Goal: Task Accomplishment & Management: Use online tool/utility

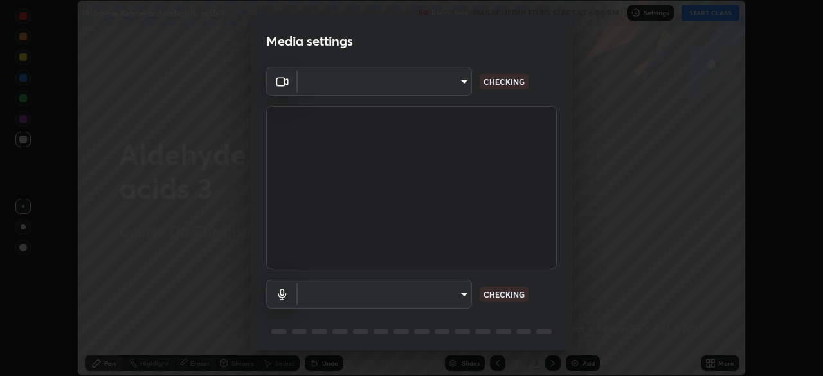
scroll to position [46, 0]
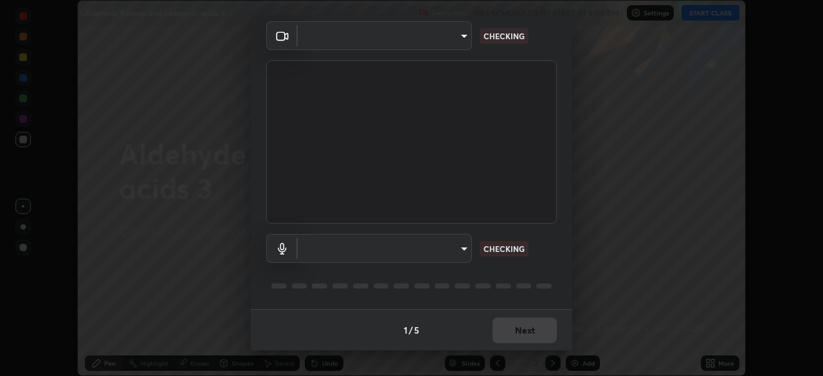
click at [456, 249] on body "Erase all Aldehyde Ketone and carboxylic acids 3 Recording WAS SCHEDULED TO STA…" at bounding box center [411, 188] width 823 height 376
type input "4cdb2335677a50284d4d52bfea2454a8eb2b8fde0954bdd1b922a39853c109bf"
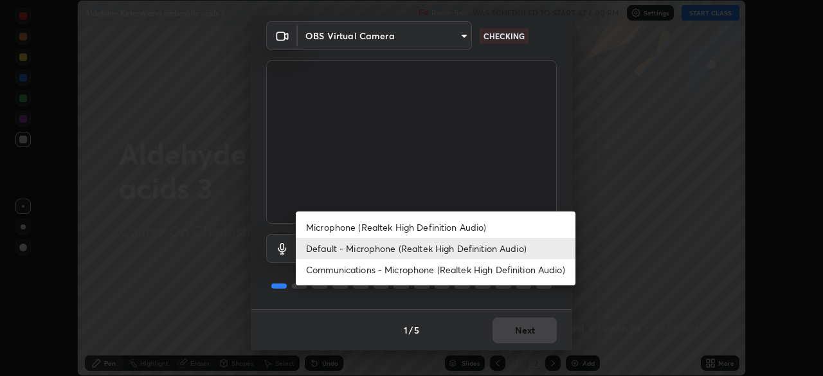
click at [446, 273] on li "Communications - Microphone (Realtek High Definition Audio)" at bounding box center [436, 269] width 280 height 21
type input "communications"
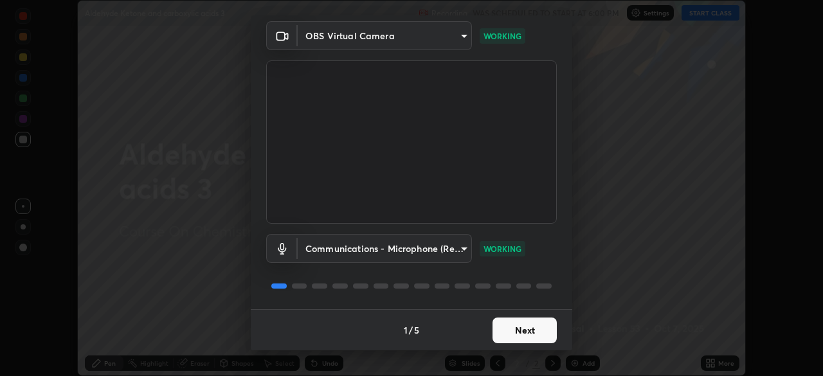
click at [516, 336] on button "Next" at bounding box center [525, 331] width 64 height 26
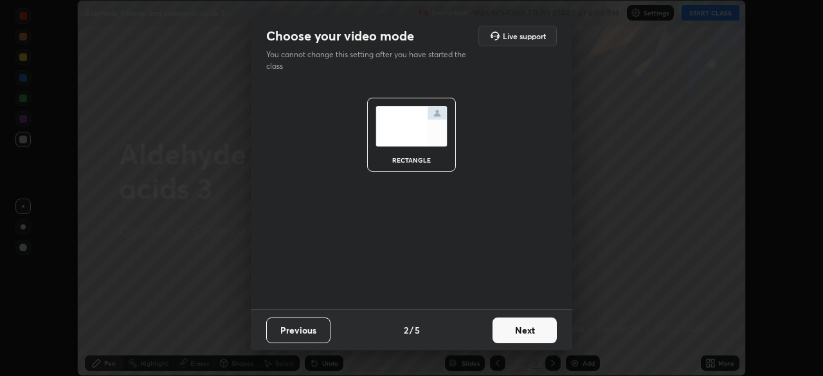
scroll to position [0, 0]
click at [517, 332] on button "Next" at bounding box center [525, 331] width 64 height 26
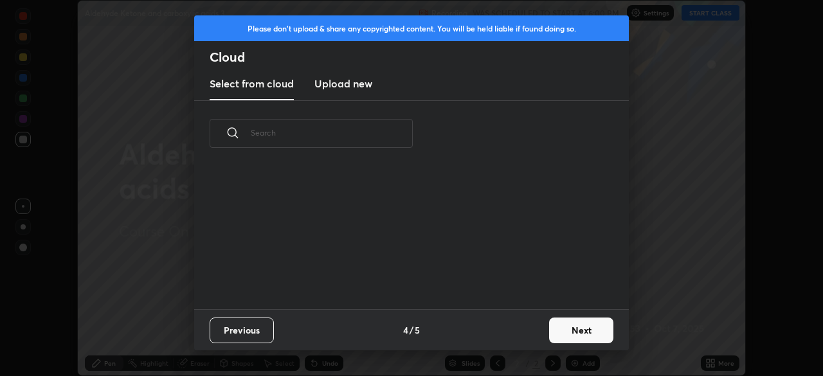
click at [521, 336] on div "Previous 4 / 5 Next" at bounding box center [411, 329] width 435 height 41
click at [551, 331] on button "Next" at bounding box center [581, 331] width 64 height 26
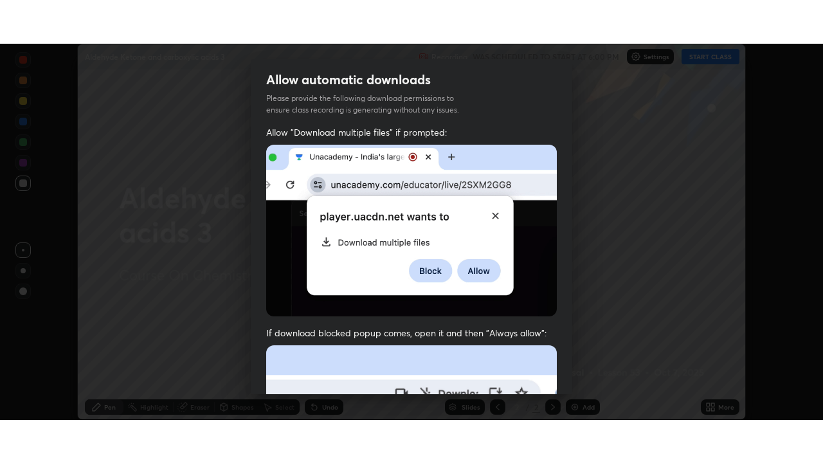
scroll to position [308, 0]
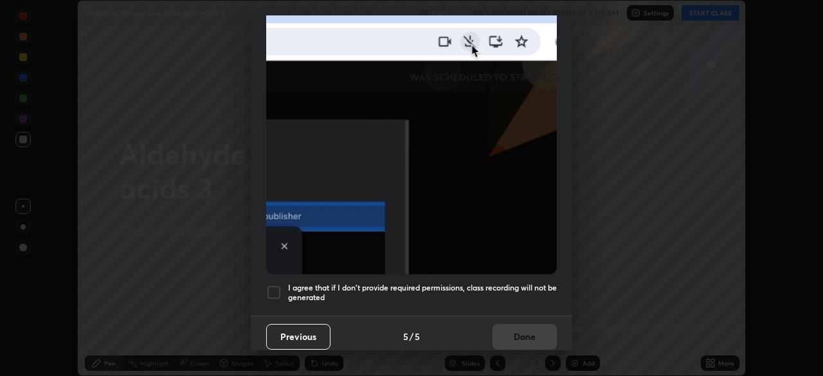
click at [496, 283] on h5 "I agree that if I don't provide required permissions, class recording will not …" at bounding box center [422, 293] width 269 height 20
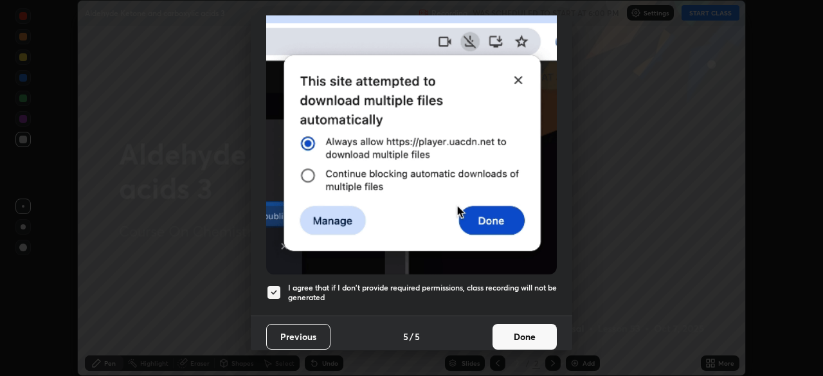
click at [502, 333] on button "Done" at bounding box center [525, 337] width 64 height 26
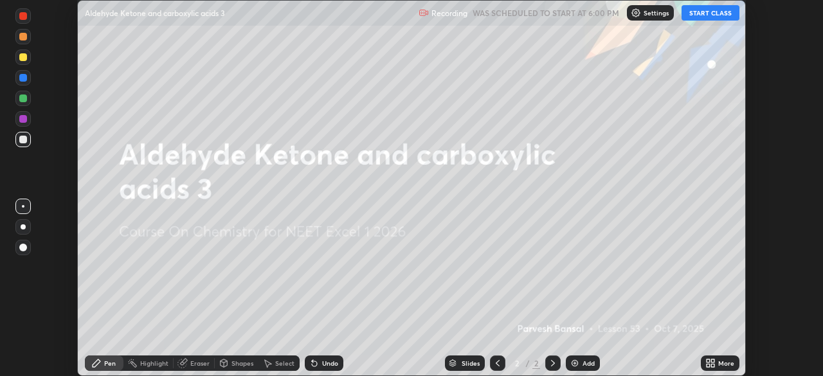
click at [710, 366] on icon at bounding box center [708, 365] width 3 height 3
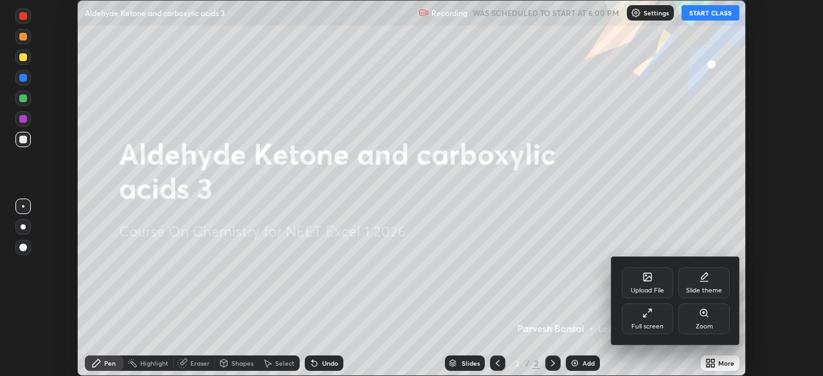
click at [638, 319] on div "Full screen" at bounding box center [647, 318] width 51 height 31
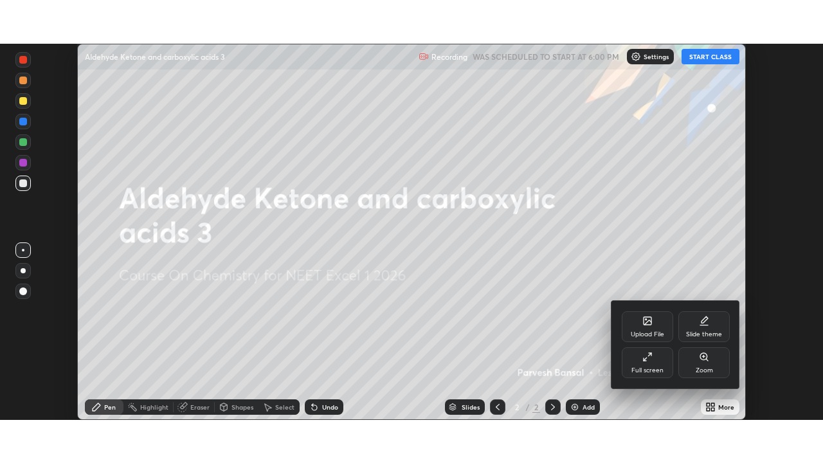
scroll to position [463, 823]
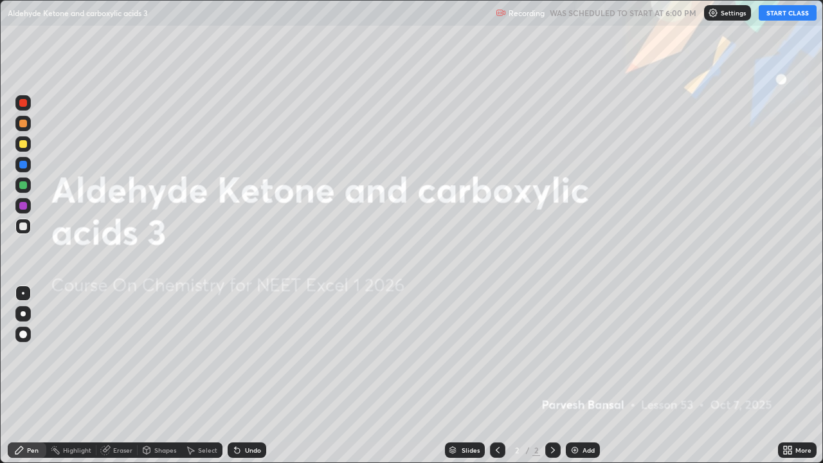
click at [775, 17] on button "START CLASS" at bounding box center [788, 12] width 58 height 15
click at [22, 143] on div at bounding box center [23, 144] width 8 height 8
click at [588, 376] on div "Add" at bounding box center [589, 450] width 12 height 6
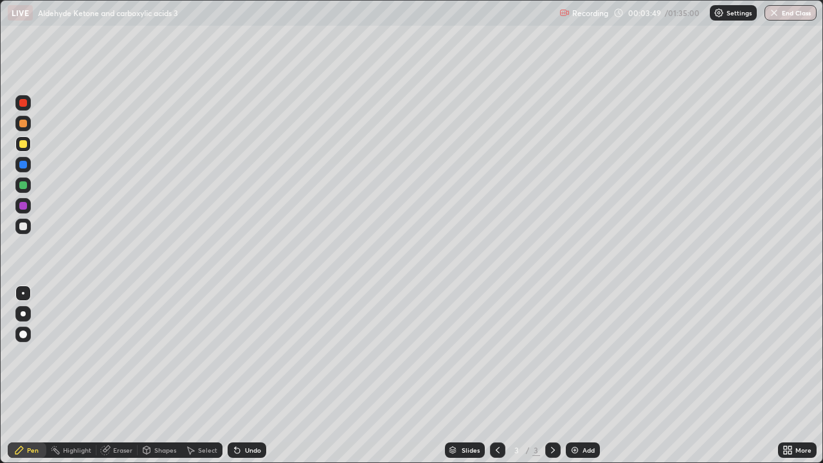
click at [20, 233] on div at bounding box center [22, 226] width 15 height 15
click at [24, 149] on div at bounding box center [22, 143] width 15 height 15
click at [26, 143] on div at bounding box center [23, 144] width 8 height 8
click at [30, 141] on div at bounding box center [22, 143] width 15 height 15
click at [25, 140] on div at bounding box center [23, 144] width 8 height 8
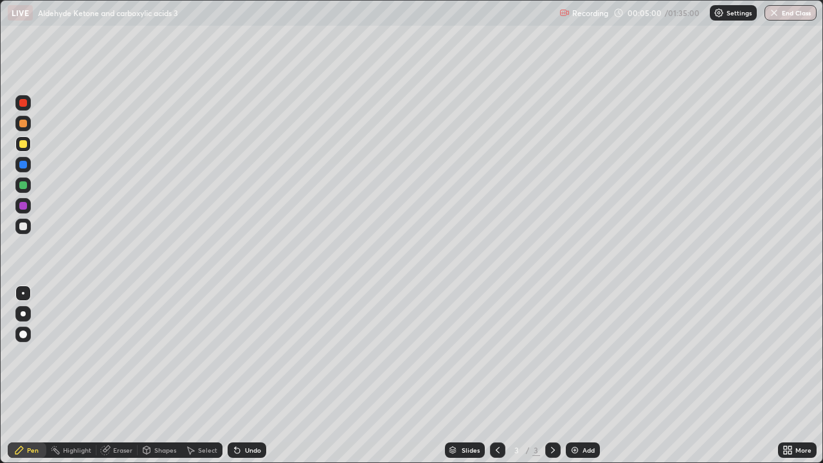
click at [26, 124] on div at bounding box center [23, 124] width 8 height 8
click at [23, 221] on div at bounding box center [22, 226] width 15 height 15
click at [21, 150] on div at bounding box center [22, 143] width 15 height 15
click at [23, 185] on div at bounding box center [23, 185] width 8 height 8
click at [581, 376] on div "Add" at bounding box center [583, 449] width 34 height 15
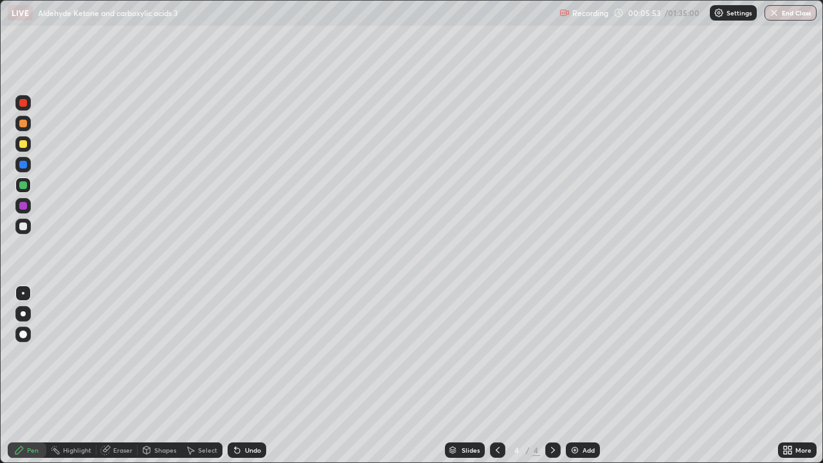
click at [24, 145] on div at bounding box center [23, 144] width 8 height 8
click at [24, 185] on div at bounding box center [23, 185] width 8 height 8
click at [573, 376] on img at bounding box center [575, 450] width 10 height 10
click at [498, 376] on icon at bounding box center [498, 450] width 10 height 10
click at [496, 376] on icon at bounding box center [498, 450] width 10 height 10
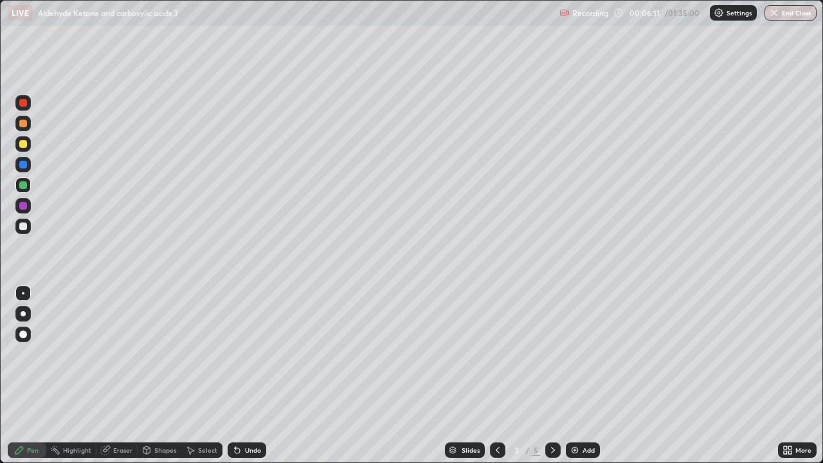
click at [584, 376] on div "Add" at bounding box center [583, 449] width 34 height 15
click at [496, 376] on icon at bounding box center [498, 450] width 10 height 10
click at [495, 376] on icon at bounding box center [498, 450] width 10 height 10
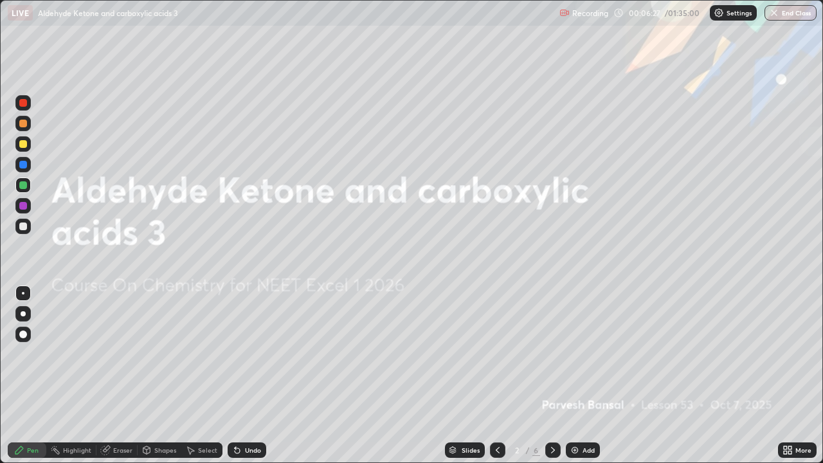
click at [552, 376] on icon at bounding box center [553, 450] width 10 height 10
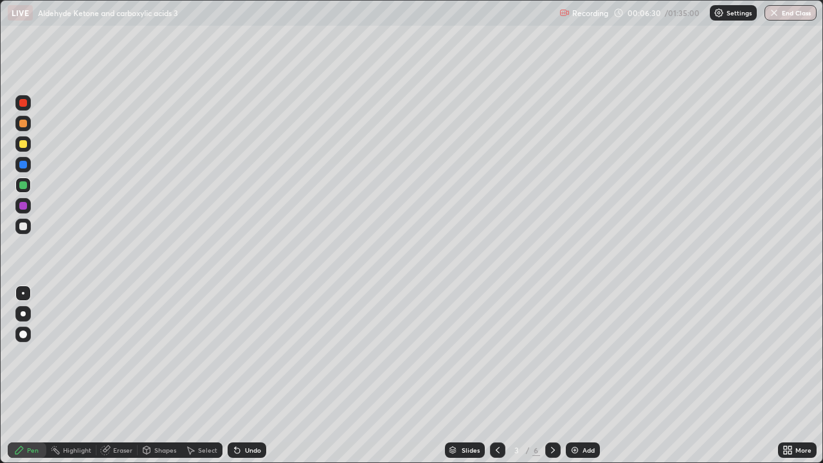
click at [30, 227] on div at bounding box center [22, 226] width 15 height 15
click at [29, 150] on div at bounding box center [22, 144] width 15 height 21
click at [26, 230] on div at bounding box center [22, 226] width 15 height 15
click at [203, 376] on div "Select" at bounding box center [207, 450] width 19 height 6
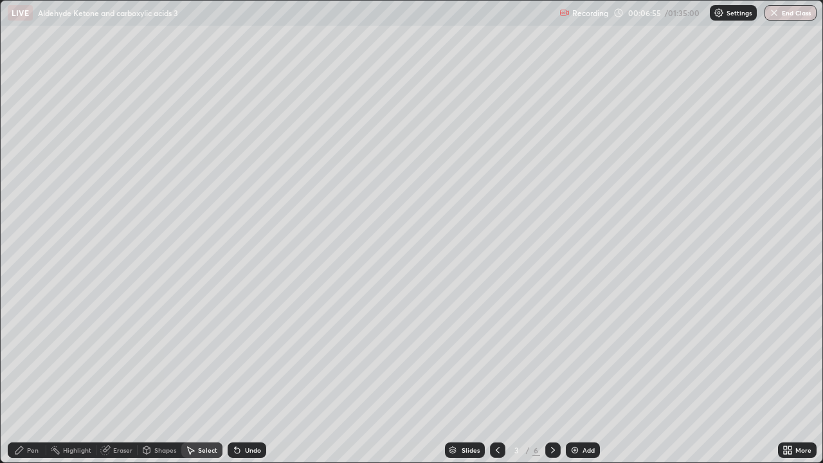
click at [44, 376] on div "Pen" at bounding box center [27, 449] width 39 height 15
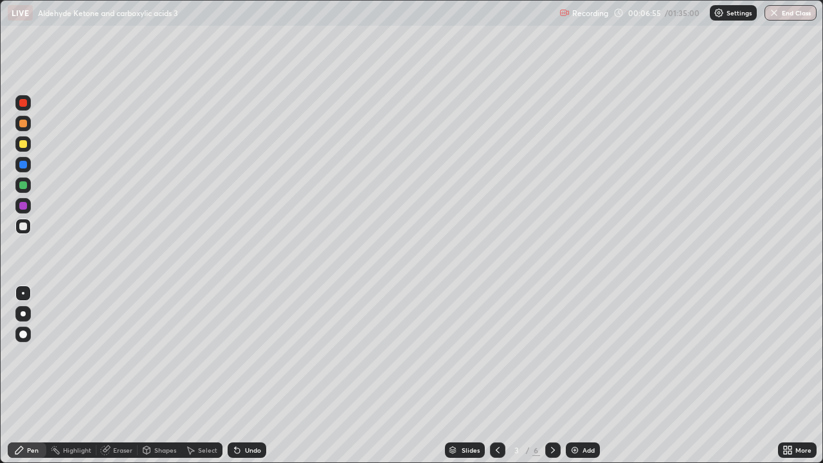
click at [24, 186] on div at bounding box center [23, 185] width 8 height 8
click at [21, 145] on div at bounding box center [23, 144] width 8 height 8
click at [25, 139] on div at bounding box center [22, 143] width 15 height 15
click at [23, 122] on div at bounding box center [23, 124] width 8 height 8
click at [24, 227] on div at bounding box center [23, 226] width 8 height 8
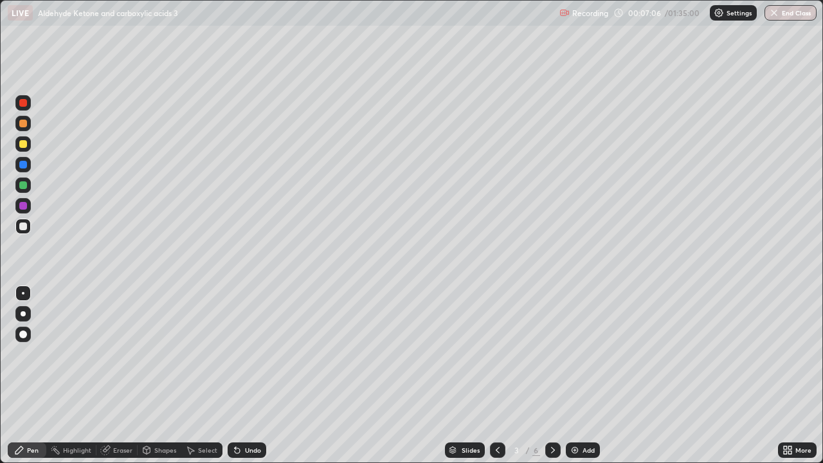
click at [197, 376] on div "Select" at bounding box center [201, 449] width 41 height 15
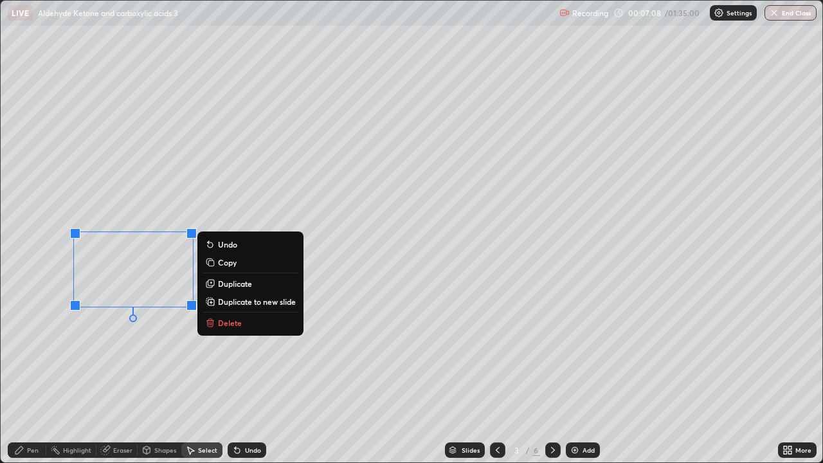
click at [220, 284] on p "Duplicate" at bounding box center [235, 283] width 34 height 10
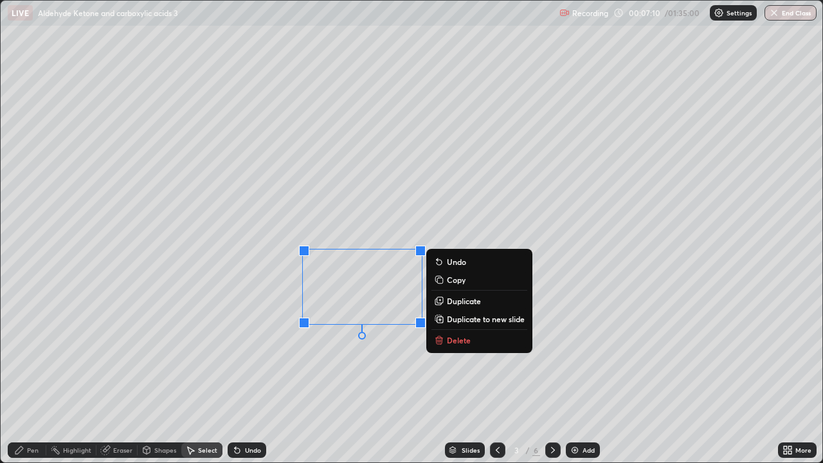
click at [24, 376] on icon at bounding box center [19, 450] width 10 height 10
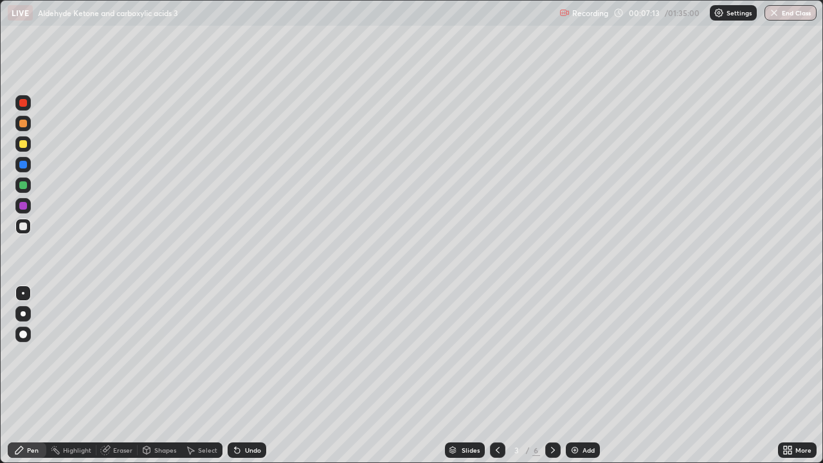
click at [235, 376] on icon at bounding box center [235, 447] width 1 height 1
click at [23, 180] on div at bounding box center [22, 184] width 15 height 15
click at [19, 128] on div at bounding box center [22, 123] width 15 height 15
click at [23, 103] on div at bounding box center [23, 103] width 8 height 8
click at [205, 376] on div "Select" at bounding box center [207, 450] width 19 height 6
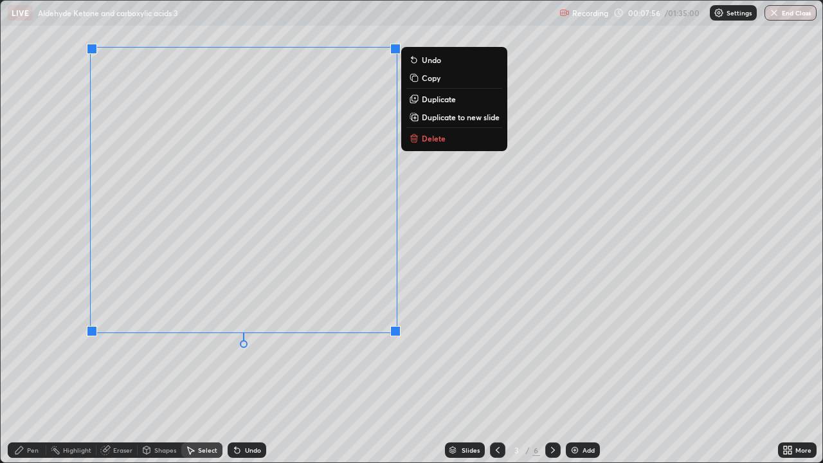
click at [35, 376] on div "Pen" at bounding box center [33, 450] width 12 height 6
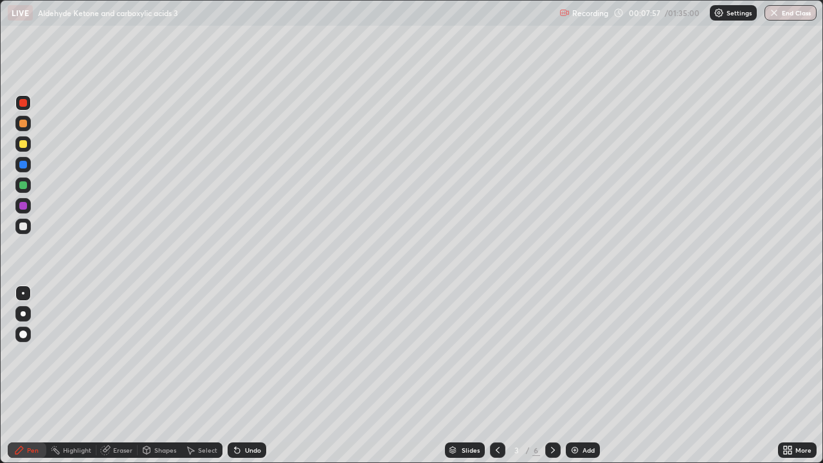
click at [23, 233] on div at bounding box center [22, 226] width 15 height 15
click at [26, 206] on div at bounding box center [23, 206] width 8 height 8
click at [121, 376] on div "Eraser" at bounding box center [122, 450] width 19 height 6
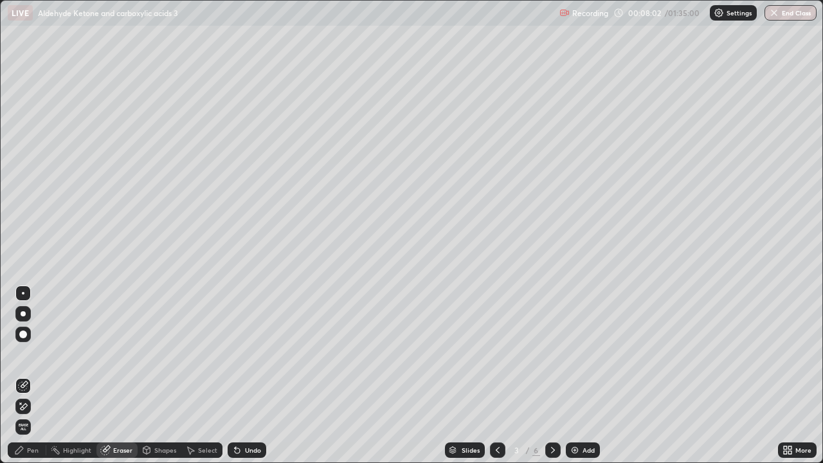
click at [27, 376] on div "Pen" at bounding box center [33, 450] width 12 height 6
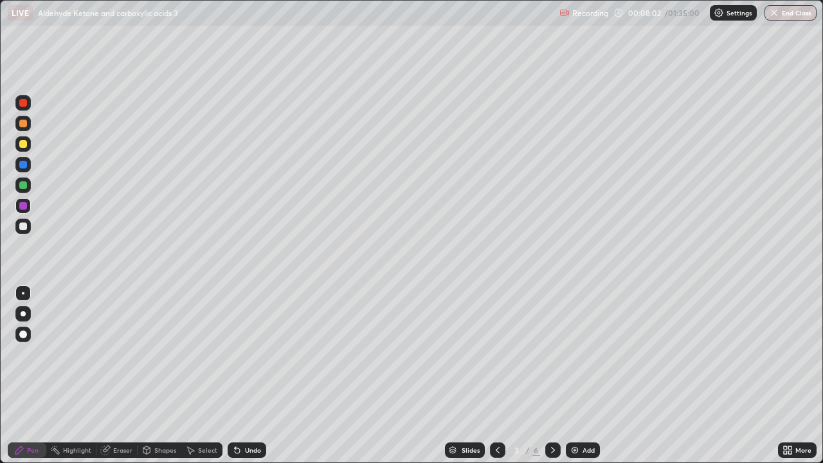
click at [23, 339] on div at bounding box center [22, 334] width 15 height 15
click at [18, 227] on div at bounding box center [22, 226] width 15 height 15
click at [23, 190] on div at bounding box center [22, 184] width 15 height 15
click at [107, 376] on div "Eraser" at bounding box center [116, 450] width 41 height 26
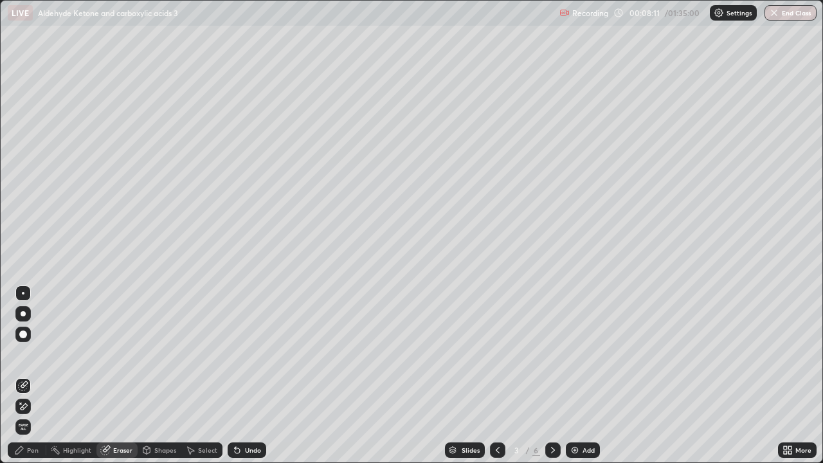
click at [120, 376] on div "Eraser" at bounding box center [122, 450] width 19 height 6
click at [19, 376] on icon at bounding box center [23, 406] width 10 height 11
click at [87, 376] on div "Highlight" at bounding box center [77, 450] width 28 height 6
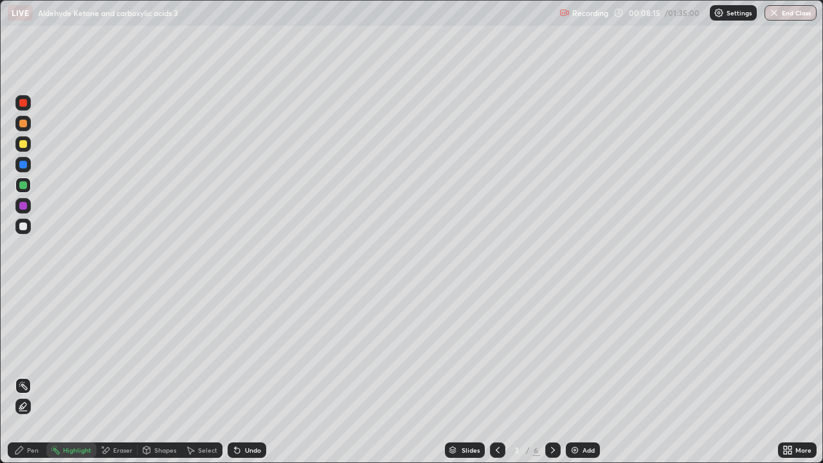
click at [22, 376] on icon at bounding box center [22, 407] width 3 height 3
click at [32, 376] on div "Pen" at bounding box center [33, 450] width 12 height 6
click at [27, 231] on div at bounding box center [22, 226] width 15 height 15
click at [213, 376] on div "Select" at bounding box center [201, 449] width 41 height 15
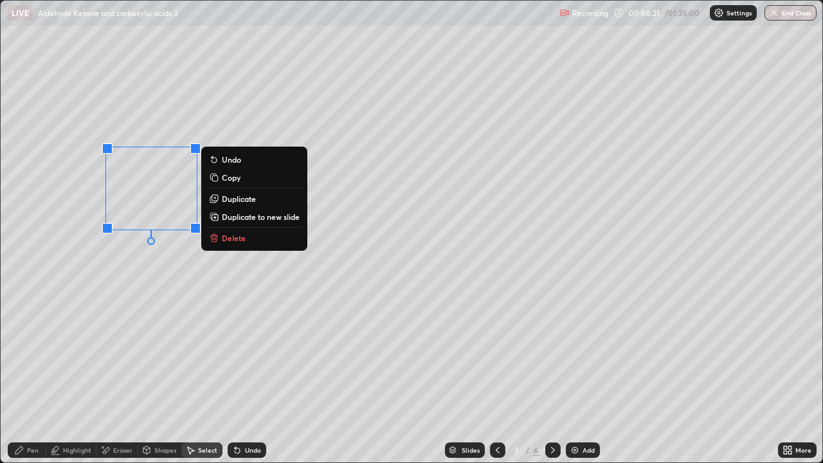
click at [237, 202] on p "Duplicate" at bounding box center [239, 199] width 34 height 10
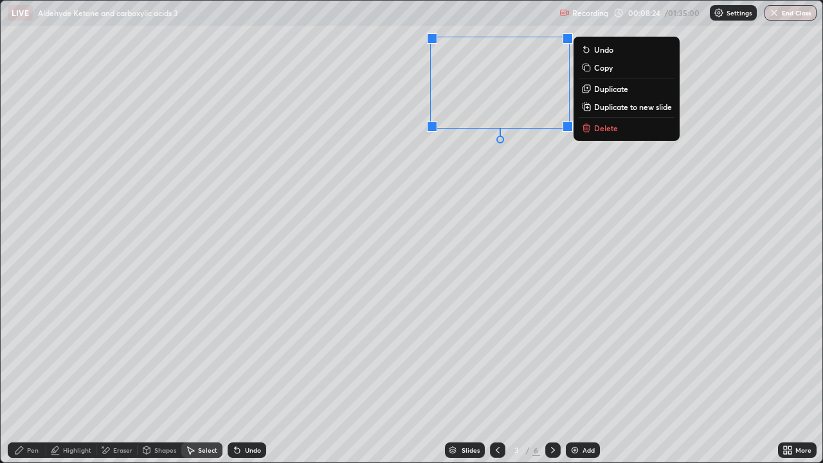
click at [119, 376] on div "Eraser" at bounding box center [116, 449] width 41 height 15
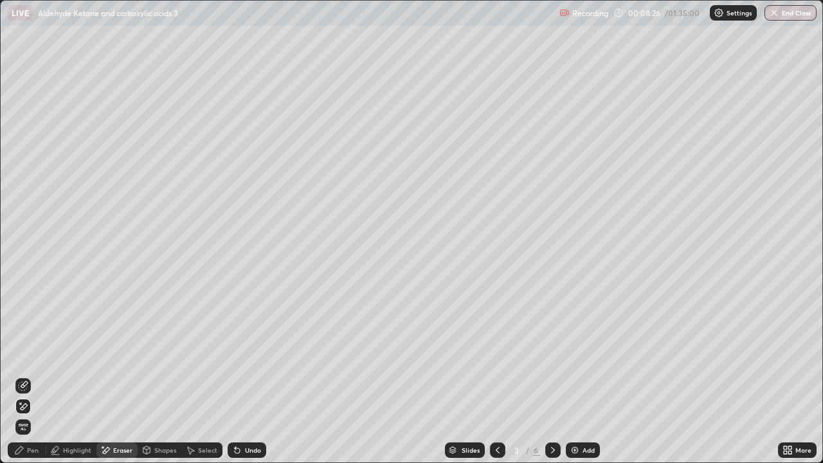
click at [201, 376] on div "Select" at bounding box center [201, 449] width 41 height 15
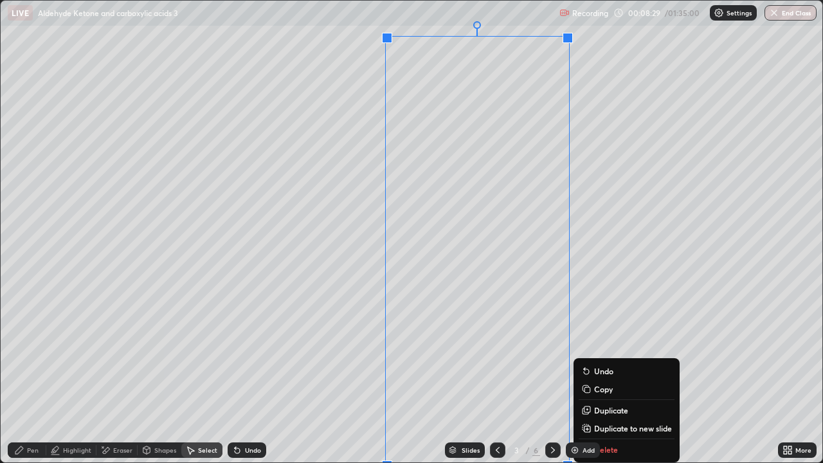
click at [611, 219] on div "0 ° Undo Copy Duplicate Duplicate to new slide Delete" at bounding box center [412, 232] width 822 height 462
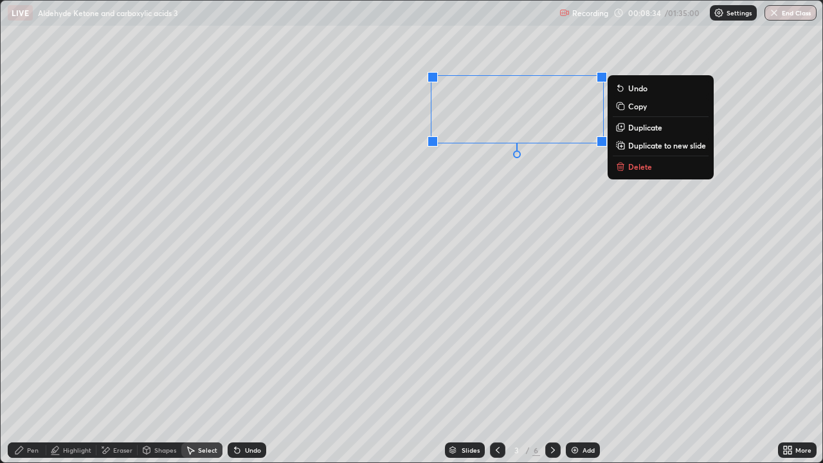
click at [638, 131] on p "Duplicate" at bounding box center [645, 127] width 34 height 10
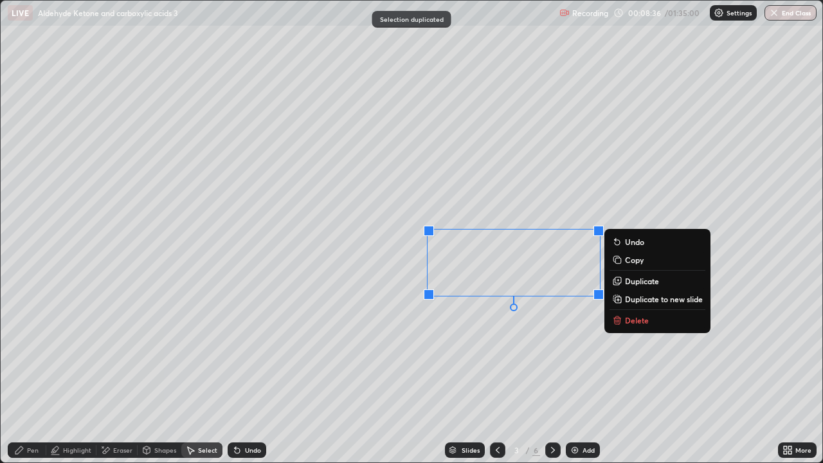
click at [33, 376] on div "Pen" at bounding box center [33, 450] width 12 height 6
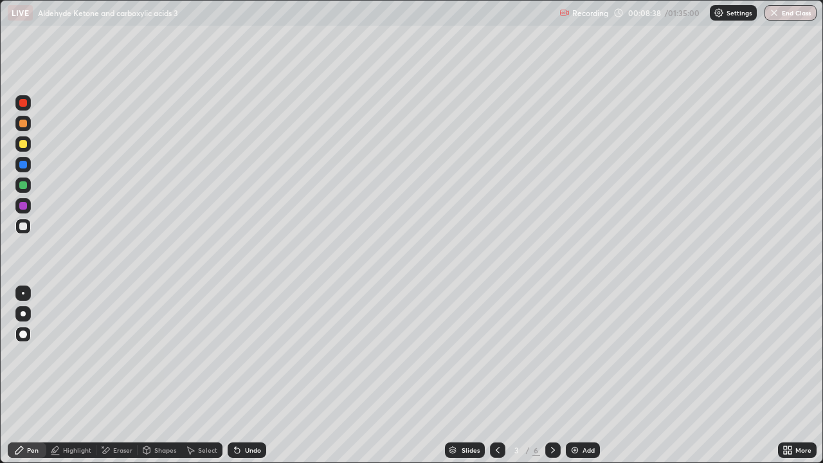
click at [19, 200] on div at bounding box center [22, 205] width 15 height 15
click at [17, 185] on div at bounding box center [22, 184] width 15 height 15
click at [28, 127] on div at bounding box center [22, 123] width 15 height 15
click at [19, 150] on div at bounding box center [22, 143] width 15 height 15
click at [23, 300] on div at bounding box center [22, 292] width 15 height 15
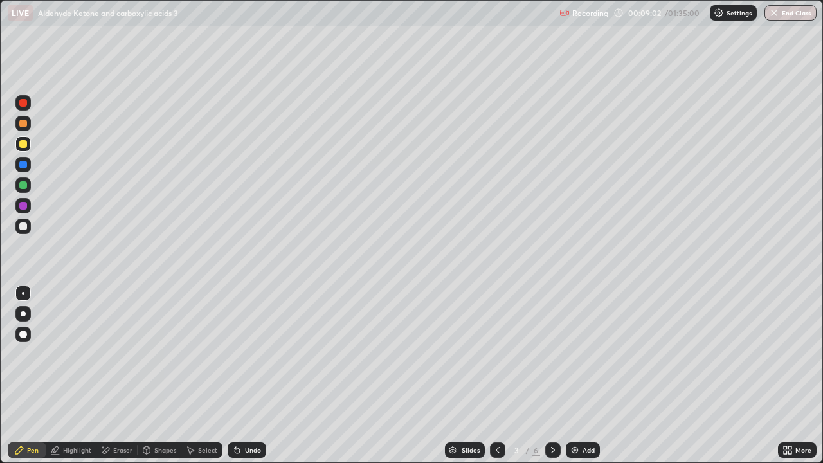
click at [83, 376] on div "Highlight" at bounding box center [71, 449] width 50 height 15
click at [28, 376] on div "Pen" at bounding box center [33, 450] width 12 height 6
click at [23, 190] on div at bounding box center [22, 184] width 15 height 15
click at [262, 376] on div "Undo" at bounding box center [247, 449] width 39 height 15
click at [583, 376] on div "Add" at bounding box center [583, 449] width 34 height 15
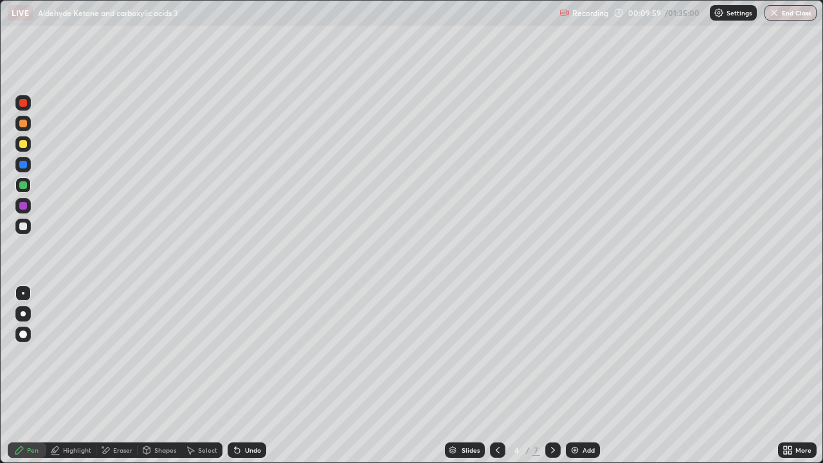
click at [28, 144] on div at bounding box center [22, 143] width 15 height 15
click at [548, 376] on icon at bounding box center [553, 450] width 10 height 10
click at [41, 376] on div "Pen" at bounding box center [27, 449] width 39 height 15
click at [490, 376] on div at bounding box center [497, 449] width 15 height 15
click at [581, 376] on div "Add" at bounding box center [583, 449] width 34 height 15
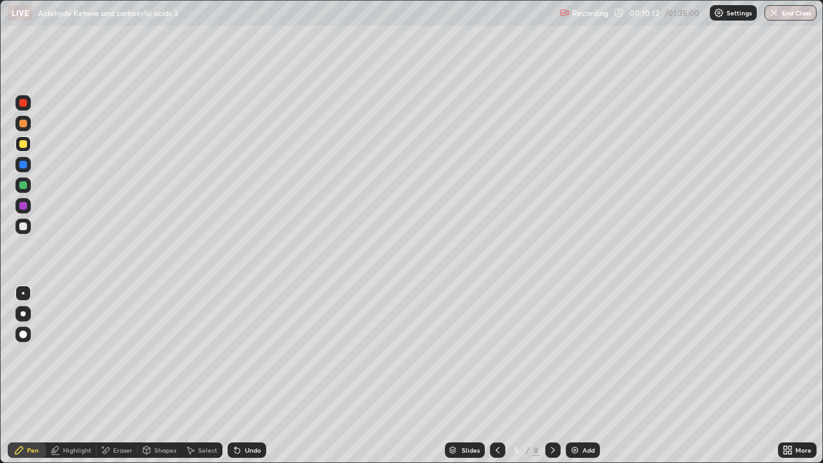
click at [32, 376] on div "Pen" at bounding box center [33, 450] width 12 height 6
click at [22, 226] on div at bounding box center [23, 226] width 8 height 8
click at [498, 376] on icon at bounding box center [498, 450] width 10 height 10
click at [24, 123] on div at bounding box center [23, 124] width 8 height 8
click at [240, 376] on icon at bounding box center [237, 450] width 10 height 10
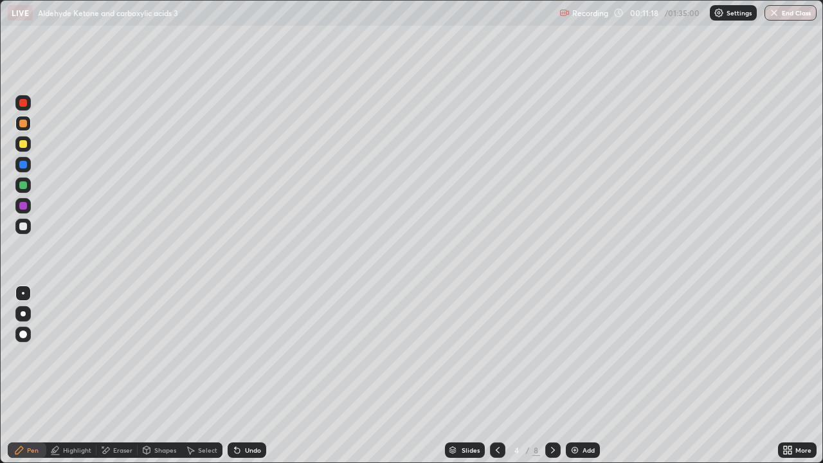
click at [245, 376] on div "Undo" at bounding box center [244, 450] width 44 height 26
click at [22, 229] on div at bounding box center [23, 226] width 8 height 8
click at [28, 145] on div at bounding box center [22, 143] width 15 height 15
click at [21, 180] on div at bounding box center [22, 184] width 15 height 15
click at [24, 123] on div at bounding box center [23, 124] width 8 height 8
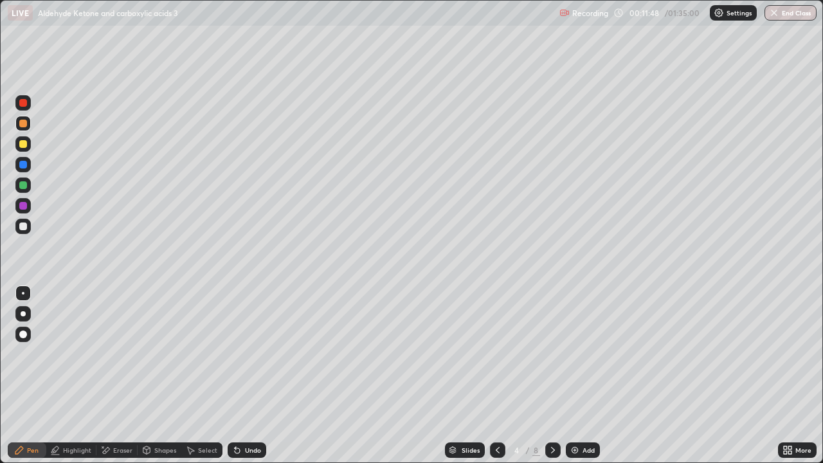
click at [253, 376] on div "Undo" at bounding box center [253, 450] width 16 height 6
click at [27, 232] on div at bounding box center [22, 226] width 15 height 15
click at [240, 376] on icon at bounding box center [237, 450] width 10 height 10
click at [241, 376] on div "Undo" at bounding box center [247, 449] width 39 height 15
click at [249, 376] on div "Undo" at bounding box center [247, 449] width 39 height 15
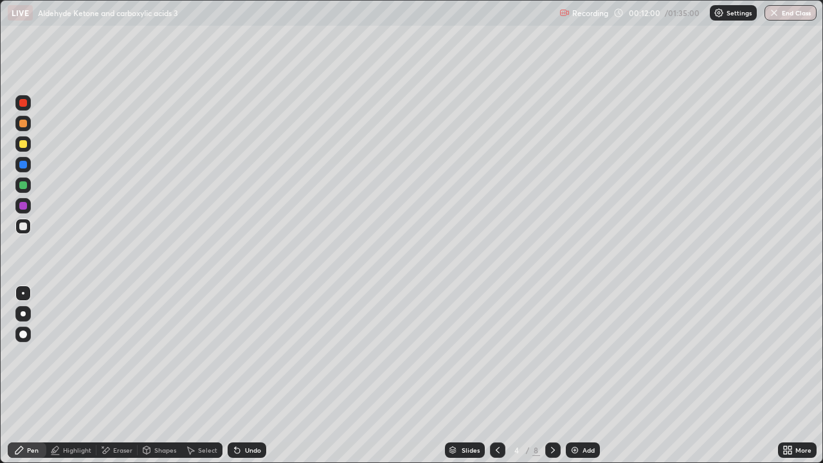
click at [25, 190] on div at bounding box center [22, 184] width 15 height 15
click at [210, 376] on div "Select" at bounding box center [207, 450] width 19 height 6
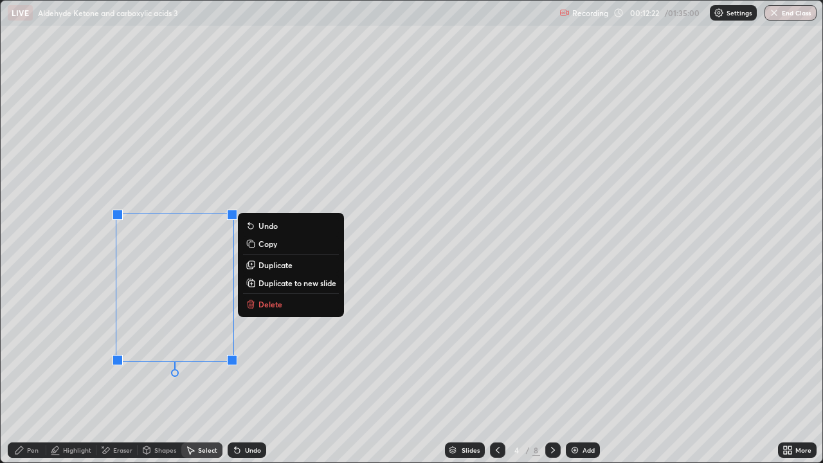
click at [269, 264] on p "Duplicate" at bounding box center [275, 265] width 34 height 10
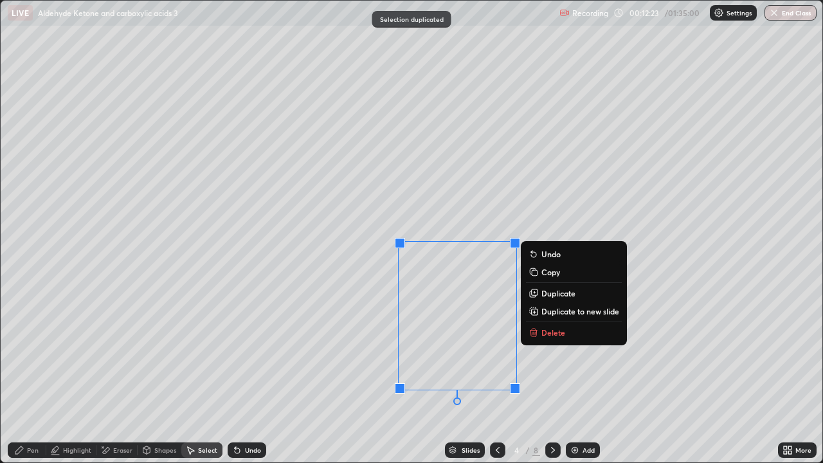
click at [116, 376] on div "Eraser" at bounding box center [122, 450] width 19 height 6
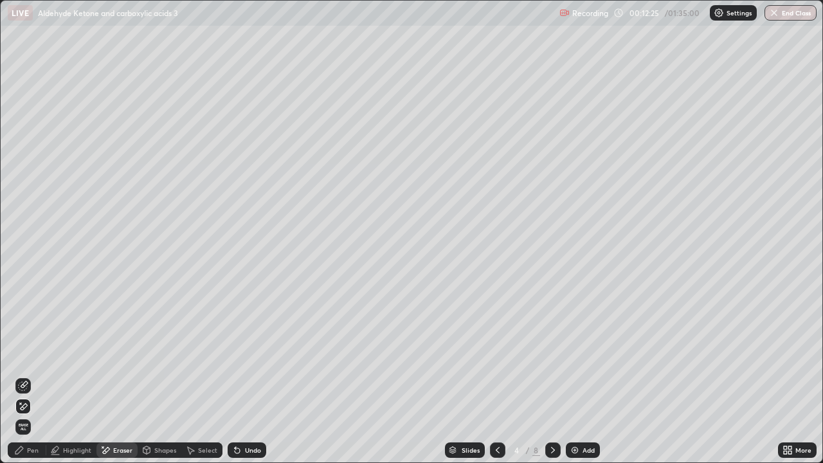
click at [33, 376] on div "Pen" at bounding box center [33, 450] width 12 height 6
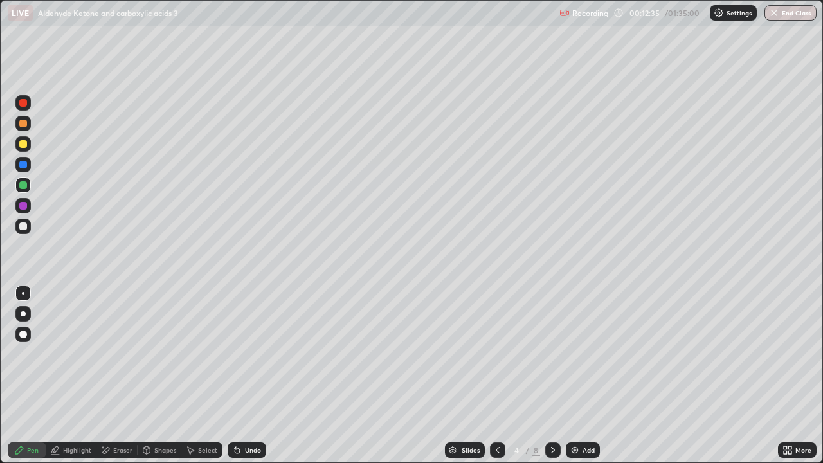
click at [24, 127] on div at bounding box center [23, 124] width 8 height 8
click at [24, 149] on div at bounding box center [22, 143] width 15 height 15
click at [86, 376] on div "Highlight" at bounding box center [77, 450] width 28 height 6
click at [28, 185] on div at bounding box center [22, 184] width 15 height 15
click at [32, 376] on div "Pen" at bounding box center [33, 450] width 12 height 6
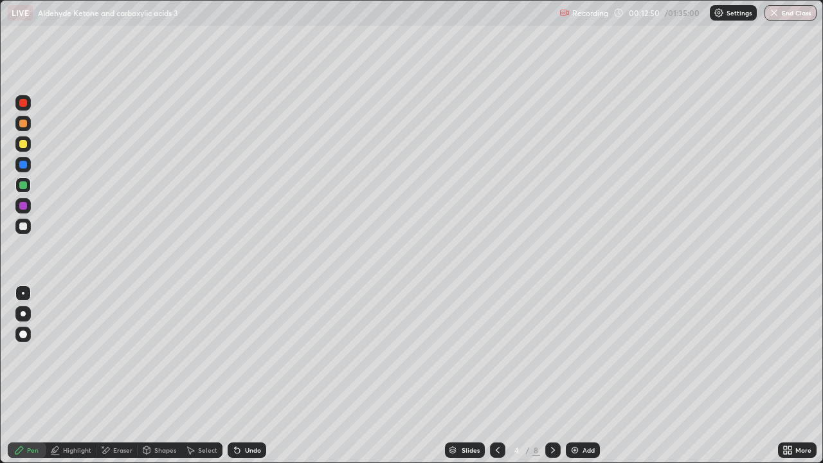
click at [29, 224] on div at bounding box center [22, 226] width 15 height 15
click at [238, 376] on icon at bounding box center [237, 450] width 10 height 10
click at [20, 142] on div at bounding box center [23, 144] width 8 height 8
click at [547, 376] on div at bounding box center [552, 450] width 15 height 26
click at [23, 231] on div at bounding box center [22, 226] width 15 height 15
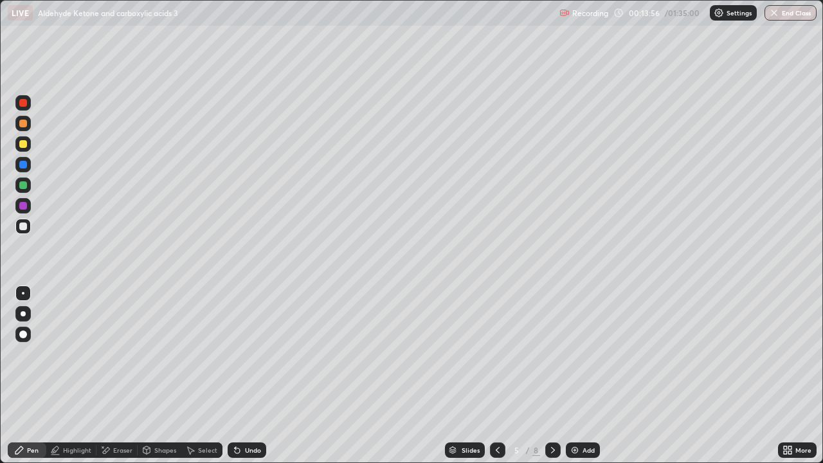
click at [24, 144] on div at bounding box center [23, 144] width 8 height 8
click at [24, 125] on div at bounding box center [23, 124] width 8 height 8
click at [25, 226] on div at bounding box center [23, 226] width 8 height 8
click at [23, 185] on div at bounding box center [23, 185] width 8 height 8
click at [24, 144] on div at bounding box center [23, 144] width 8 height 8
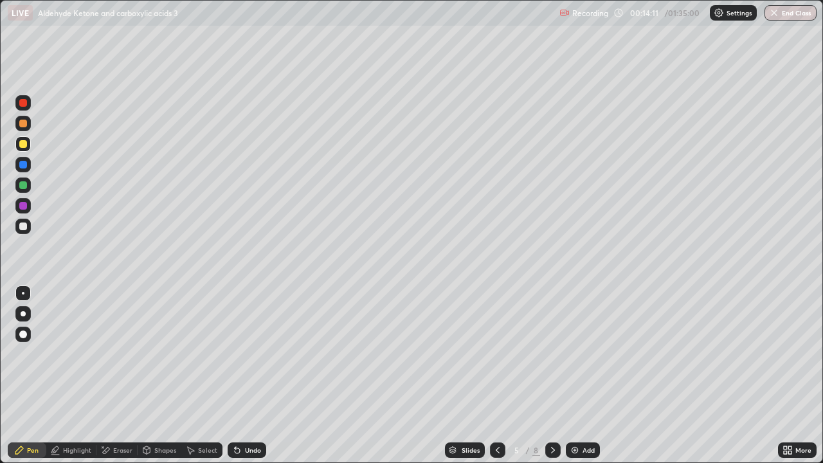
click at [23, 124] on div at bounding box center [23, 124] width 8 height 8
click at [24, 226] on div at bounding box center [23, 226] width 8 height 8
click at [20, 142] on div at bounding box center [23, 144] width 8 height 8
click at [252, 376] on div "Undo" at bounding box center [253, 450] width 16 height 6
click at [24, 190] on div at bounding box center [22, 184] width 15 height 15
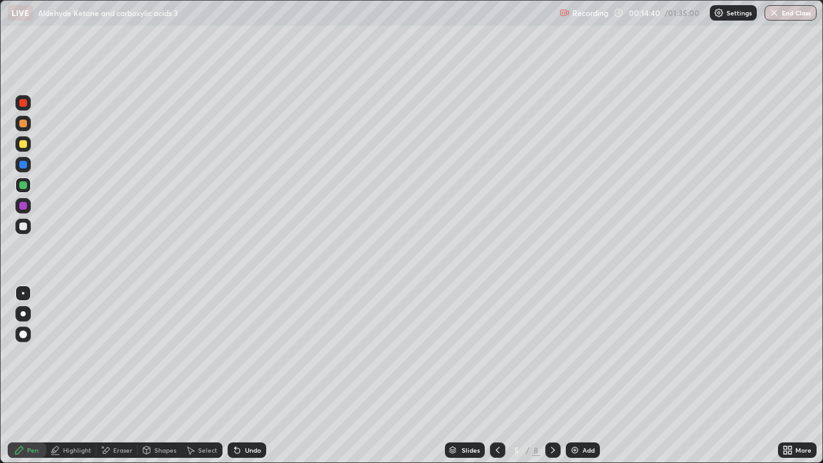
click at [28, 231] on div at bounding box center [22, 226] width 15 height 15
click at [29, 224] on div at bounding box center [22, 226] width 15 height 15
click at [22, 123] on div at bounding box center [23, 124] width 8 height 8
click at [24, 233] on div at bounding box center [22, 226] width 15 height 15
click at [155, 376] on div "Shapes" at bounding box center [165, 450] width 22 height 6
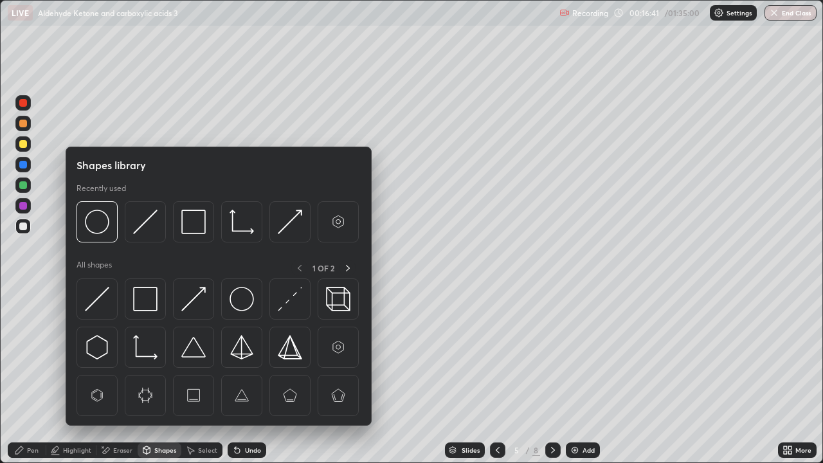
click at [167, 376] on div "Shapes" at bounding box center [165, 450] width 22 height 6
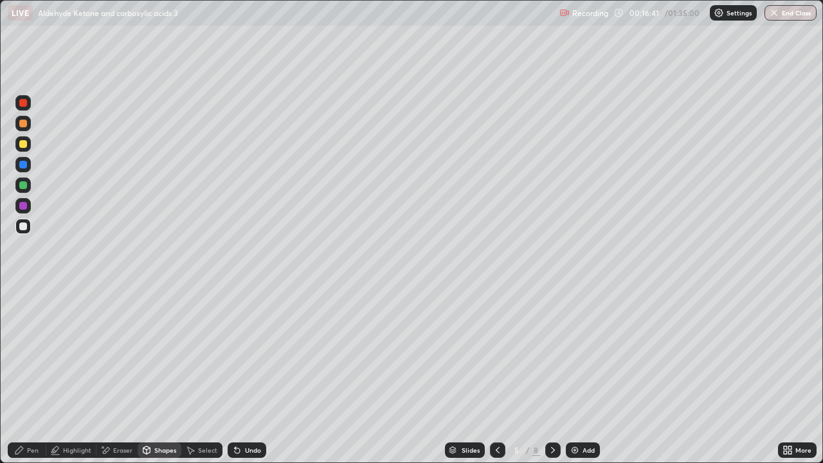
click at [159, 376] on div "Shapes" at bounding box center [165, 450] width 22 height 6
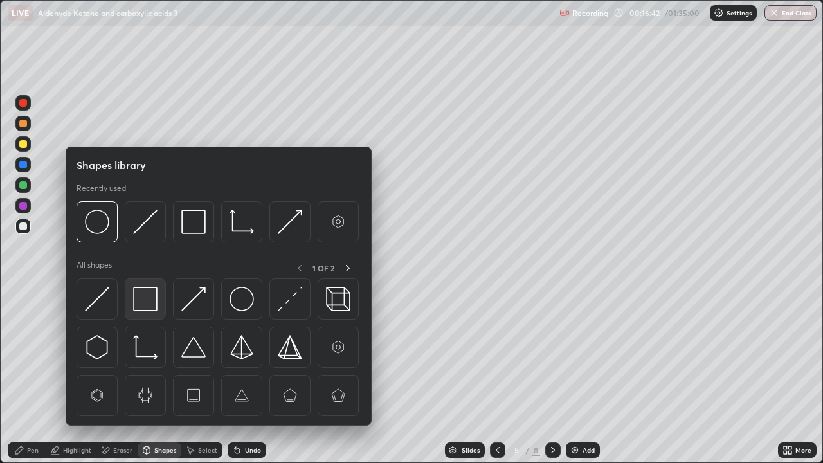
click at [147, 300] on img at bounding box center [145, 299] width 24 height 24
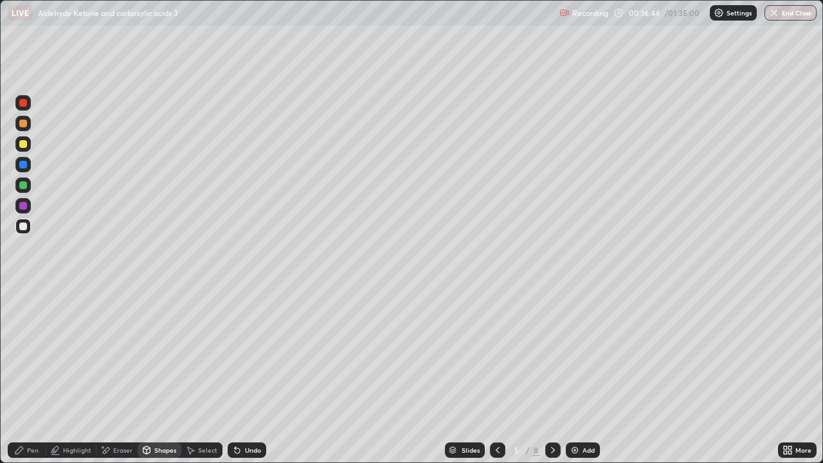
click at [40, 376] on div "Pen" at bounding box center [27, 449] width 39 height 15
click at [24, 185] on div at bounding box center [23, 185] width 8 height 8
click at [18, 127] on div at bounding box center [22, 123] width 15 height 15
click at [24, 231] on div at bounding box center [22, 226] width 15 height 15
click at [22, 123] on div at bounding box center [23, 124] width 8 height 8
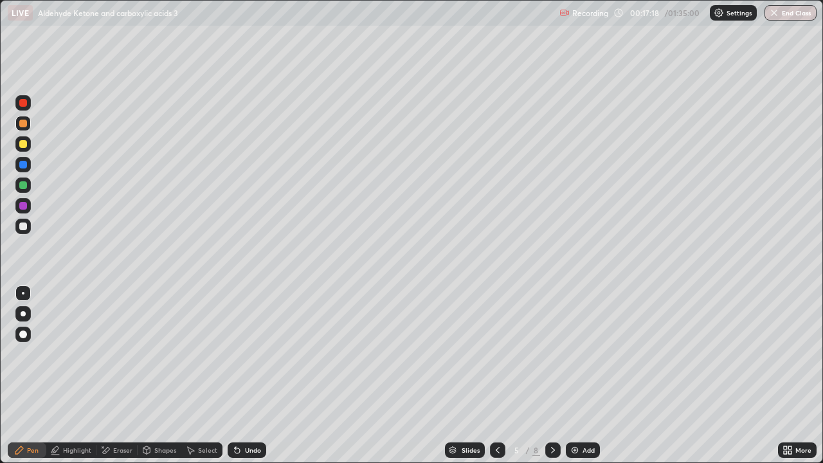
click at [22, 227] on div at bounding box center [23, 226] width 8 height 8
click at [201, 376] on div "Select" at bounding box center [207, 450] width 19 height 6
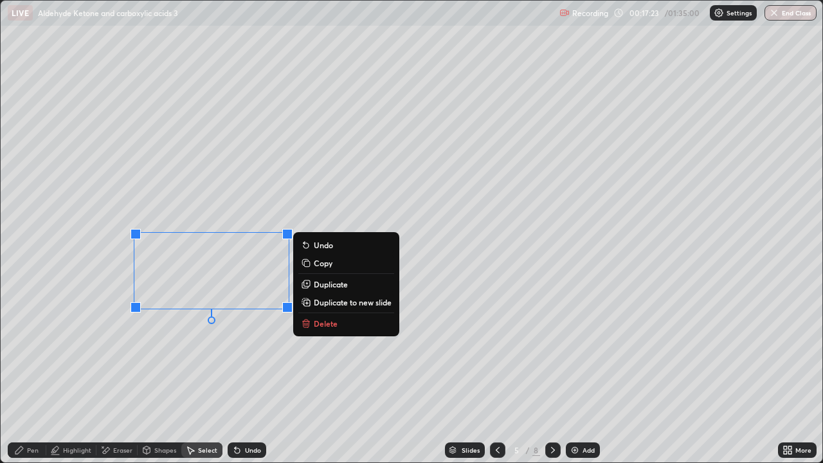
click at [309, 282] on icon at bounding box center [306, 283] width 6 height 6
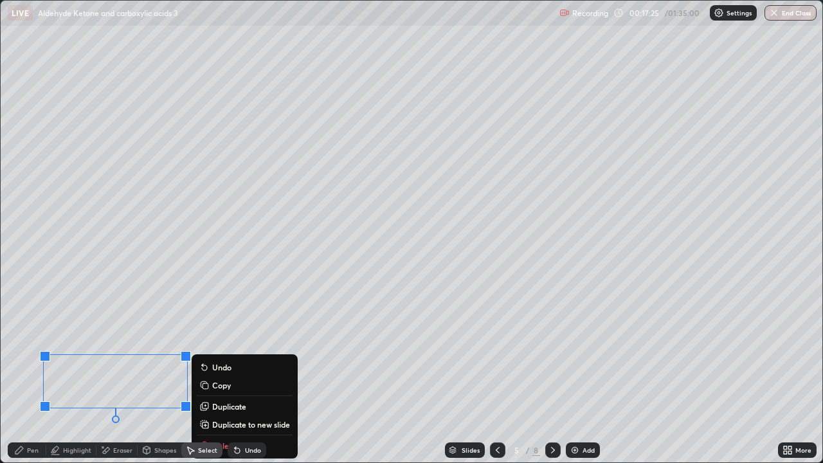
click at [115, 376] on div "Eraser" at bounding box center [122, 450] width 19 height 6
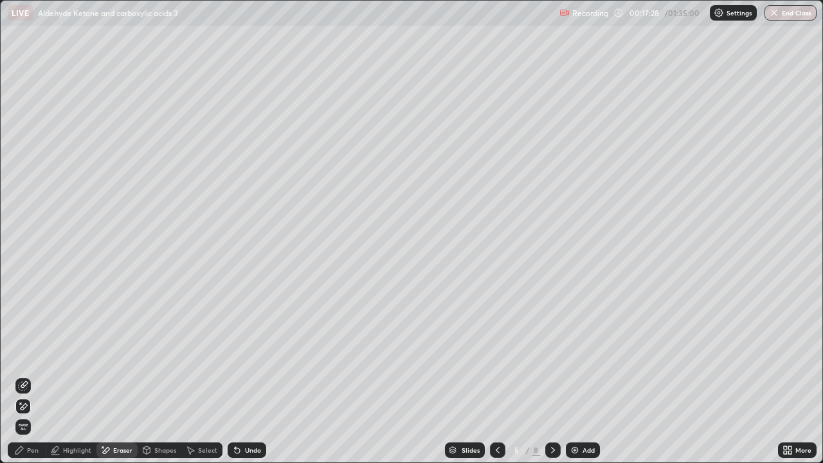
click at [235, 376] on icon at bounding box center [237, 450] width 5 height 5
click at [21, 376] on icon at bounding box center [19, 450] width 10 height 10
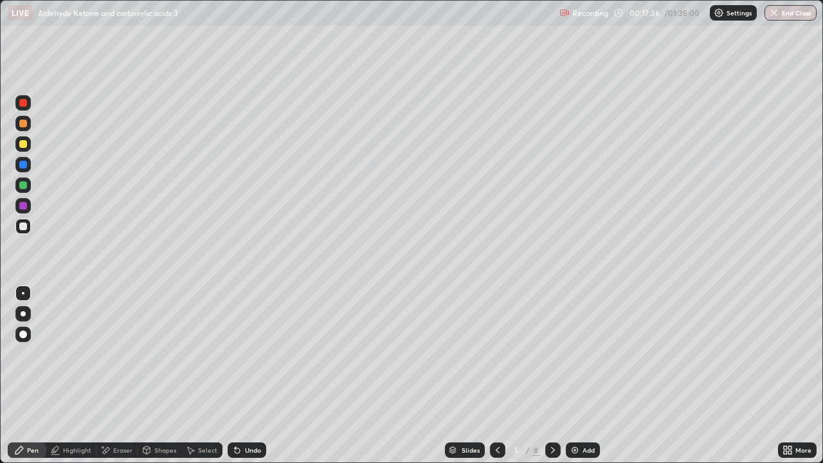
click at [23, 226] on div at bounding box center [23, 226] width 8 height 8
click at [24, 187] on div at bounding box center [23, 185] width 8 height 8
click at [20, 213] on div at bounding box center [22, 205] width 15 height 15
click at [552, 376] on icon at bounding box center [553, 450] width 4 height 6
click at [72, 376] on div "Highlight" at bounding box center [77, 450] width 28 height 6
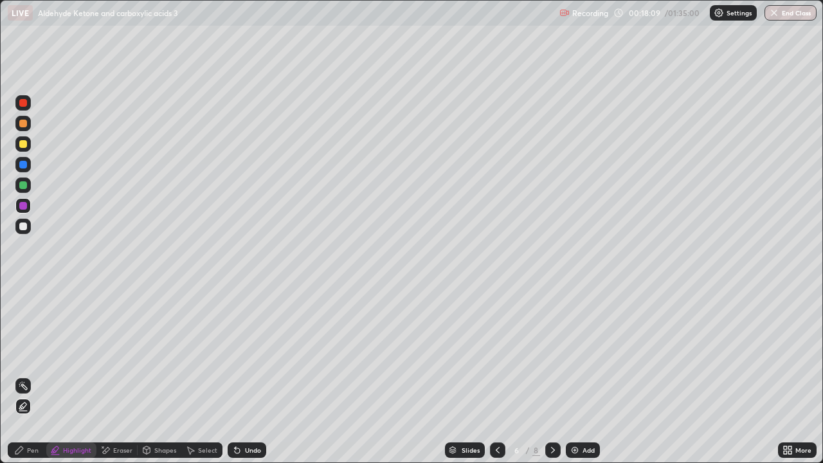
click at [110, 376] on div "Eraser" at bounding box center [116, 449] width 41 height 15
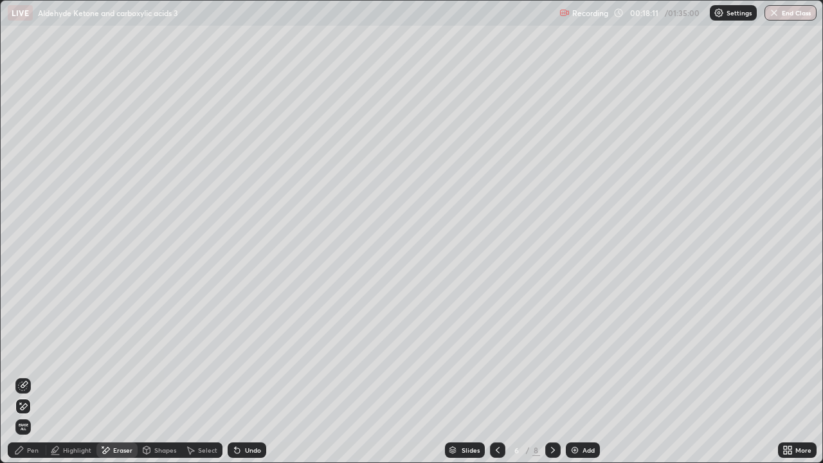
click at [33, 376] on div "Pen" at bounding box center [33, 450] width 12 height 6
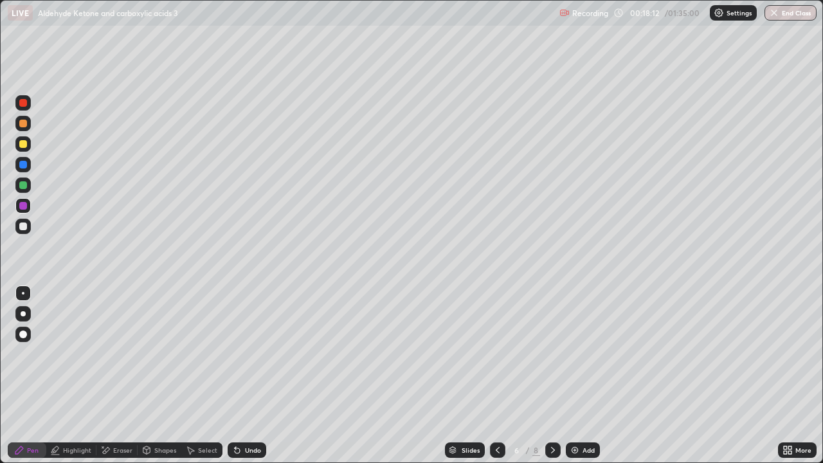
click at [23, 145] on div at bounding box center [23, 144] width 8 height 8
click at [160, 376] on div "Shapes" at bounding box center [165, 450] width 22 height 6
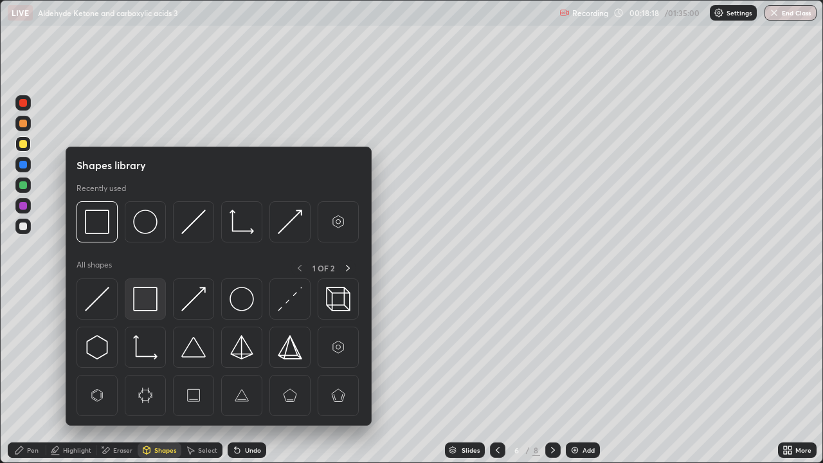
click at [141, 296] on img at bounding box center [145, 299] width 24 height 24
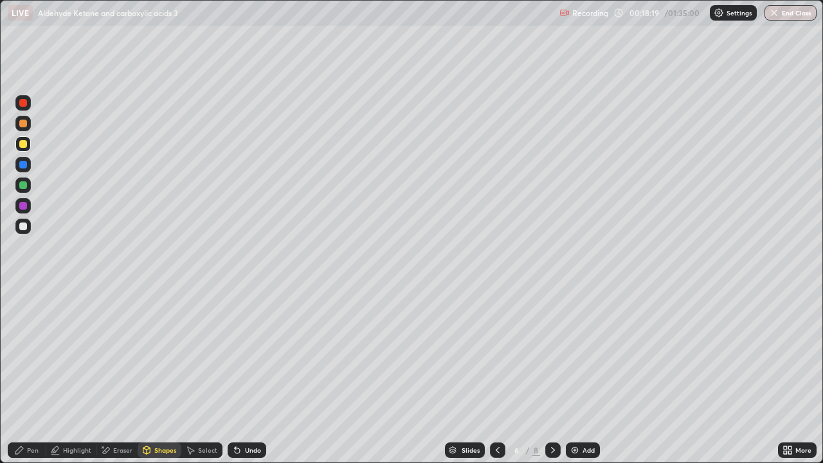
click at [23, 126] on div at bounding box center [23, 124] width 8 height 8
click at [24, 192] on div at bounding box center [22, 184] width 15 height 15
click at [23, 145] on div at bounding box center [23, 144] width 8 height 8
click at [249, 376] on div "Undo" at bounding box center [247, 449] width 39 height 15
click at [19, 376] on icon at bounding box center [19, 450] width 10 height 10
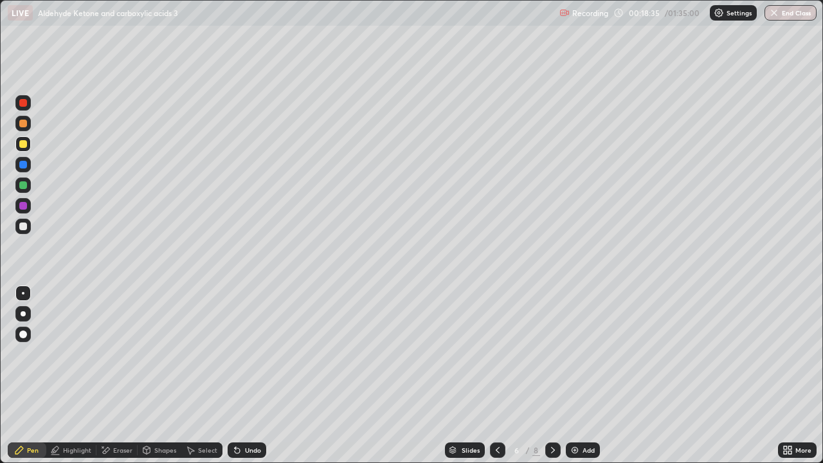
click at [29, 183] on div at bounding box center [22, 184] width 15 height 15
click at [22, 122] on div at bounding box center [23, 124] width 8 height 8
click at [194, 376] on icon at bounding box center [190, 450] width 10 height 10
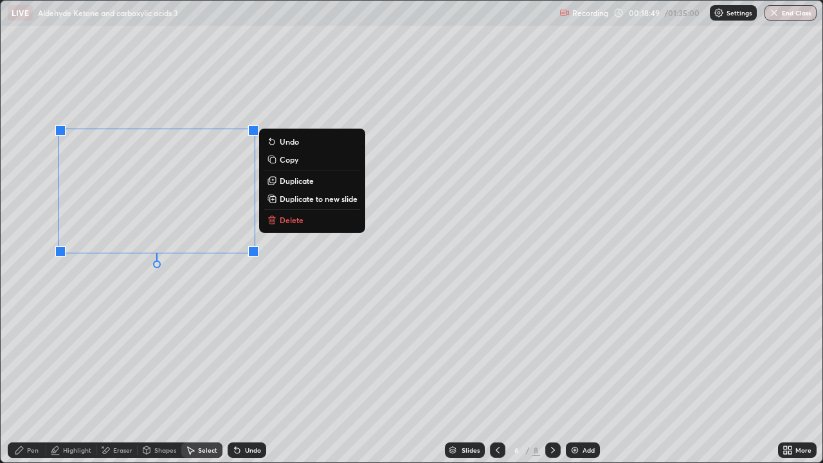
click at [294, 178] on p "Duplicate" at bounding box center [297, 181] width 34 height 10
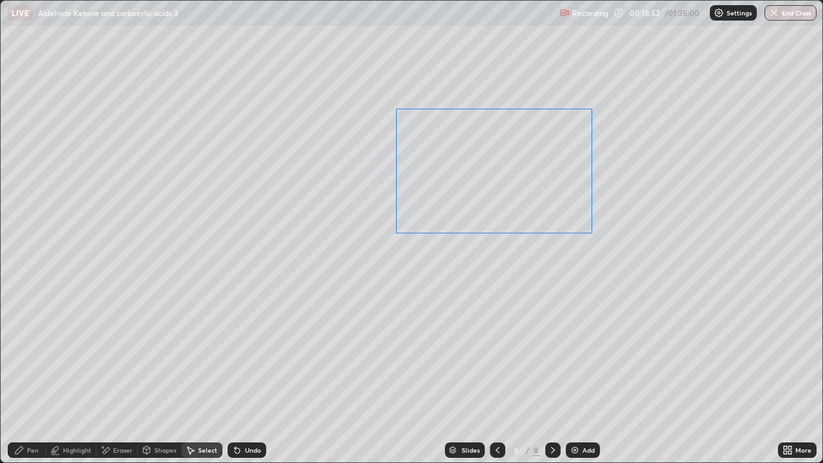
click at [482, 205] on div "0 ° Undo Copy Duplicate Duplicate to new slide Delete" at bounding box center [412, 232] width 822 height 462
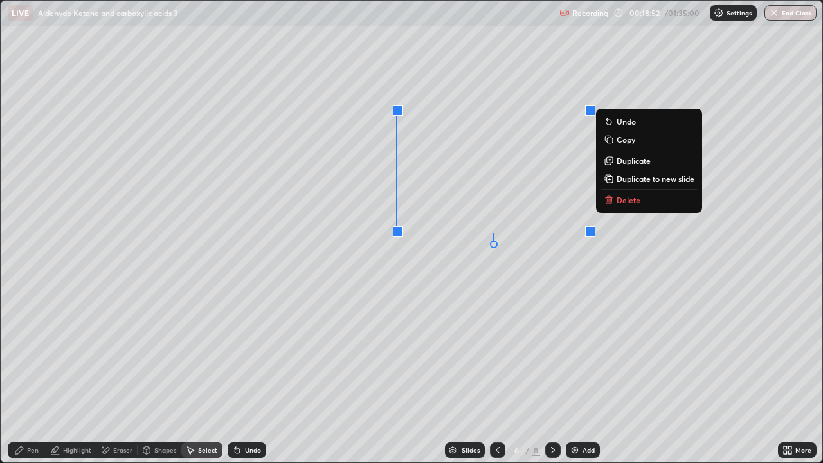
click at [127, 376] on div "Eraser" at bounding box center [116, 449] width 41 height 15
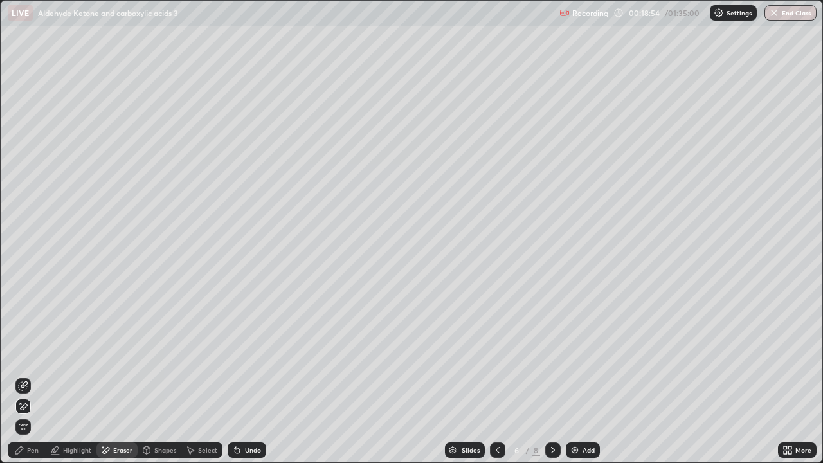
click at [38, 376] on div "Pen" at bounding box center [33, 450] width 12 height 6
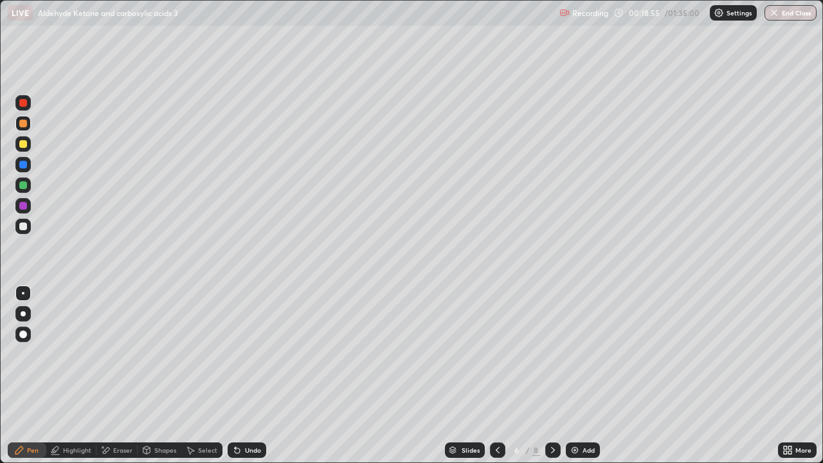
click at [17, 230] on div at bounding box center [22, 226] width 15 height 15
click at [27, 149] on div at bounding box center [22, 143] width 15 height 15
click at [24, 167] on div at bounding box center [23, 165] width 8 height 8
click at [15, 224] on div at bounding box center [22, 226] width 15 height 15
click at [250, 376] on div "Undo" at bounding box center [253, 450] width 16 height 6
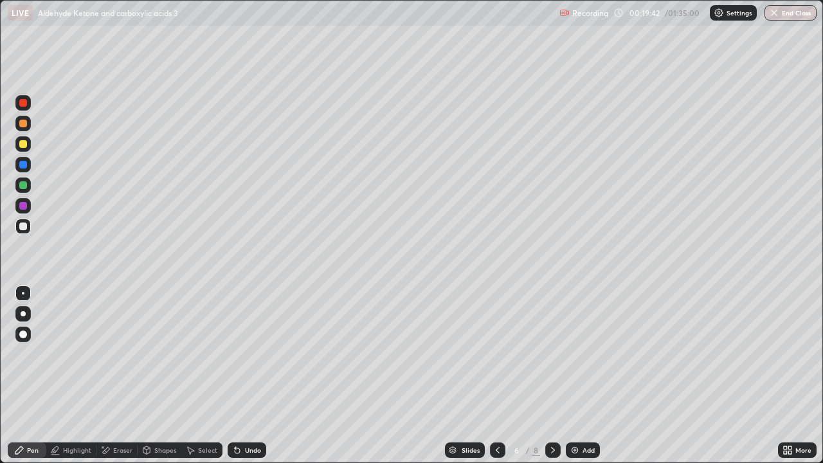
click at [248, 376] on div "Undo" at bounding box center [247, 449] width 39 height 15
click at [250, 376] on div "Undo" at bounding box center [247, 449] width 39 height 15
click at [251, 376] on div "Undo" at bounding box center [247, 449] width 39 height 15
click at [252, 376] on div "Undo" at bounding box center [247, 449] width 39 height 15
click at [255, 376] on div "Undo" at bounding box center [247, 449] width 39 height 15
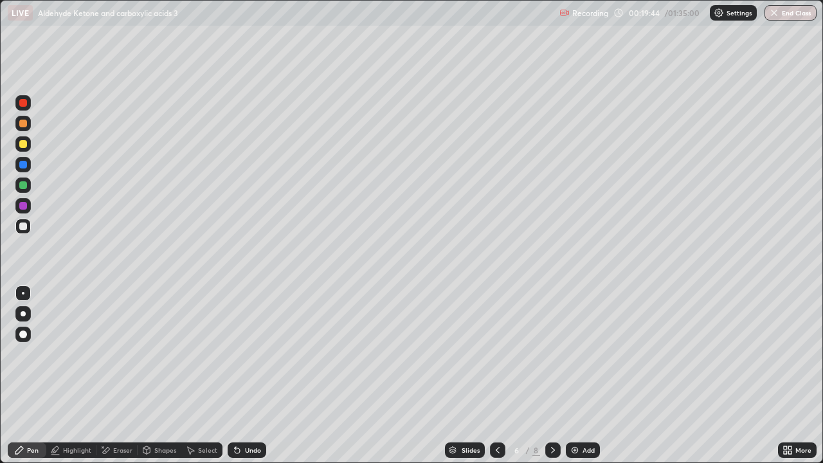
click at [253, 376] on div "Undo" at bounding box center [247, 449] width 39 height 15
click at [238, 376] on icon at bounding box center [237, 450] width 5 height 5
click at [24, 144] on div at bounding box center [23, 144] width 8 height 8
click at [20, 205] on div at bounding box center [23, 206] width 8 height 8
click at [23, 123] on div at bounding box center [23, 124] width 8 height 8
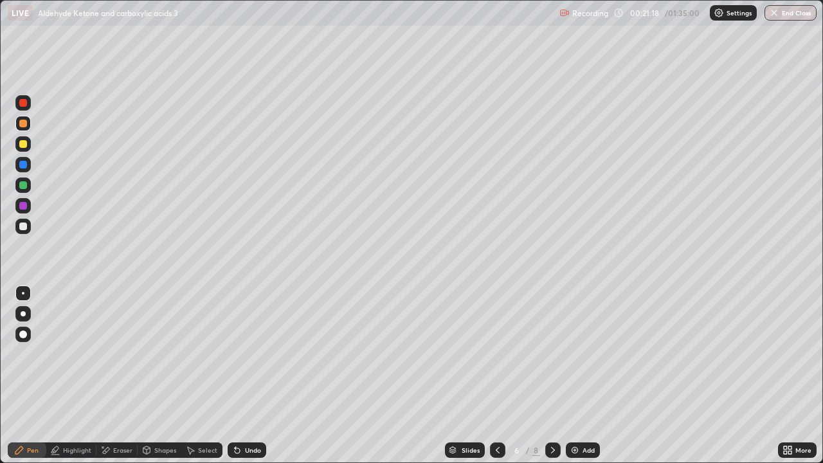
click at [193, 376] on icon at bounding box center [191, 451] width 7 height 8
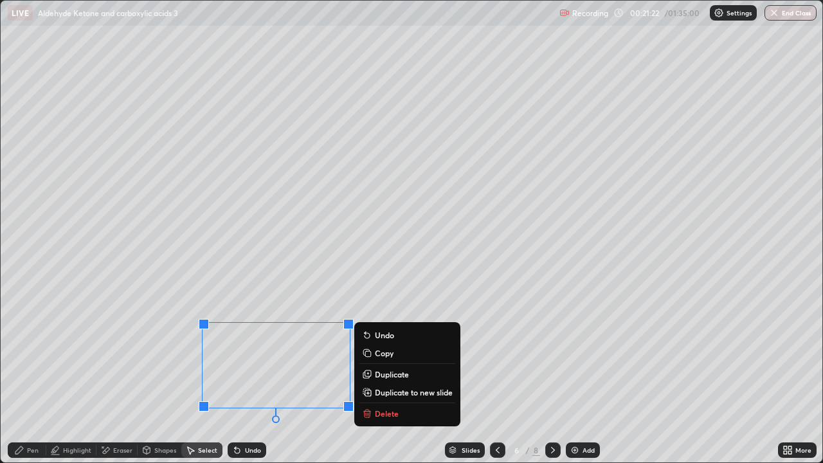
click at [24, 376] on icon at bounding box center [19, 450] width 10 height 10
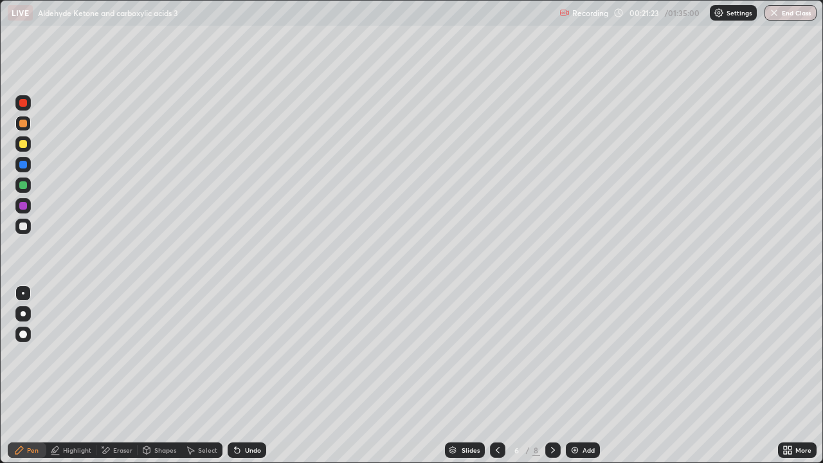
click at [30, 124] on div at bounding box center [22, 123] width 15 height 15
click at [28, 106] on div at bounding box center [22, 102] width 15 height 15
click at [28, 358] on div at bounding box center [23, 360] width 21 height 154
click at [35, 360] on div "Erase all" at bounding box center [23, 232] width 31 height 412
click at [235, 376] on icon at bounding box center [235, 447] width 1 height 1
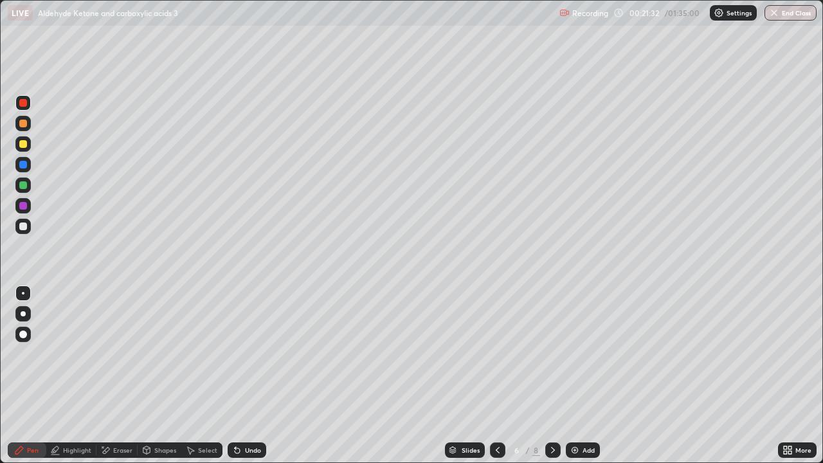
click at [240, 376] on icon at bounding box center [237, 450] width 10 height 10
click at [240, 376] on div "Undo" at bounding box center [247, 449] width 39 height 15
click at [24, 226] on div at bounding box center [23, 226] width 8 height 8
click at [240, 376] on icon at bounding box center [237, 450] width 10 height 10
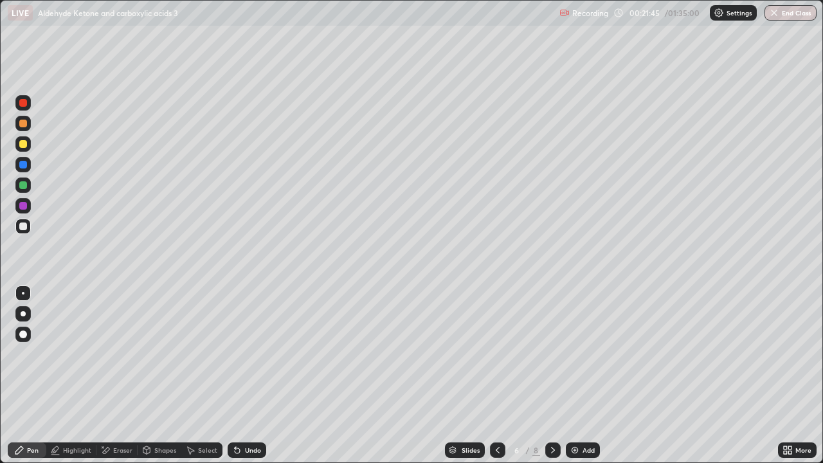
click at [245, 376] on div "Undo" at bounding box center [253, 450] width 16 height 6
click at [23, 206] on div at bounding box center [23, 206] width 8 height 8
click at [24, 227] on div at bounding box center [23, 226] width 8 height 8
click at [21, 131] on div at bounding box center [22, 123] width 15 height 15
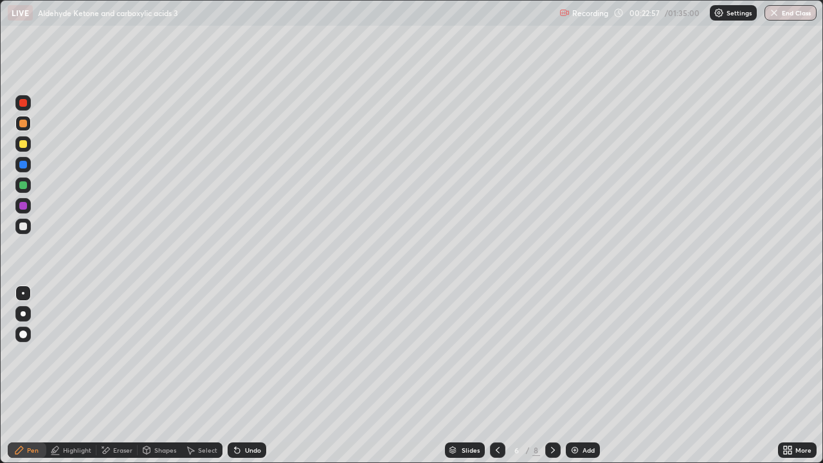
click at [24, 226] on div at bounding box center [23, 226] width 8 height 8
click at [22, 146] on div at bounding box center [23, 144] width 8 height 8
click at [215, 376] on div "Select" at bounding box center [201, 449] width 41 height 15
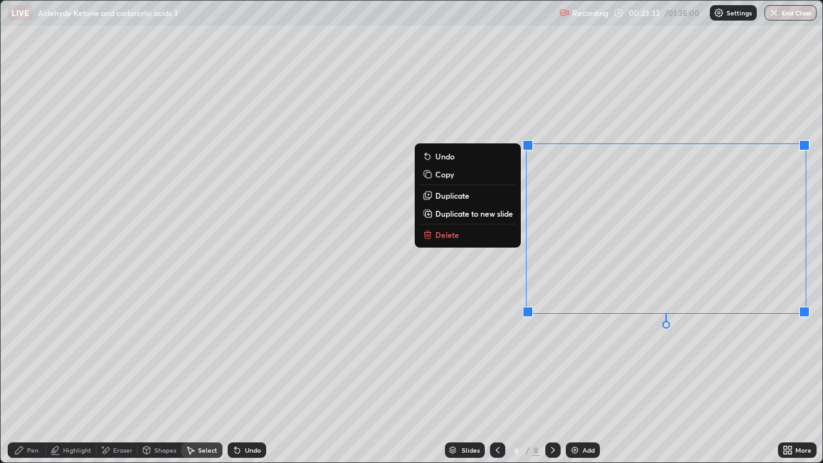
click at [469, 196] on button "Duplicate" at bounding box center [468, 195] width 96 height 15
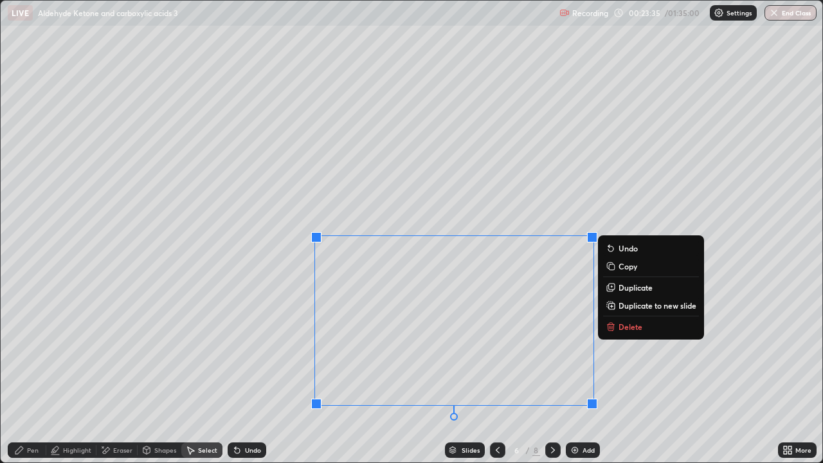
click at [123, 376] on div "Eraser" at bounding box center [122, 450] width 19 height 6
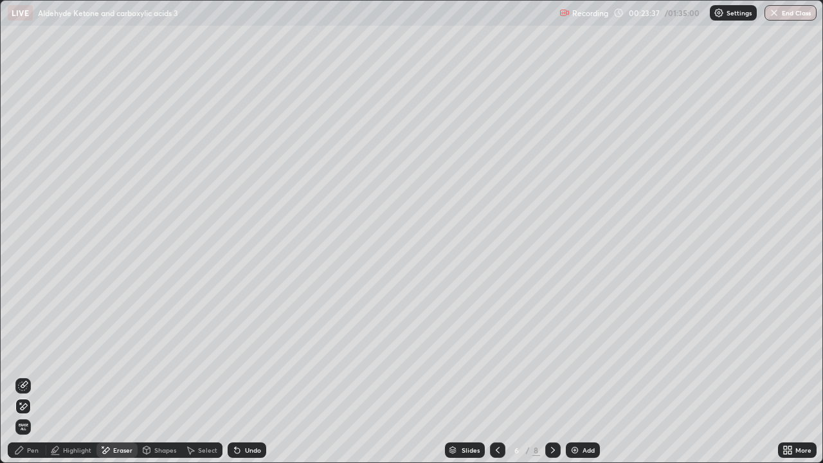
click at [22, 376] on icon at bounding box center [19, 450] width 10 height 10
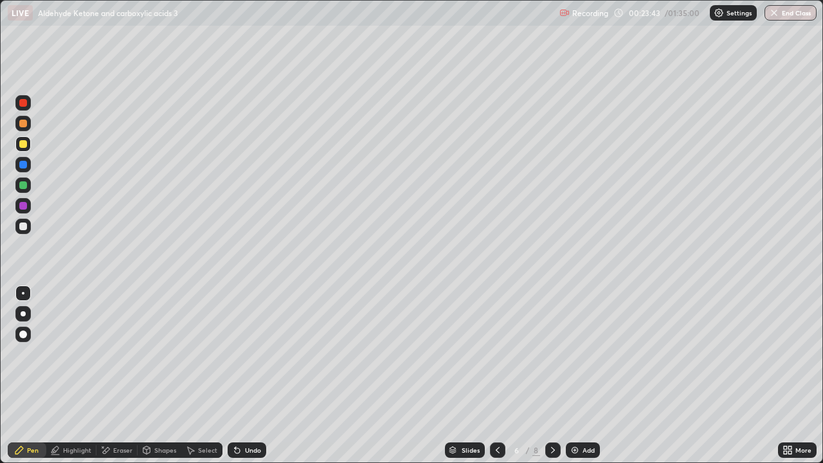
click at [18, 227] on div at bounding box center [22, 226] width 15 height 15
click at [548, 376] on icon at bounding box center [553, 450] width 10 height 10
click at [28, 183] on div at bounding box center [22, 184] width 15 height 15
click at [24, 144] on div at bounding box center [23, 144] width 8 height 8
click at [28, 233] on div at bounding box center [22, 226] width 15 height 21
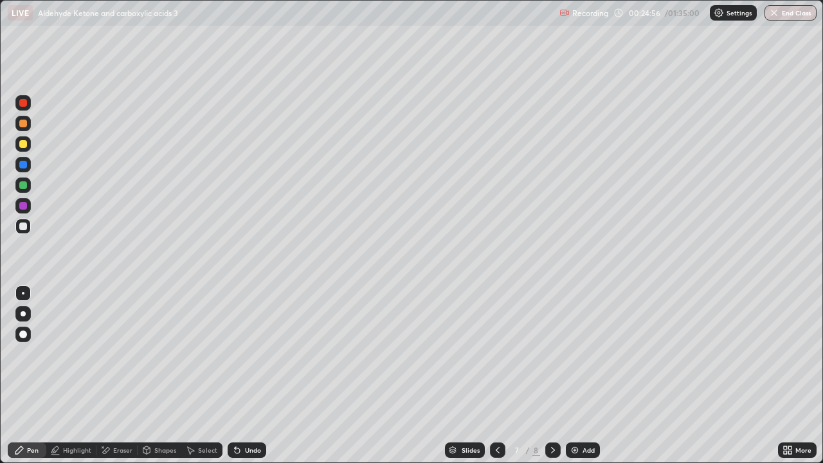
click at [241, 376] on div "Undo" at bounding box center [247, 449] width 39 height 15
click at [246, 376] on div "Undo" at bounding box center [253, 450] width 16 height 6
click at [24, 143] on div at bounding box center [23, 144] width 8 height 8
click at [239, 376] on div "Undo" at bounding box center [247, 449] width 39 height 15
click at [240, 376] on icon at bounding box center [237, 450] width 10 height 10
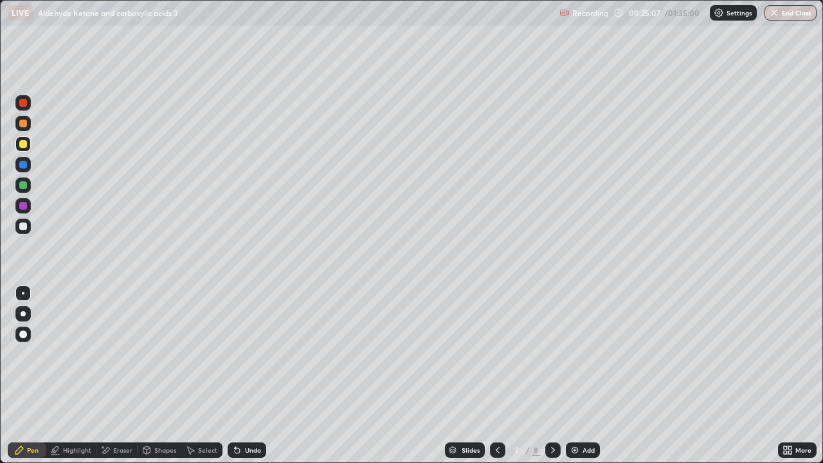
click at [245, 376] on div "Undo" at bounding box center [253, 450] width 16 height 6
click at [241, 376] on div "Undo" at bounding box center [247, 449] width 39 height 15
click at [243, 376] on div "Undo" at bounding box center [247, 449] width 39 height 15
click at [241, 376] on div "Undo" at bounding box center [247, 449] width 39 height 15
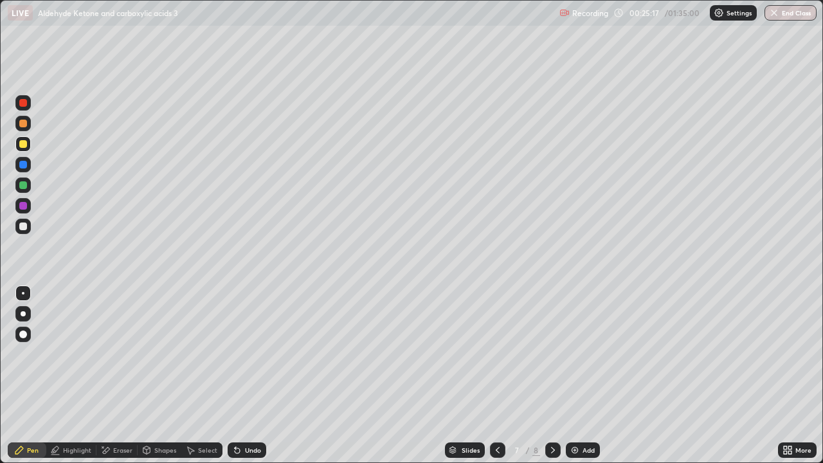
click at [23, 208] on div at bounding box center [23, 206] width 8 height 8
click at [24, 224] on div at bounding box center [23, 226] width 8 height 8
click at [113, 376] on div "Eraser" at bounding box center [116, 449] width 41 height 15
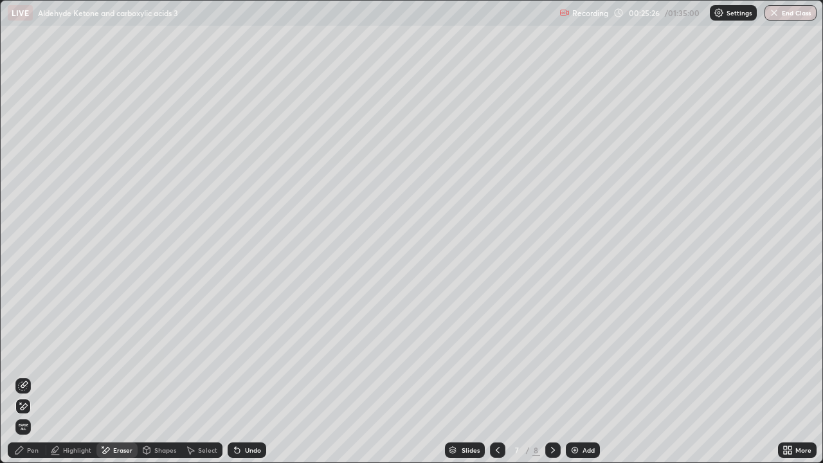
click at [35, 376] on div "Pen" at bounding box center [27, 449] width 39 height 15
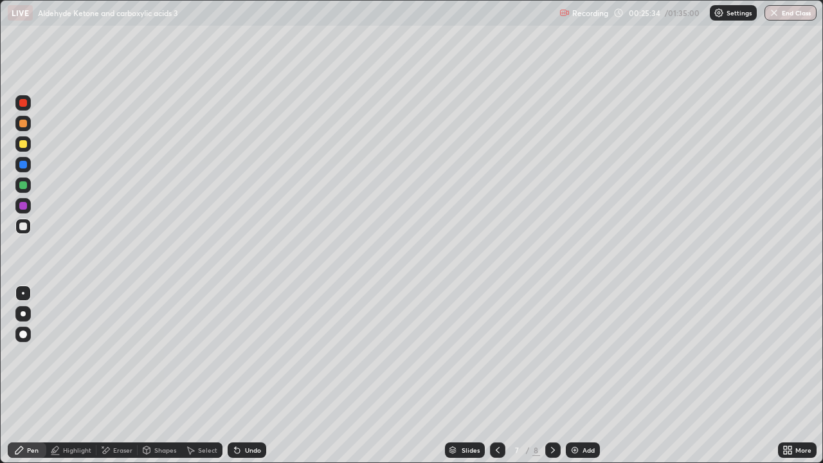
click at [23, 124] on div at bounding box center [23, 124] width 8 height 8
click at [90, 376] on div "Highlight" at bounding box center [77, 450] width 28 height 6
click at [33, 376] on div "Pen" at bounding box center [33, 450] width 12 height 6
click at [26, 227] on div at bounding box center [23, 226] width 8 height 8
click at [123, 376] on div "Eraser" at bounding box center [122, 450] width 19 height 6
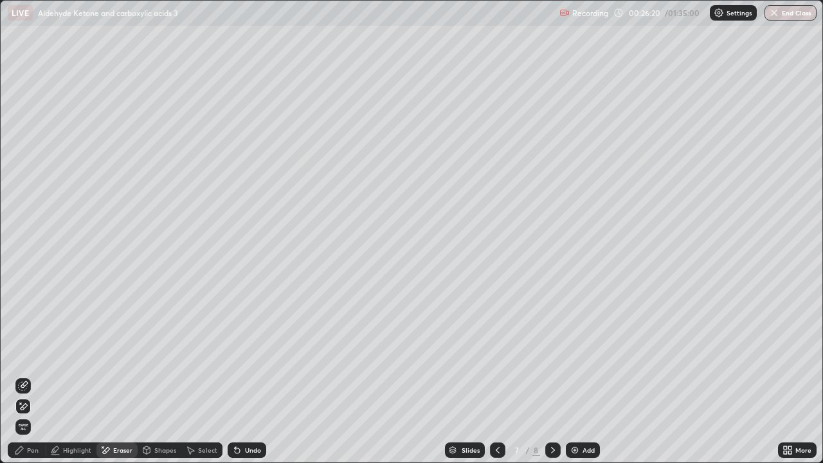
click at [41, 376] on div "Pen" at bounding box center [27, 449] width 39 height 15
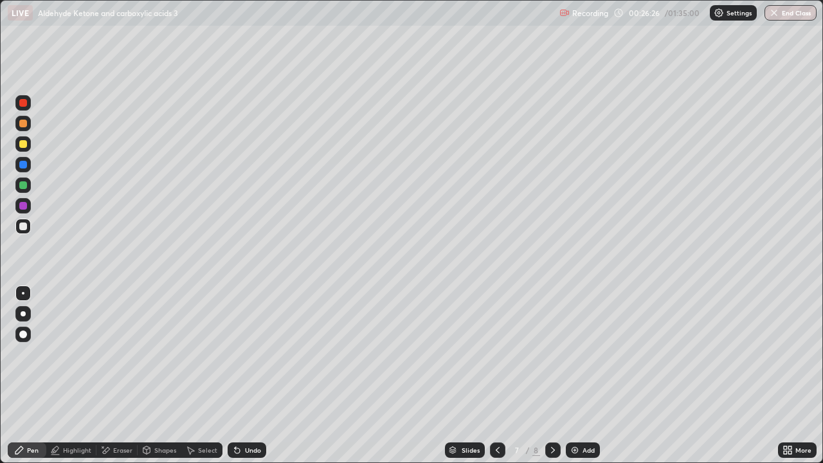
click at [246, 376] on div "Undo" at bounding box center [253, 450] width 16 height 6
click at [252, 376] on div "Undo" at bounding box center [247, 449] width 39 height 15
click at [239, 376] on icon at bounding box center [237, 450] width 10 height 10
click at [241, 376] on div "Undo" at bounding box center [247, 449] width 39 height 15
click at [247, 376] on div "Undo" at bounding box center [247, 449] width 39 height 15
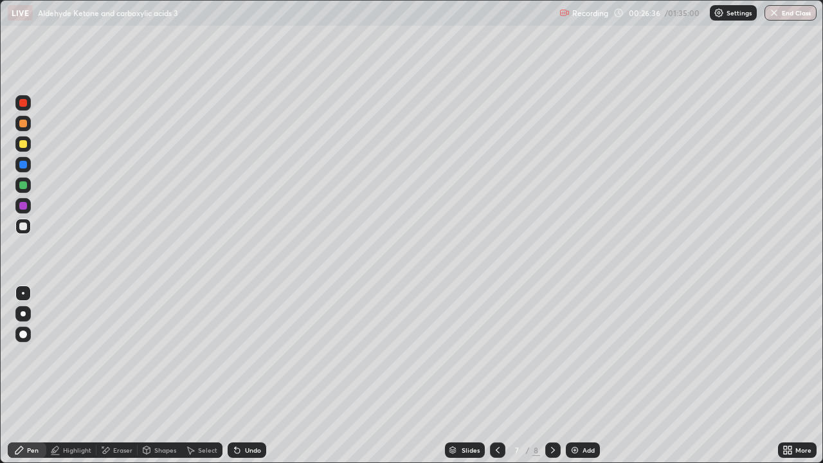
click at [247, 376] on div "Undo" at bounding box center [247, 449] width 39 height 15
click at [550, 376] on icon at bounding box center [553, 450] width 10 height 10
click at [490, 376] on div at bounding box center [497, 449] width 15 height 15
click at [125, 376] on div "Eraser" at bounding box center [122, 450] width 19 height 6
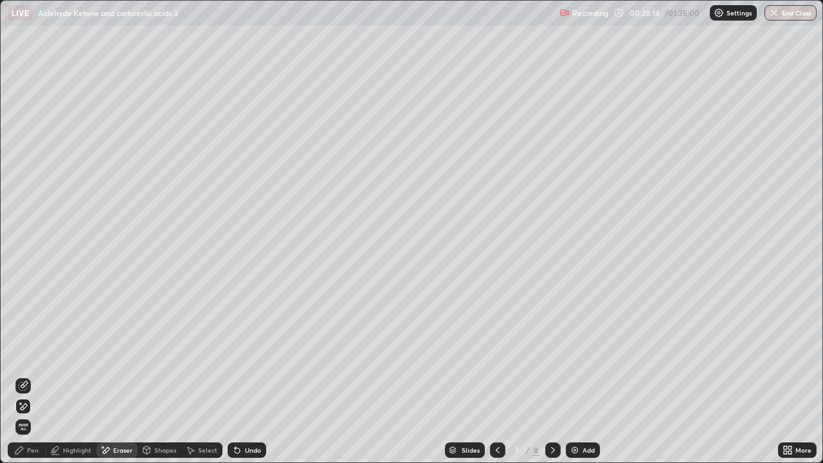
click at [29, 376] on div "Pen" at bounding box center [33, 450] width 12 height 6
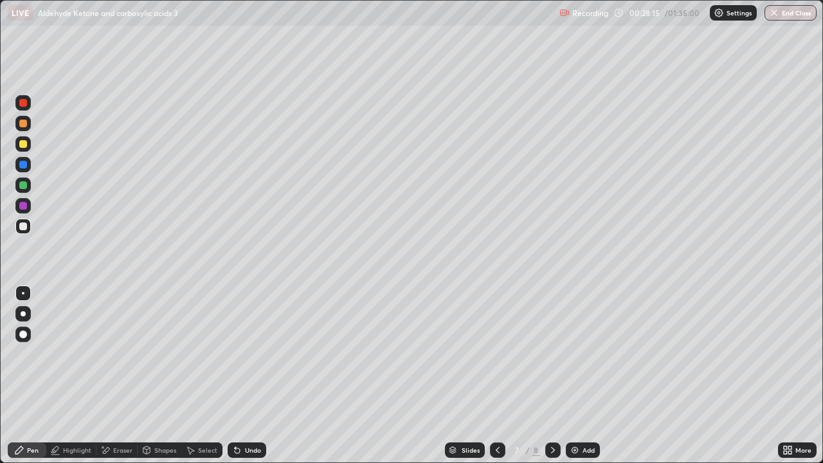
click at [24, 127] on div at bounding box center [23, 124] width 8 height 8
click at [495, 376] on icon at bounding box center [498, 450] width 10 height 10
click at [496, 376] on icon at bounding box center [498, 450] width 4 height 6
click at [497, 376] on icon at bounding box center [498, 450] width 10 height 10
click at [496, 376] on icon at bounding box center [498, 450] width 4 height 6
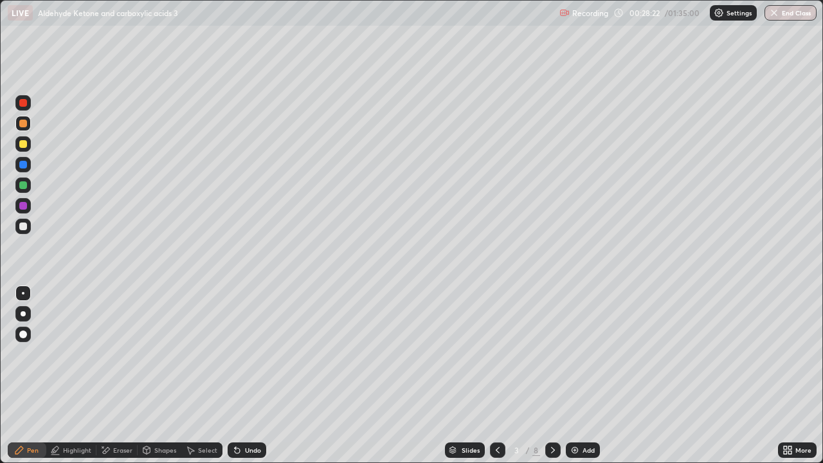
click at [550, 376] on icon at bounding box center [553, 450] width 10 height 10
click at [552, 376] on icon at bounding box center [553, 450] width 10 height 10
click at [551, 376] on icon at bounding box center [553, 450] width 10 height 10
click at [552, 376] on icon at bounding box center [553, 450] width 10 height 10
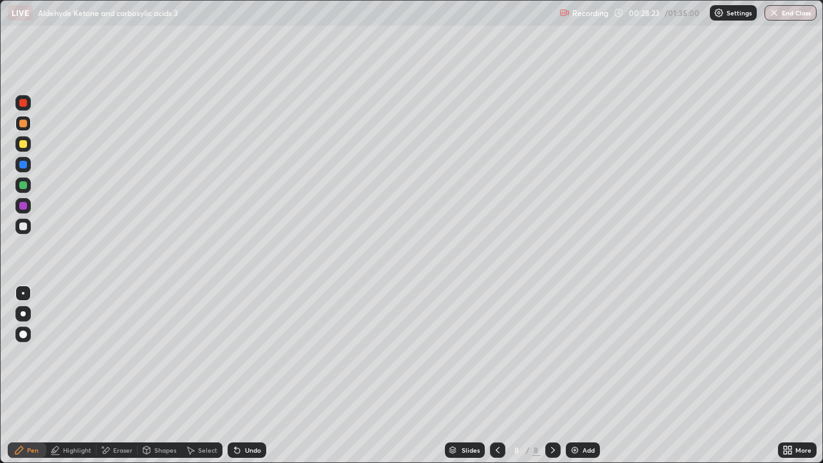
click at [551, 376] on icon at bounding box center [553, 450] width 4 height 6
click at [124, 376] on div "Eraser" at bounding box center [122, 450] width 19 height 6
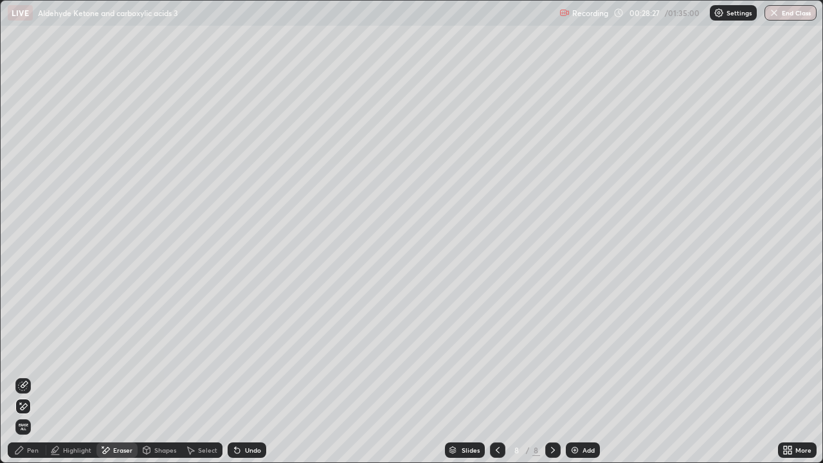
click at [10, 376] on div "Pen" at bounding box center [27, 449] width 39 height 15
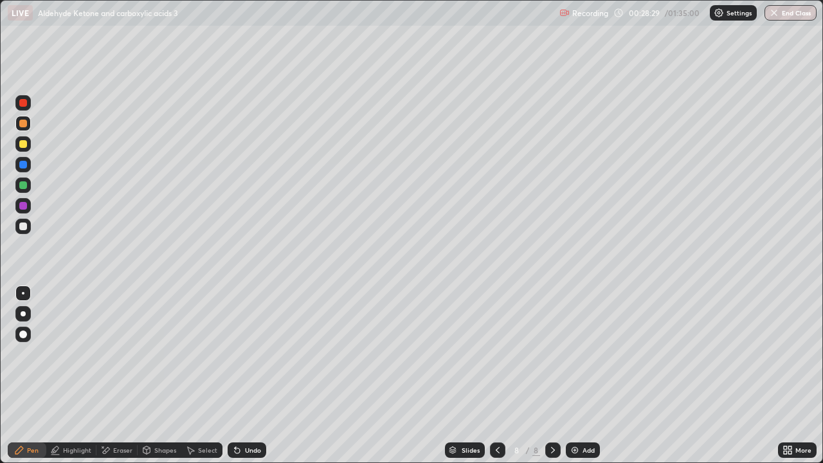
click at [29, 102] on div at bounding box center [22, 102] width 15 height 15
click at [26, 127] on div at bounding box center [22, 123] width 15 height 15
click at [24, 145] on div at bounding box center [23, 144] width 8 height 8
click at [24, 185] on div at bounding box center [23, 185] width 8 height 8
click at [24, 226] on div at bounding box center [23, 226] width 8 height 8
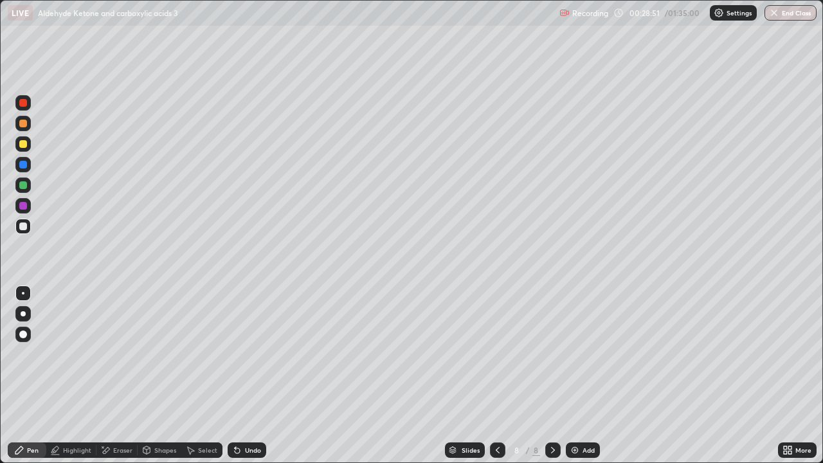
click at [24, 183] on div at bounding box center [23, 185] width 8 height 8
click at [24, 144] on div at bounding box center [23, 144] width 8 height 8
click at [24, 143] on div at bounding box center [23, 144] width 8 height 8
click at [23, 107] on div at bounding box center [22, 102] width 15 height 15
click at [15, 212] on div at bounding box center [22, 205] width 15 height 21
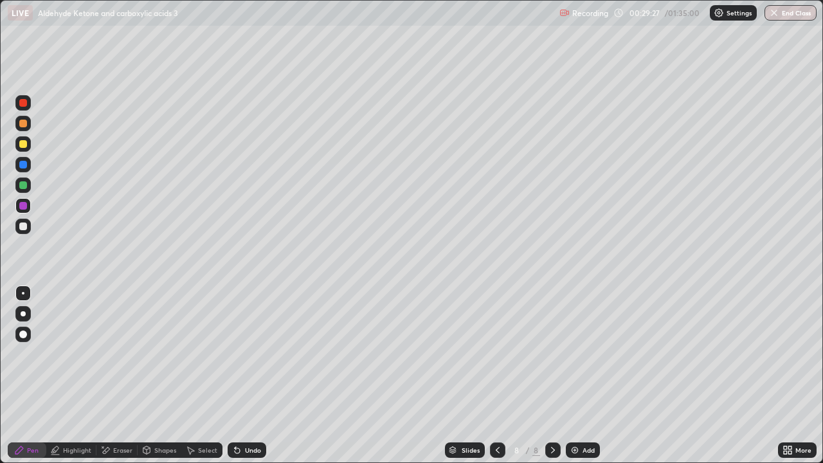
click at [28, 181] on div at bounding box center [22, 184] width 15 height 15
click at [26, 224] on div at bounding box center [23, 226] width 8 height 8
click at [239, 376] on icon at bounding box center [237, 450] width 10 height 10
click at [241, 376] on div "Undo" at bounding box center [247, 449] width 39 height 15
click at [240, 376] on icon at bounding box center [237, 450] width 10 height 10
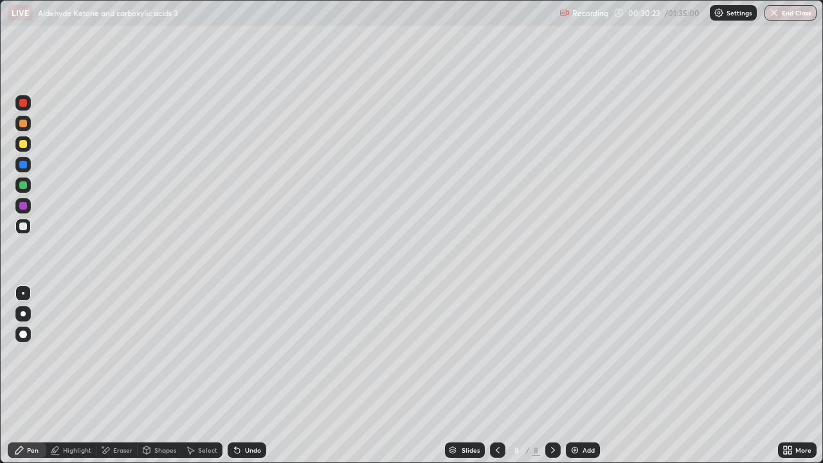
click at [248, 376] on div "Undo" at bounding box center [247, 449] width 39 height 15
click at [18, 127] on div at bounding box center [22, 123] width 15 height 15
click at [131, 376] on div "Eraser" at bounding box center [122, 450] width 19 height 6
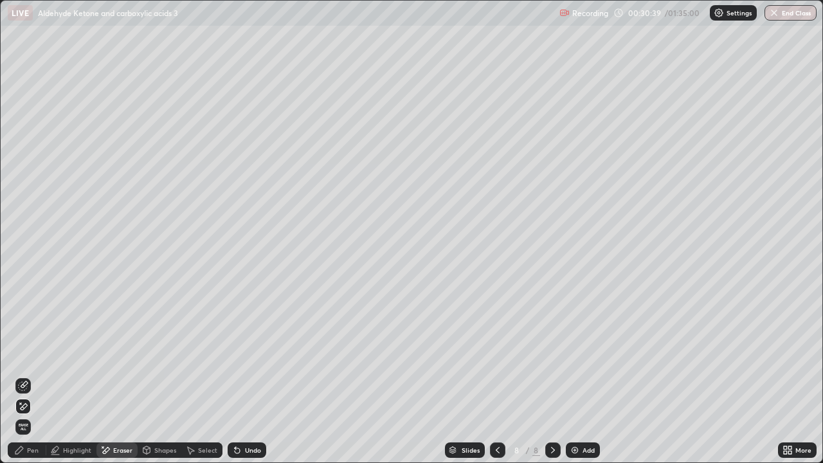
click at [39, 376] on div "Pen" at bounding box center [27, 449] width 39 height 15
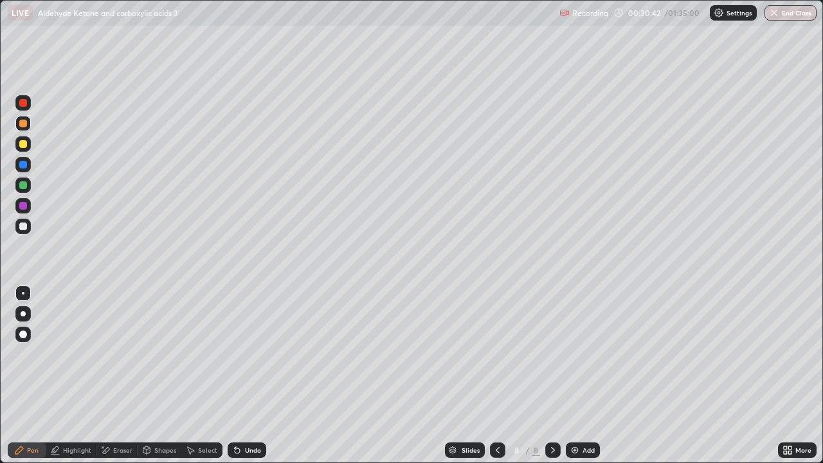
click at [17, 232] on div at bounding box center [22, 226] width 15 height 15
click at [25, 188] on div at bounding box center [23, 185] width 8 height 8
click at [23, 159] on div at bounding box center [22, 164] width 15 height 15
click at [21, 144] on div at bounding box center [23, 144] width 8 height 8
click at [240, 376] on icon at bounding box center [237, 450] width 10 height 10
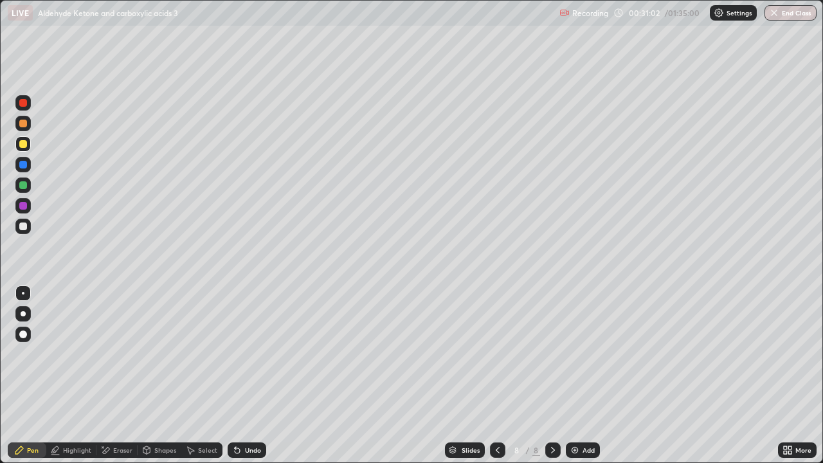
click at [69, 376] on div "Highlight" at bounding box center [77, 450] width 28 height 6
click at [25, 376] on div "Pen" at bounding box center [27, 449] width 39 height 15
click at [16, 188] on div at bounding box center [22, 184] width 15 height 15
click at [25, 229] on div at bounding box center [23, 226] width 8 height 8
click at [23, 124] on div at bounding box center [23, 124] width 8 height 8
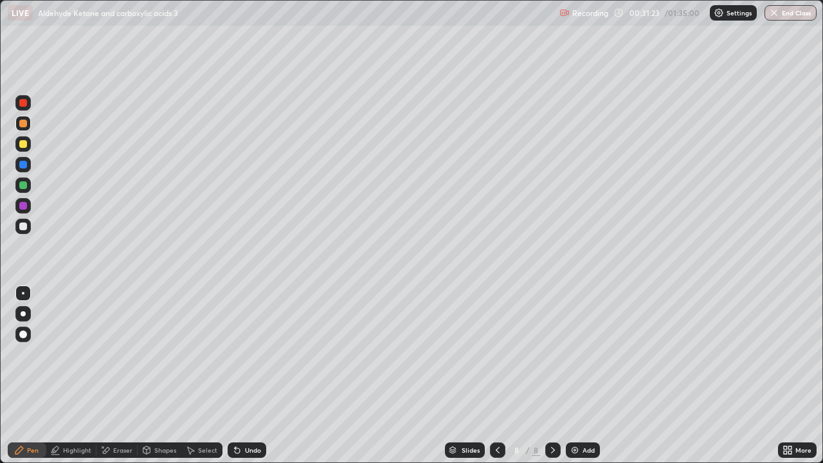
click at [239, 376] on div "Undo" at bounding box center [247, 449] width 39 height 15
click at [195, 376] on div "Select" at bounding box center [201, 449] width 41 height 15
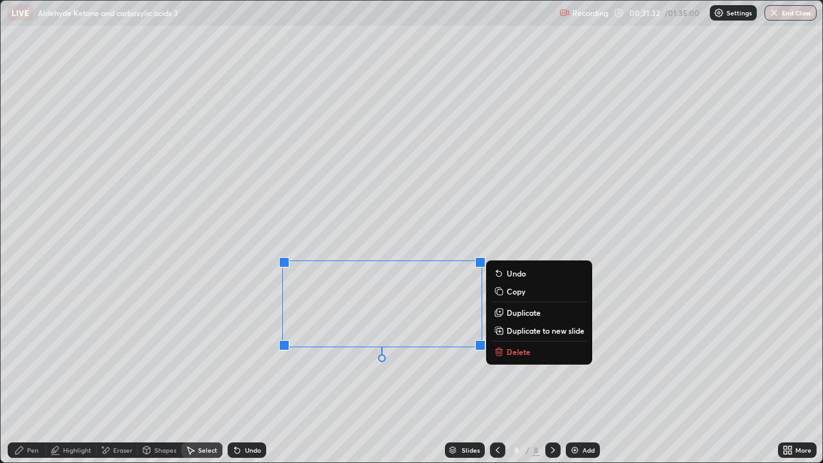
click at [506, 307] on button "Duplicate" at bounding box center [539, 312] width 96 height 15
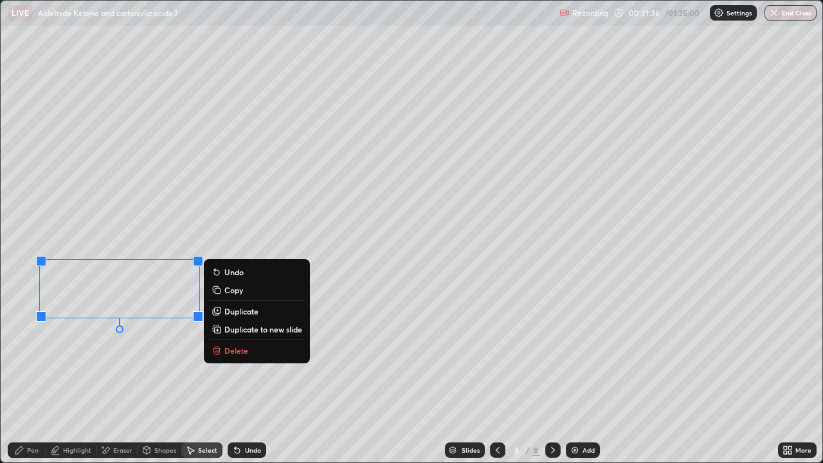
click at [106, 376] on icon at bounding box center [106, 450] width 7 height 6
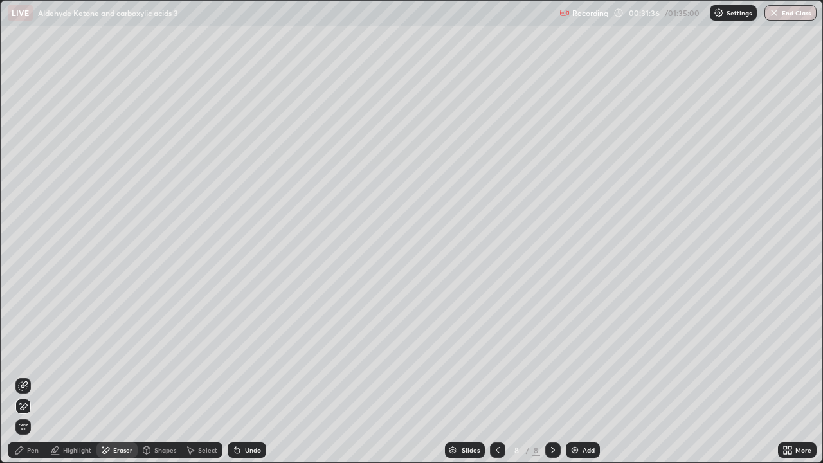
click at [105, 376] on icon at bounding box center [106, 450] width 7 height 6
click at [32, 376] on div "Pen" at bounding box center [33, 450] width 12 height 6
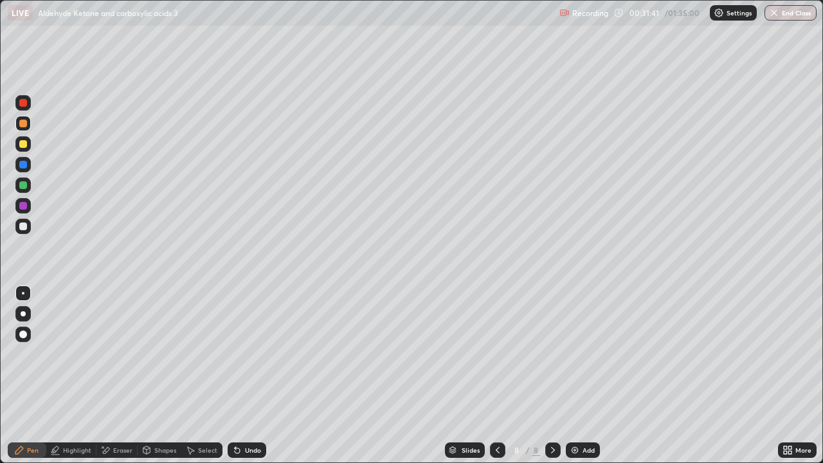
click at [30, 221] on div at bounding box center [22, 226] width 15 height 15
click at [28, 223] on div at bounding box center [22, 226] width 15 height 15
click at [24, 121] on div at bounding box center [23, 124] width 8 height 8
click at [82, 376] on div "Highlight" at bounding box center [77, 450] width 28 height 6
click at [28, 376] on div "Pen" at bounding box center [33, 450] width 12 height 6
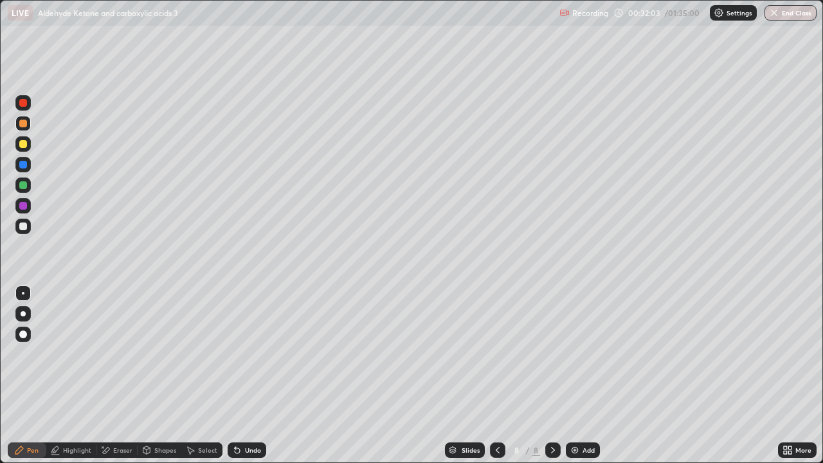
click at [26, 227] on div at bounding box center [23, 226] width 8 height 8
click at [26, 203] on div at bounding box center [23, 206] width 8 height 8
click at [73, 376] on div "Highlight" at bounding box center [71, 449] width 50 height 15
click at [29, 376] on div "Pen" at bounding box center [33, 450] width 12 height 6
click at [23, 227] on div at bounding box center [23, 226] width 8 height 8
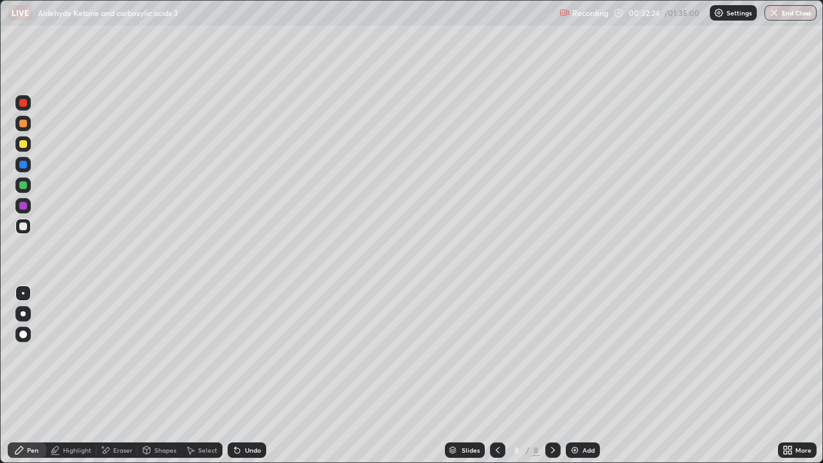
click at [591, 376] on div "Add" at bounding box center [589, 450] width 12 height 6
click at [26, 143] on div at bounding box center [23, 144] width 8 height 8
click at [19, 221] on div at bounding box center [22, 226] width 15 height 15
click at [207, 376] on div "Select" at bounding box center [201, 449] width 41 height 15
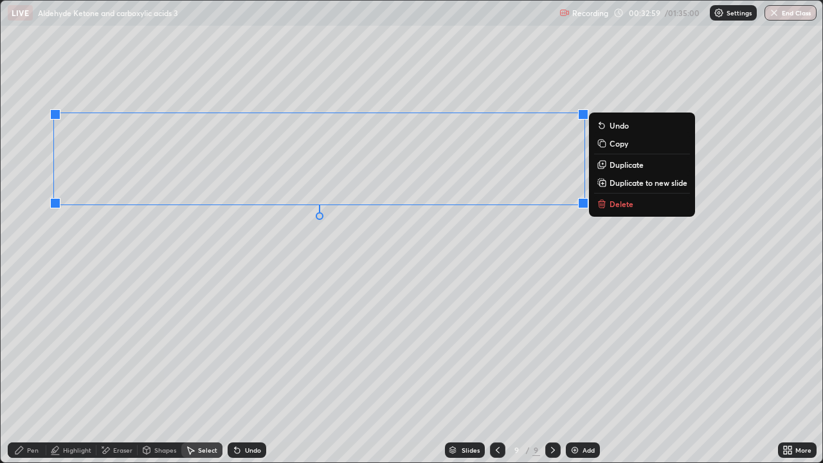
click at [26, 376] on div "Pen" at bounding box center [27, 449] width 39 height 15
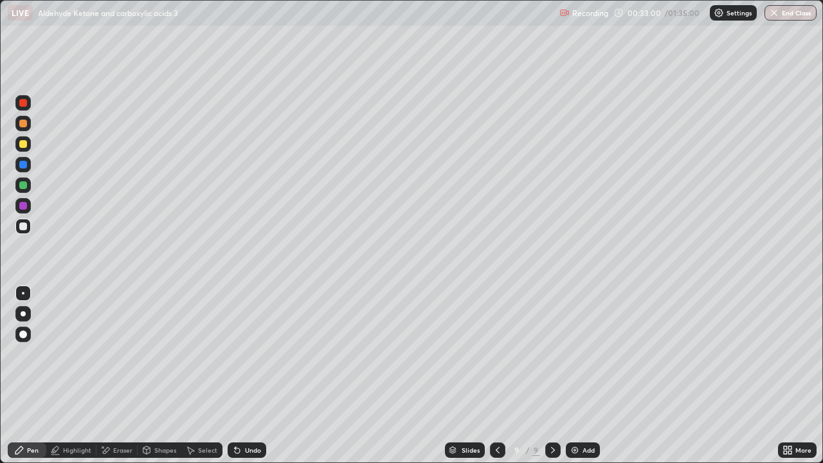
click at [22, 161] on div at bounding box center [23, 165] width 8 height 8
click at [23, 123] on div at bounding box center [23, 124] width 8 height 8
click at [26, 102] on div at bounding box center [23, 103] width 8 height 8
click at [30, 224] on div at bounding box center [22, 226] width 15 height 15
click at [496, 376] on icon at bounding box center [498, 450] width 10 height 10
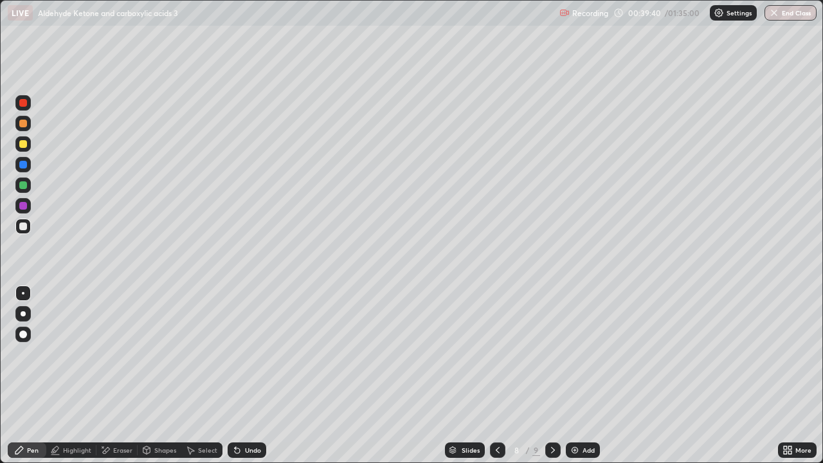
click at [553, 376] on icon at bounding box center [553, 450] width 10 height 10
click at [23, 124] on div at bounding box center [23, 124] width 8 height 8
click at [585, 376] on div "Add" at bounding box center [589, 450] width 12 height 6
click at [24, 150] on div at bounding box center [22, 143] width 15 height 15
click at [24, 165] on div at bounding box center [23, 165] width 8 height 8
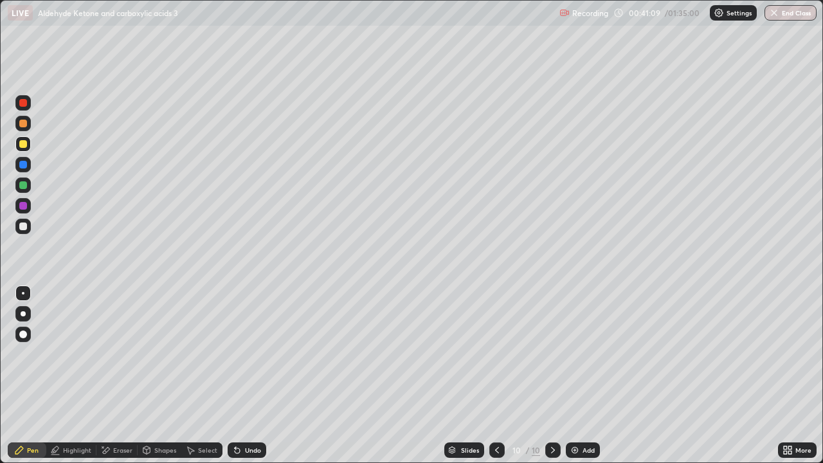
click at [23, 184] on div at bounding box center [23, 185] width 8 height 8
click at [28, 330] on div at bounding box center [22, 334] width 15 height 15
click at [23, 143] on div at bounding box center [23, 144] width 8 height 8
click at [26, 124] on div at bounding box center [23, 124] width 8 height 8
click at [24, 226] on div at bounding box center [23, 226] width 8 height 8
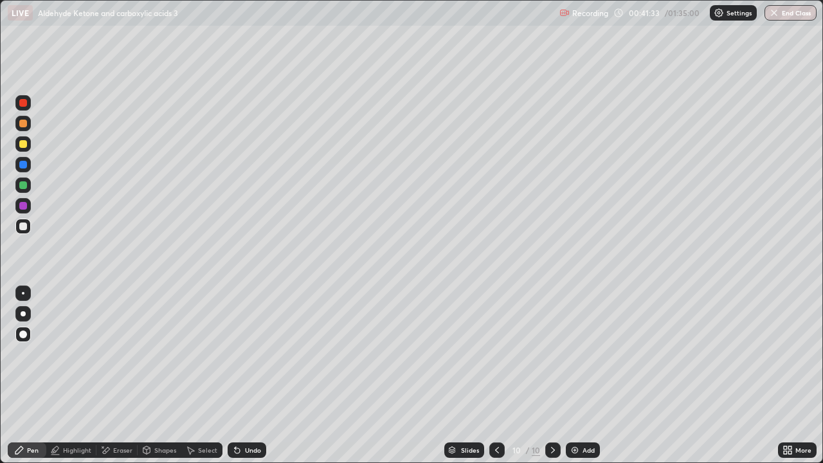
click at [30, 185] on div at bounding box center [22, 184] width 15 height 15
click at [26, 231] on div at bounding box center [22, 226] width 15 height 15
click at [24, 179] on div at bounding box center [22, 184] width 15 height 15
click at [26, 141] on div at bounding box center [23, 144] width 8 height 8
click at [584, 376] on div "Add" at bounding box center [589, 450] width 12 height 6
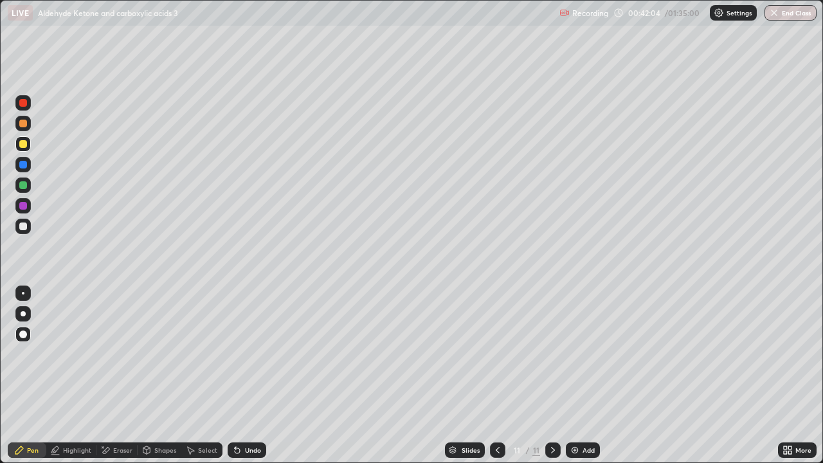
click at [235, 376] on icon at bounding box center [237, 450] width 5 height 5
click at [255, 376] on div "Undo" at bounding box center [253, 450] width 16 height 6
click at [33, 376] on div "Pen" at bounding box center [27, 449] width 39 height 15
click at [23, 293] on div at bounding box center [23, 293] width 3 height 3
click at [24, 226] on div at bounding box center [23, 226] width 8 height 8
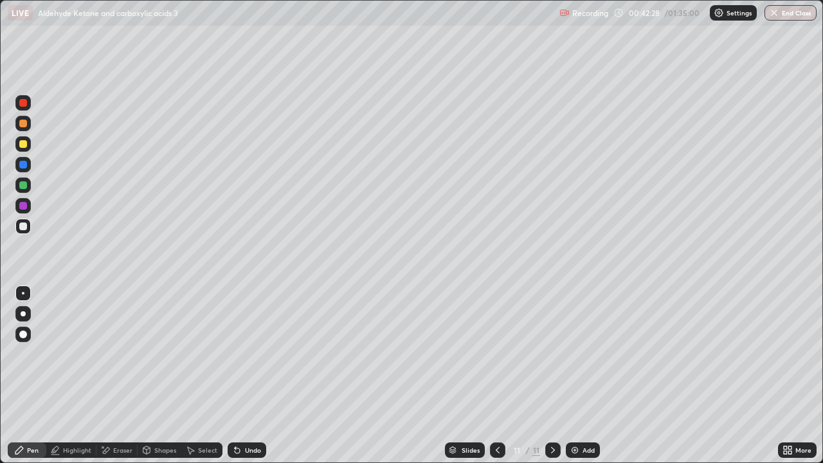
click at [120, 376] on div "Eraser" at bounding box center [122, 450] width 19 height 6
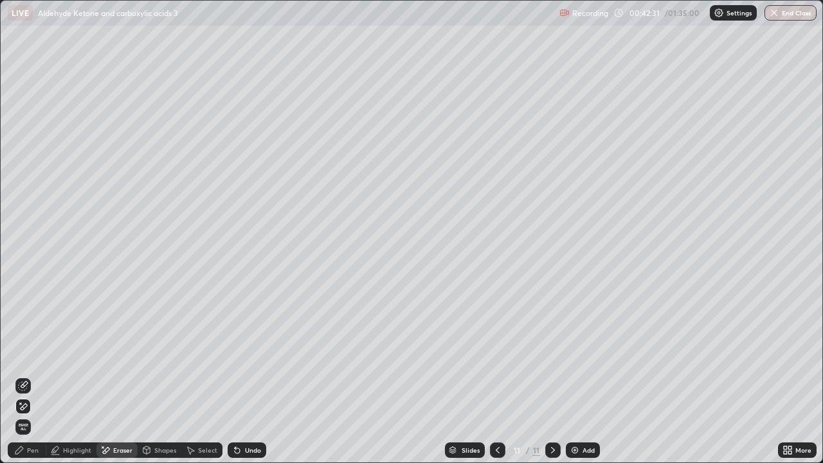
click at [31, 376] on div "Pen" at bounding box center [33, 450] width 12 height 6
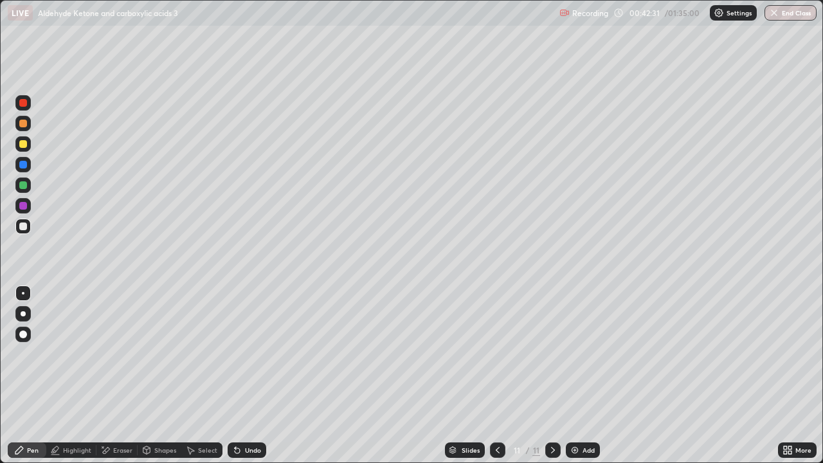
click at [21, 192] on div at bounding box center [22, 184] width 15 height 15
click at [255, 376] on div "Undo" at bounding box center [253, 450] width 16 height 6
click at [251, 376] on div "Undo" at bounding box center [247, 449] width 39 height 15
click at [254, 376] on div "Undo" at bounding box center [253, 450] width 16 height 6
click at [258, 376] on div "Undo" at bounding box center [253, 450] width 16 height 6
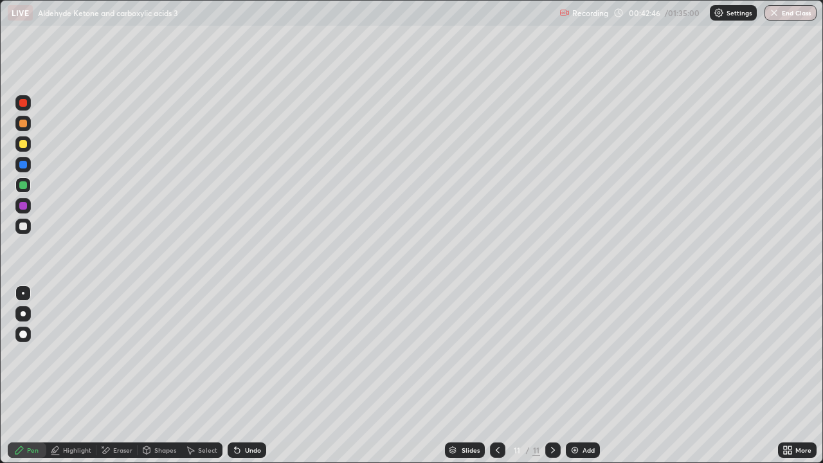
click at [253, 376] on div "Undo" at bounding box center [253, 450] width 16 height 6
click at [255, 376] on div "Undo" at bounding box center [247, 449] width 39 height 15
click at [122, 376] on div "Eraser" at bounding box center [116, 449] width 41 height 15
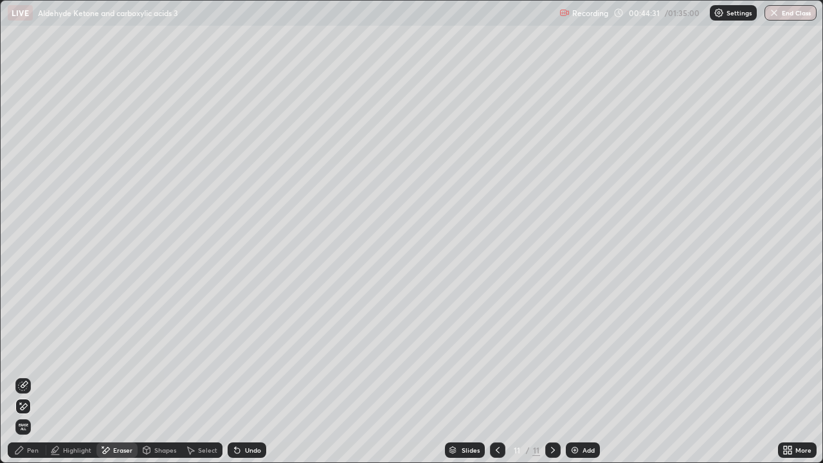
click at [28, 376] on div "Pen" at bounding box center [33, 450] width 12 height 6
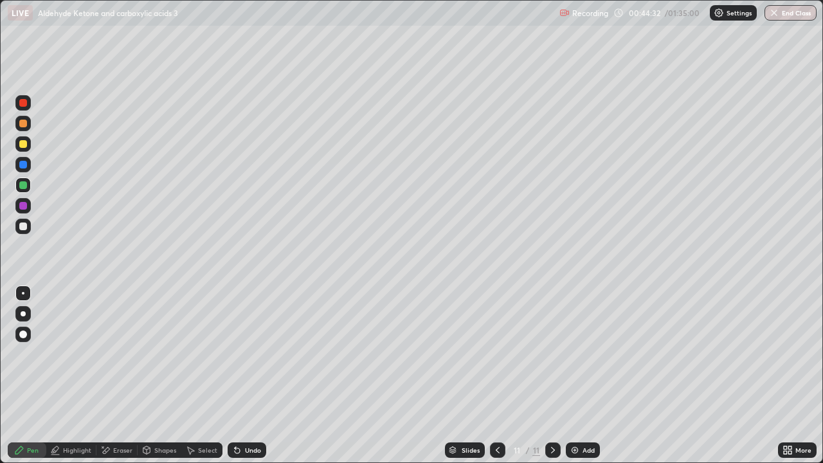
click at [30, 233] on div at bounding box center [22, 226] width 15 height 21
click at [246, 376] on div "Undo" at bounding box center [247, 449] width 39 height 15
click at [254, 376] on div "Undo" at bounding box center [247, 449] width 39 height 15
click at [256, 376] on div "Undo" at bounding box center [253, 450] width 16 height 6
click at [28, 122] on div at bounding box center [22, 123] width 15 height 15
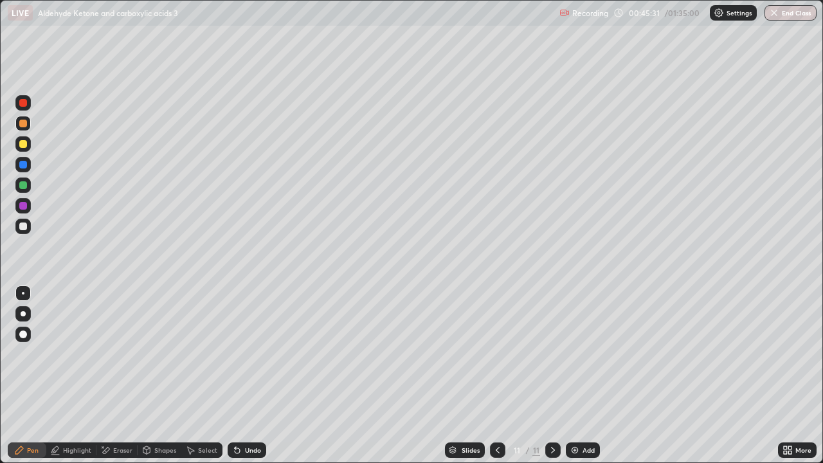
click at [24, 232] on div at bounding box center [22, 226] width 15 height 15
click at [24, 226] on div at bounding box center [23, 226] width 8 height 8
click at [23, 186] on div at bounding box center [23, 185] width 8 height 8
click at [241, 376] on div "Undo" at bounding box center [247, 449] width 39 height 15
click at [21, 120] on div at bounding box center [23, 124] width 8 height 8
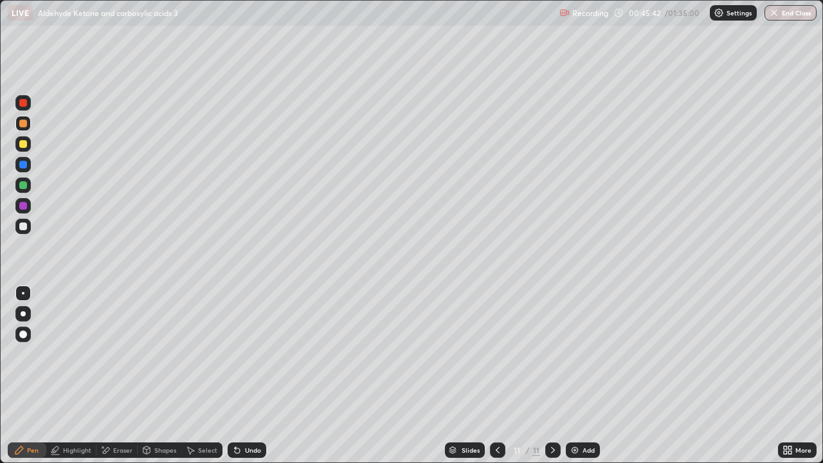
click at [235, 376] on icon at bounding box center [235, 447] width 1 height 1
click at [237, 376] on div "Undo" at bounding box center [247, 449] width 39 height 15
click at [235, 376] on icon at bounding box center [235, 447] width 1 height 1
click at [23, 233] on div at bounding box center [22, 226] width 15 height 15
click at [26, 211] on div at bounding box center [22, 205] width 15 height 15
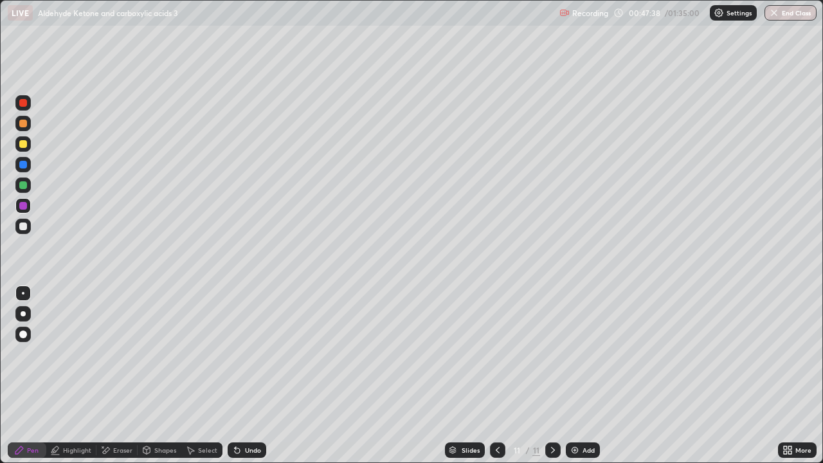
click at [24, 147] on div at bounding box center [23, 144] width 8 height 8
click at [23, 128] on div at bounding box center [22, 123] width 15 height 15
click at [24, 124] on div at bounding box center [23, 124] width 8 height 8
click at [23, 140] on div at bounding box center [23, 144] width 8 height 8
click at [22, 233] on div at bounding box center [22, 226] width 15 height 15
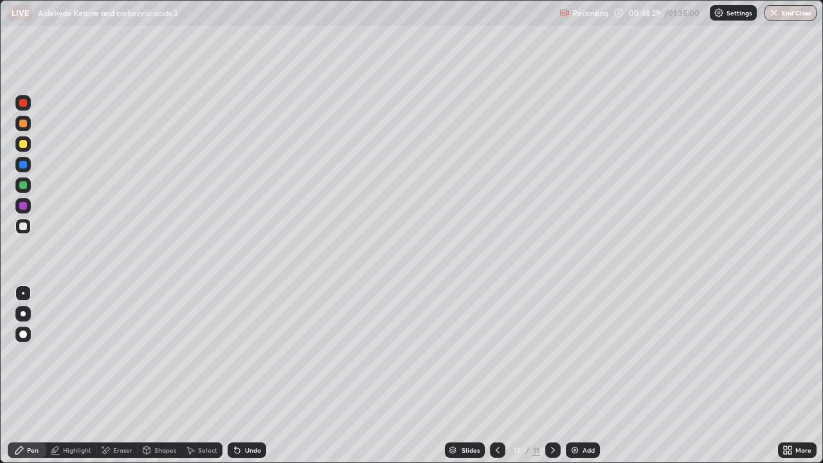
click at [241, 376] on div "Undo" at bounding box center [247, 449] width 39 height 15
click at [28, 227] on div at bounding box center [22, 226] width 15 height 15
click at [25, 186] on div at bounding box center [23, 185] width 8 height 8
click at [207, 376] on div "Select" at bounding box center [207, 450] width 19 height 6
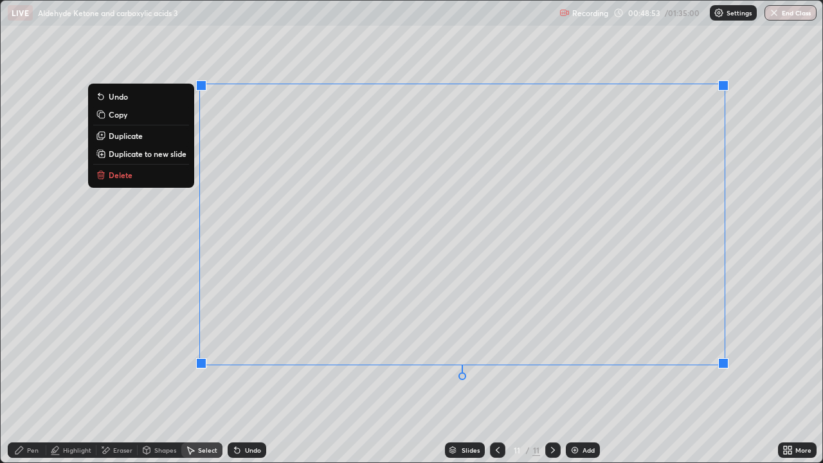
click at [30, 376] on div "Pen" at bounding box center [33, 450] width 12 height 6
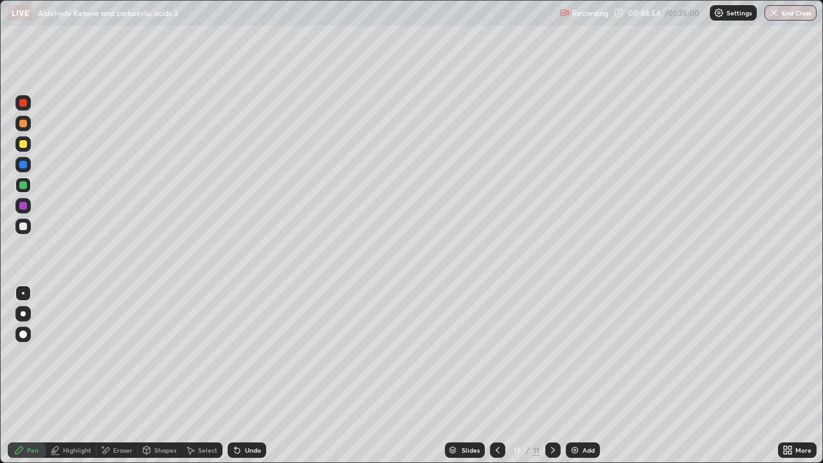
click at [24, 221] on div at bounding box center [22, 226] width 15 height 15
click at [26, 190] on div at bounding box center [22, 184] width 15 height 15
click at [239, 376] on icon at bounding box center [237, 450] width 10 height 10
click at [26, 227] on div at bounding box center [23, 226] width 8 height 8
click at [21, 228] on div at bounding box center [23, 226] width 8 height 8
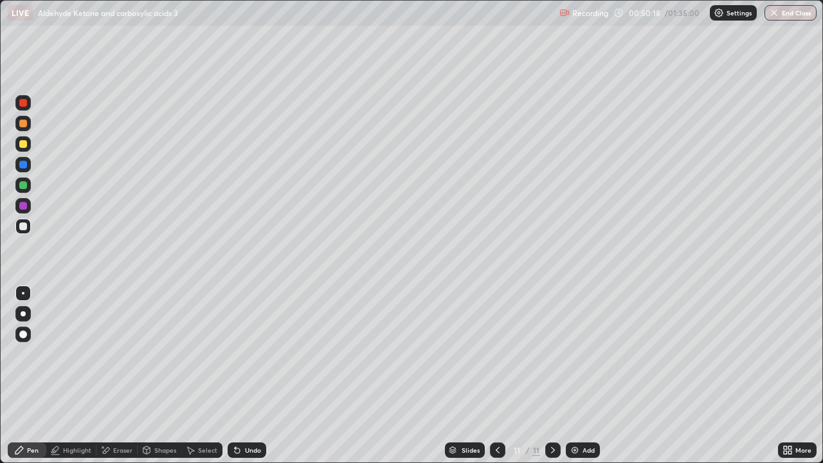
click at [24, 226] on div at bounding box center [23, 226] width 8 height 8
click at [20, 128] on div at bounding box center [22, 123] width 15 height 15
click at [18, 223] on div at bounding box center [22, 226] width 15 height 15
click at [24, 145] on div at bounding box center [23, 144] width 8 height 8
click at [17, 190] on div at bounding box center [22, 184] width 15 height 15
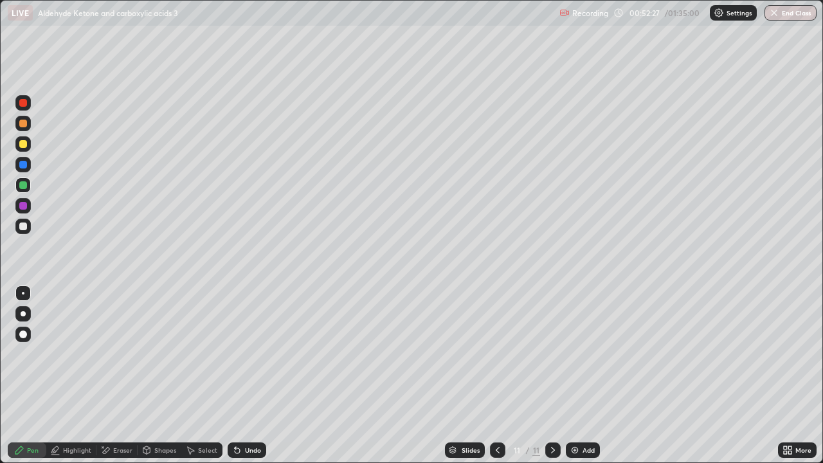
click at [29, 228] on div at bounding box center [22, 226] width 15 height 15
click at [26, 150] on div at bounding box center [22, 143] width 15 height 15
click at [28, 183] on div at bounding box center [22, 184] width 15 height 15
click at [23, 210] on div at bounding box center [22, 205] width 15 height 15
click at [21, 188] on div at bounding box center [23, 185] width 8 height 8
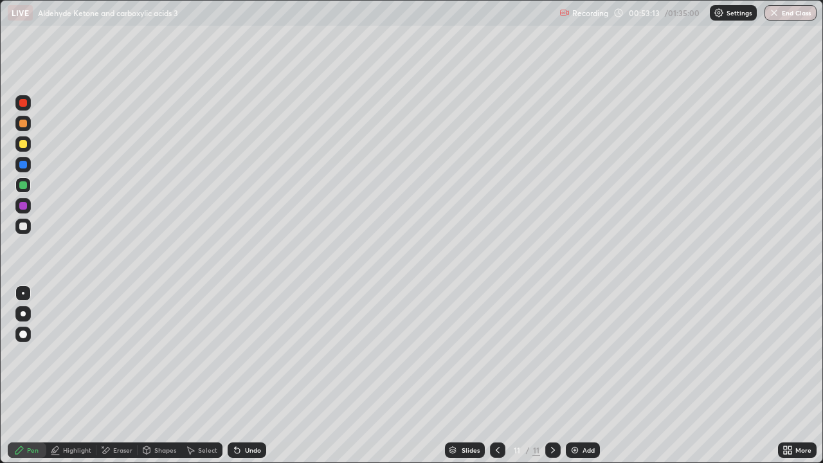
click at [579, 376] on div "Add" at bounding box center [583, 449] width 34 height 15
click at [24, 144] on div at bounding box center [23, 144] width 8 height 8
click at [212, 376] on div "Select" at bounding box center [207, 450] width 19 height 6
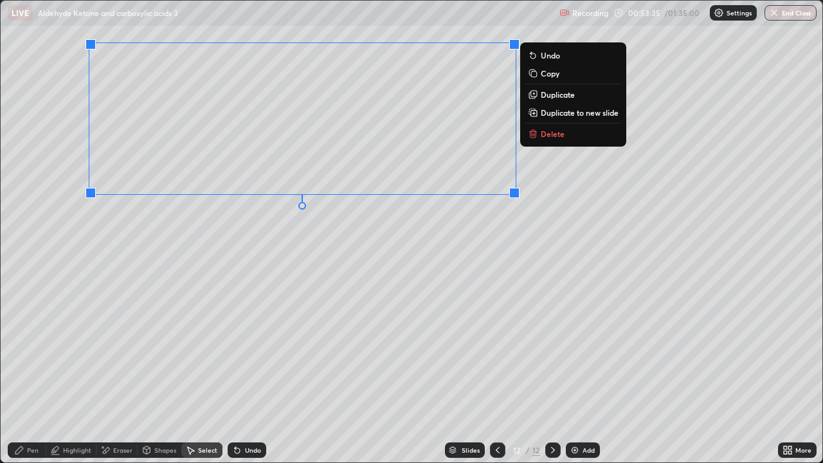
click at [545, 97] on p "Duplicate" at bounding box center [558, 94] width 34 height 10
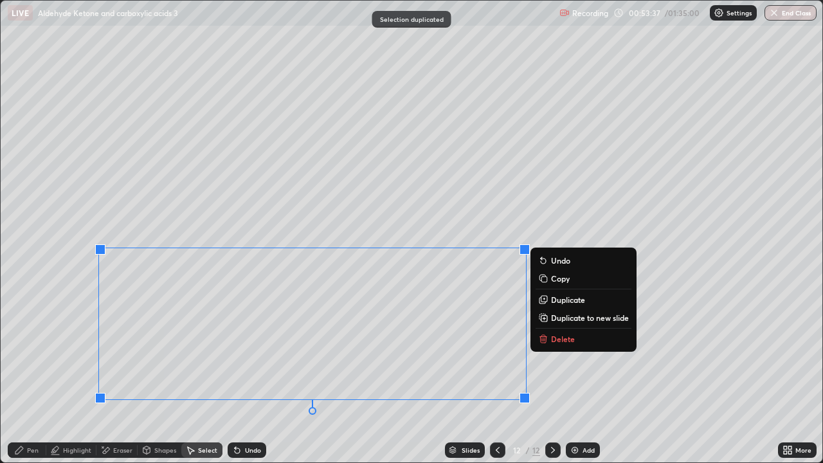
click at [24, 376] on icon at bounding box center [19, 450] width 10 height 10
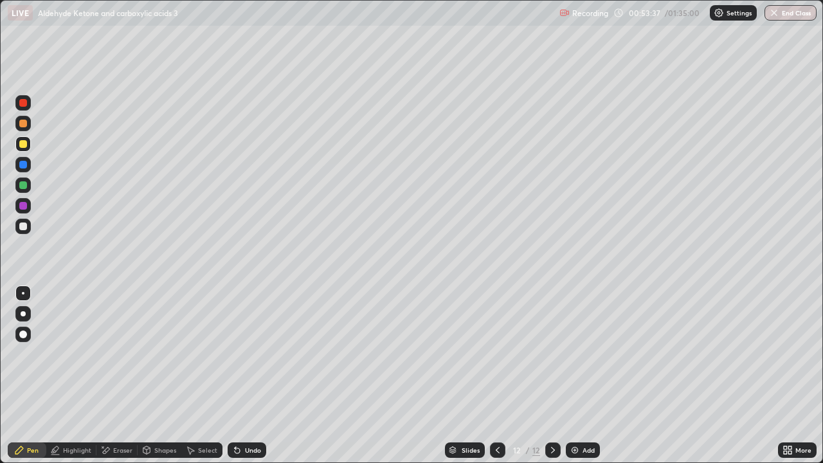
click at [25, 230] on div at bounding box center [23, 226] width 8 height 8
click at [26, 142] on div at bounding box center [23, 144] width 8 height 8
click at [86, 376] on div "Highlight" at bounding box center [71, 449] width 50 height 15
click at [26, 229] on div at bounding box center [22, 226] width 15 height 15
click at [36, 376] on div "Pen" at bounding box center [33, 450] width 12 height 6
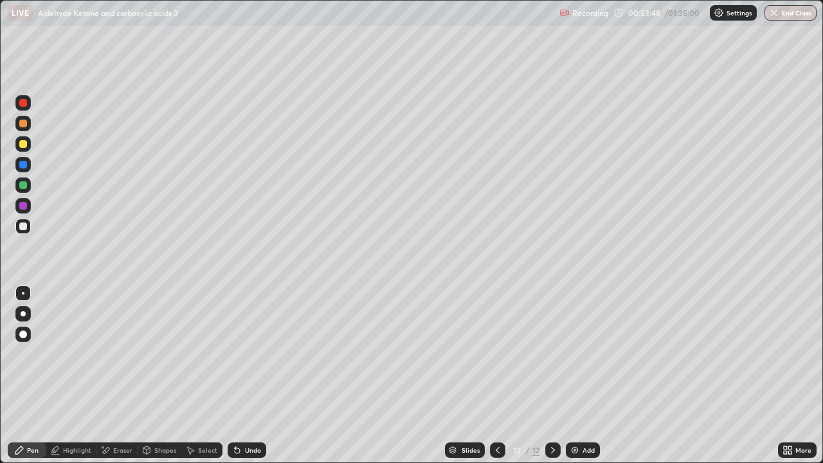
click at [29, 188] on div at bounding box center [22, 184] width 15 height 15
click at [15, 206] on div at bounding box center [22, 205] width 15 height 15
click at [255, 376] on div "Undo" at bounding box center [253, 450] width 16 height 6
click at [251, 376] on div "Undo" at bounding box center [253, 450] width 16 height 6
click at [28, 129] on div at bounding box center [22, 123] width 15 height 15
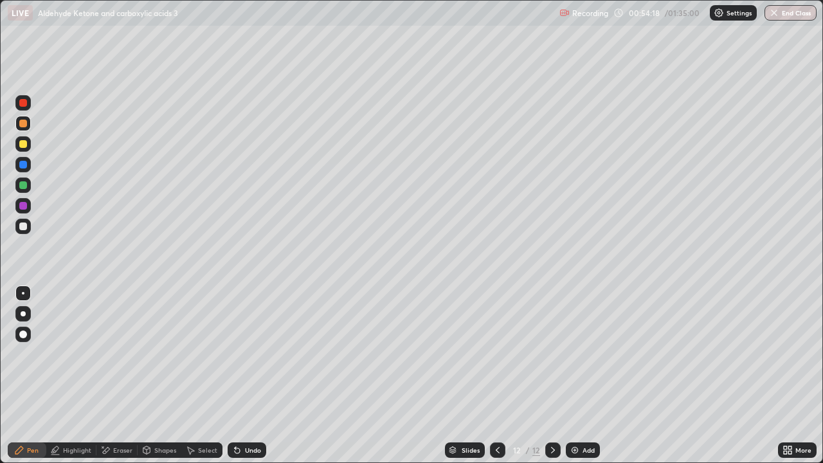
click at [198, 376] on div "Select" at bounding box center [201, 449] width 41 height 15
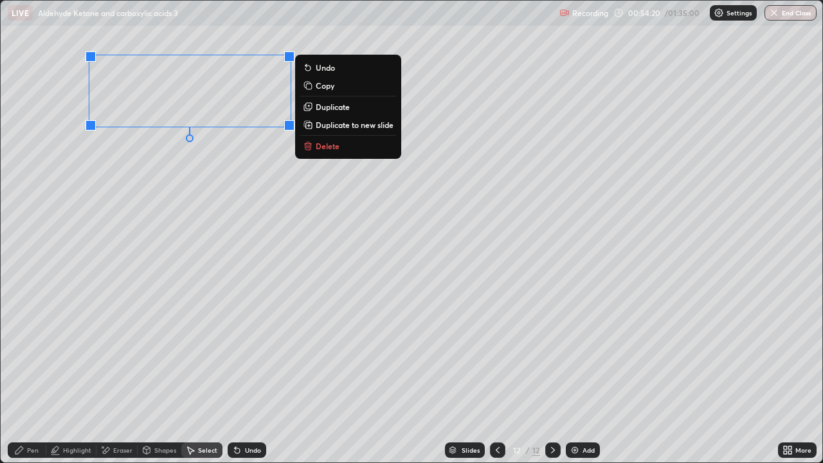
click at [336, 113] on button "Duplicate" at bounding box center [348, 106] width 96 height 15
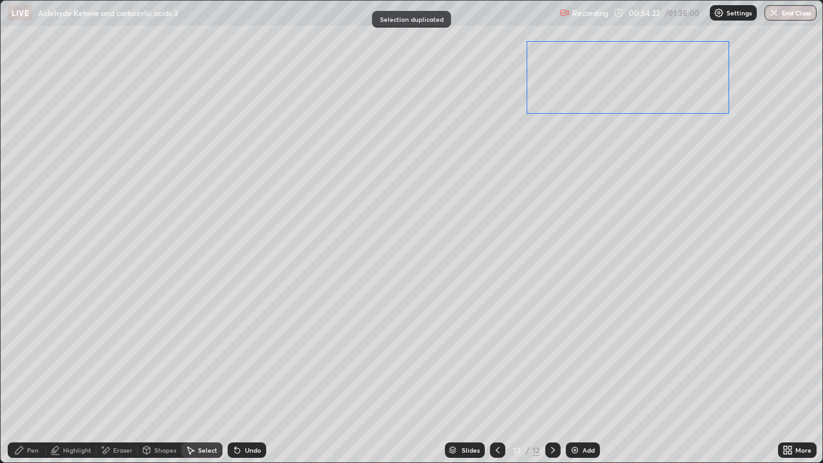
click at [607, 105] on div "0 ° Undo Copy Duplicate Duplicate to new slide Delete" at bounding box center [412, 232] width 822 height 462
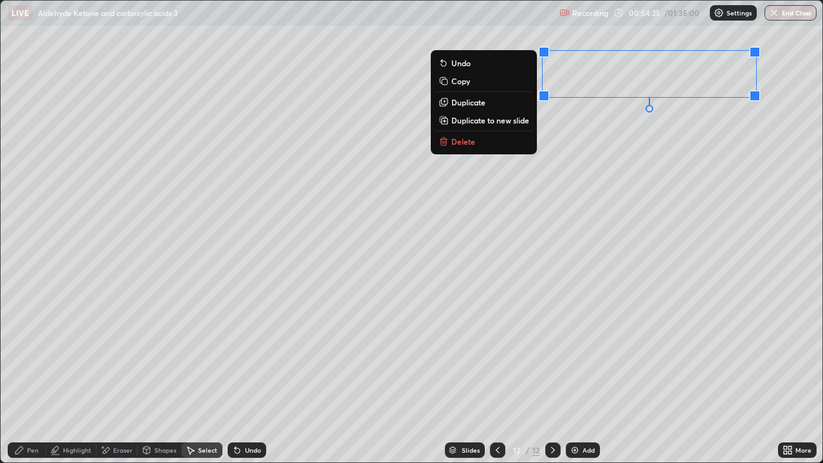
click at [39, 376] on div "Pen" at bounding box center [27, 449] width 39 height 15
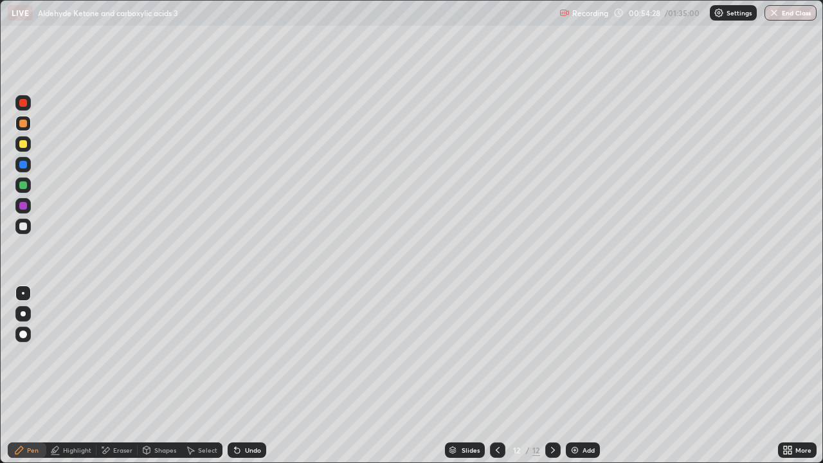
click at [125, 376] on div "Eraser" at bounding box center [122, 450] width 19 height 6
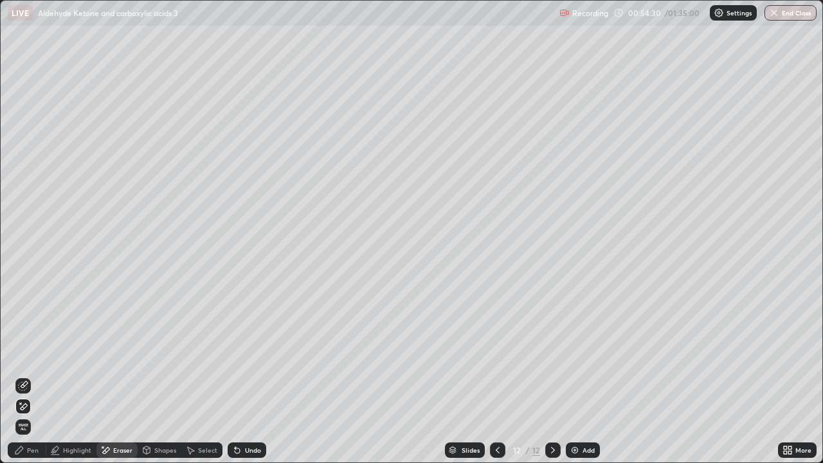
click at [34, 376] on div "Pen" at bounding box center [27, 449] width 39 height 15
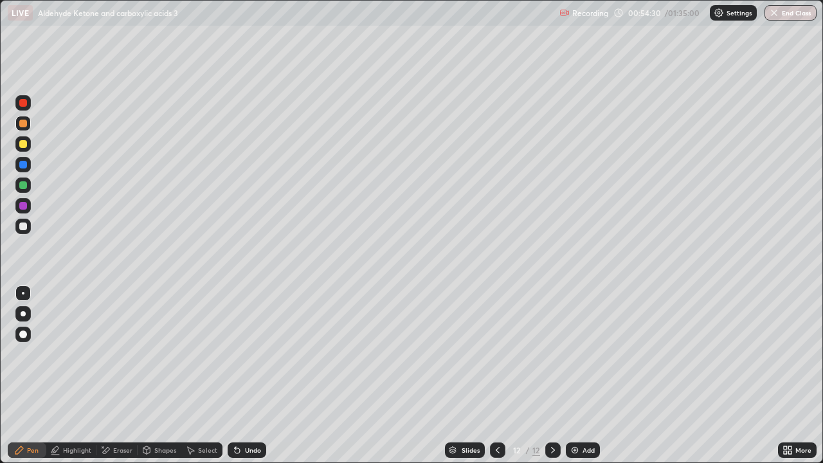
click at [26, 229] on div at bounding box center [22, 226] width 15 height 15
click at [253, 376] on div "Undo" at bounding box center [253, 450] width 16 height 6
click at [214, 376] on div "Select" at bounding box center [201, 449] width 41 height 15
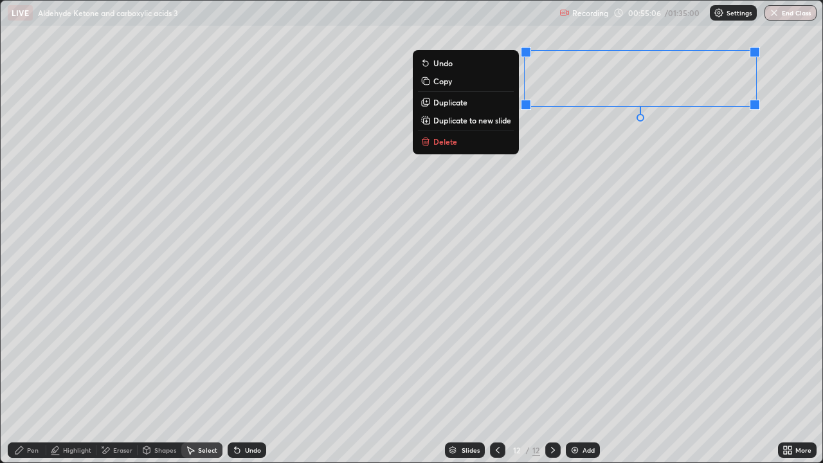
click at [478, 109] on button "Duplicate" at bounding box center [466, 102] width 96 height 15
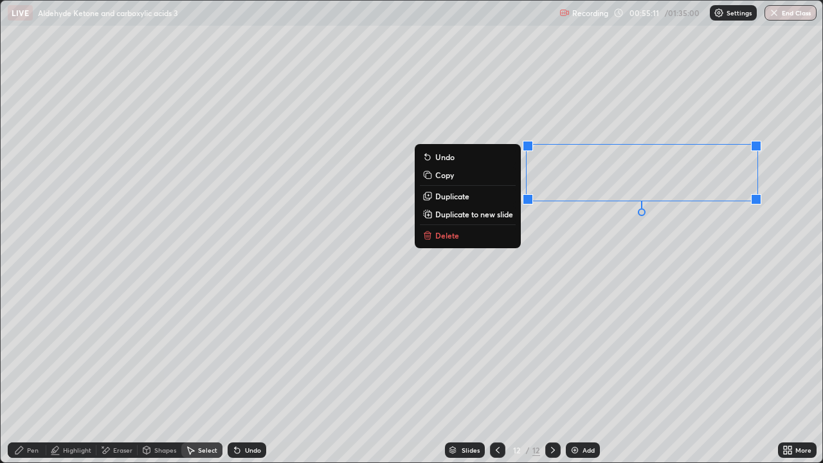
click at [473, 198] on button "Duplicate" at bounding box center [468, 195] width 96 height 15
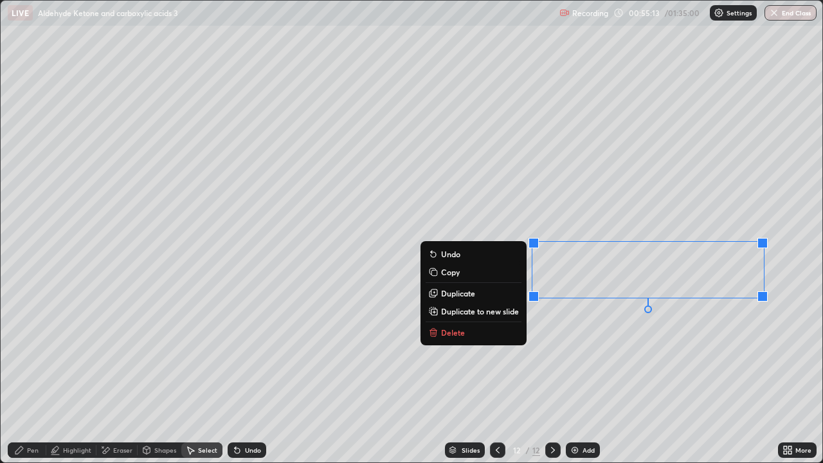
click at [260, 376] on div "Undo" at bounding box center [247, 449] width 39 height 15
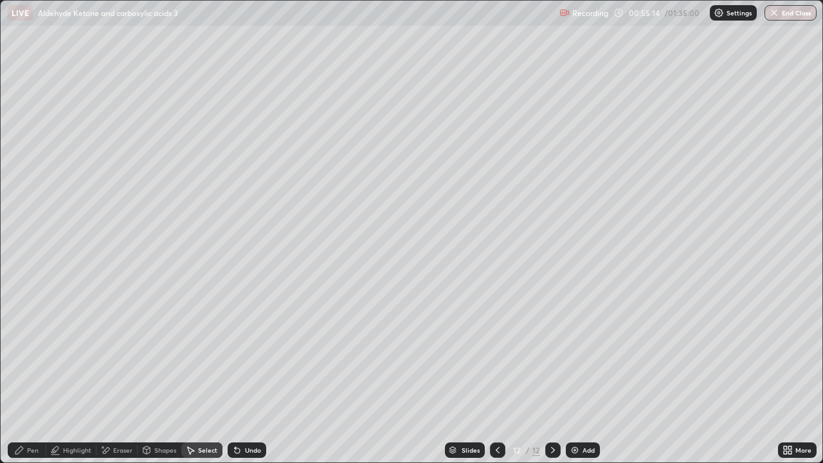
click at [249, 376] on div "Undo" at bounding box center [247, 449] width 39 height 15
click at [37, 376] on div "Pen" at bounding box center [27, 449] width 39 height 15
click at [203, 376] on div "Select" at bounding box center [207, 450] width 19 height 6
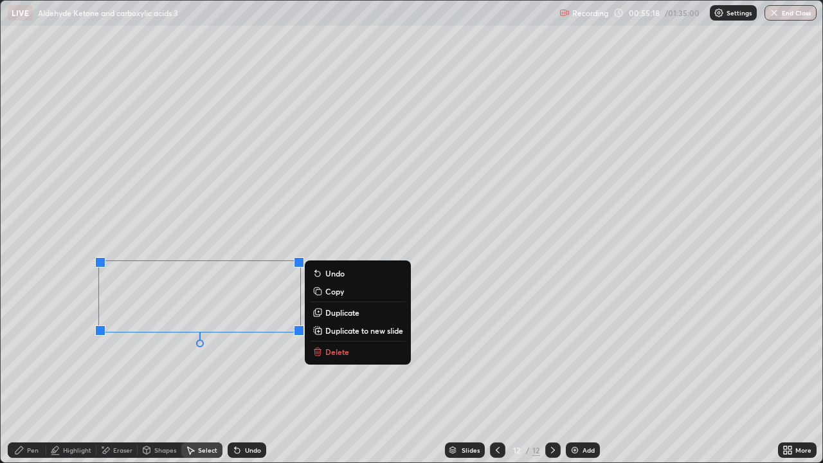
click at [326, 311] on p "Duplicate" at bounding box center [342, 312] width 34 height 10
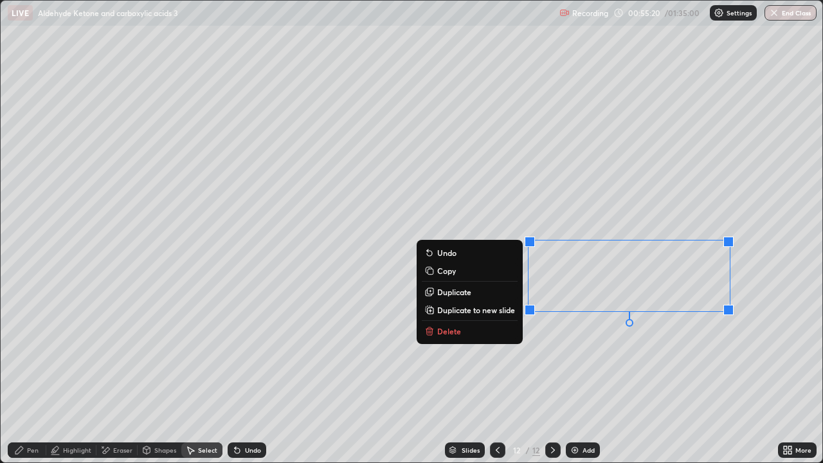
click at [466, 292] on p "Duplicate" at bounding box center [454, 292] width 34 height 10
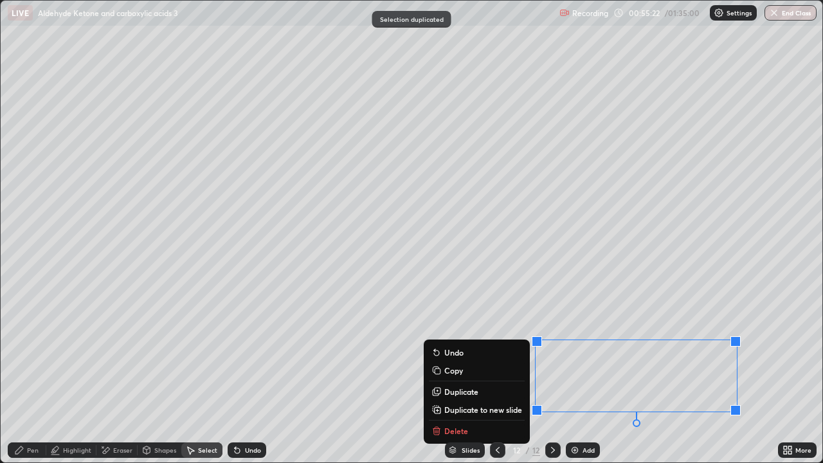
click at [123, 376] on div "Eraser" at bounding box center [122, 450] width 19 height 6
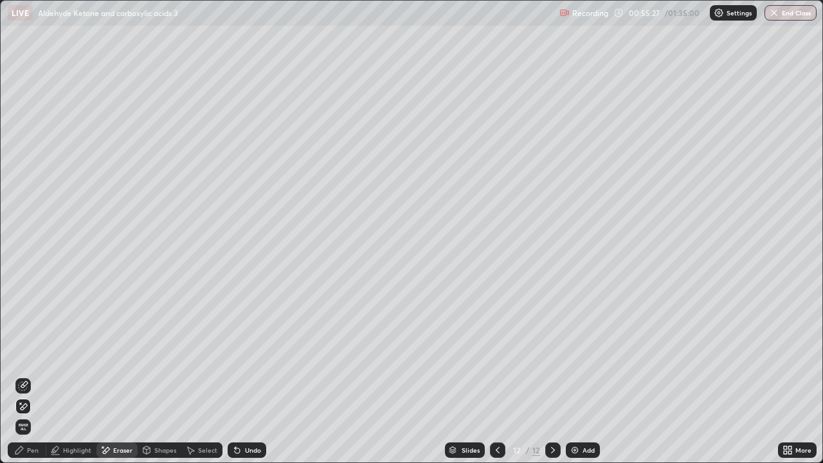
click at [24, 376] on div "Pen" at bounding box center [27, 449] width 39 height 15
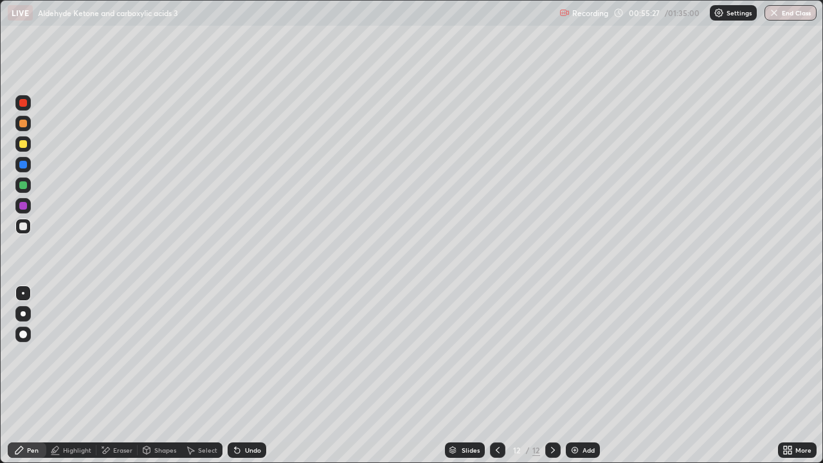
click at [23, 185] on div at bounding box center [23, 185] width 8 height 8
click at [24, 143] on div at bounding box center [23, 144] width 8 height 8
click at [126, 376] on div "Eraser" at bounding box center [122, 450] width 19 height 6
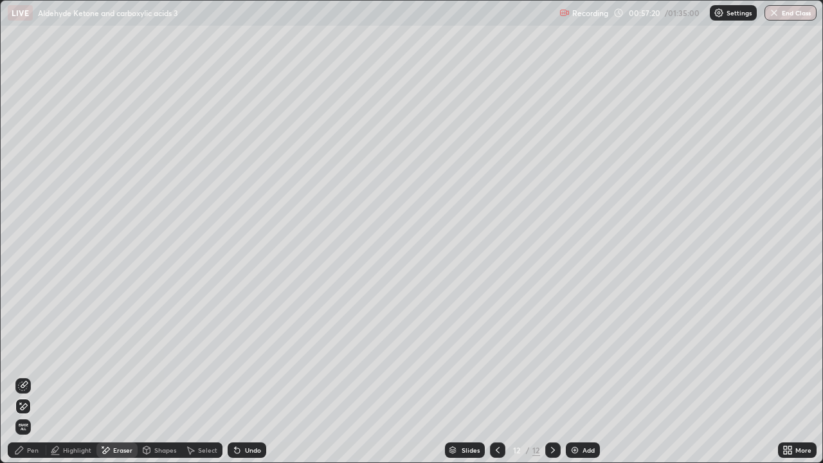
click at [35, 376] on div "Pen" at bounding box center [33, 450] width 12 height 6
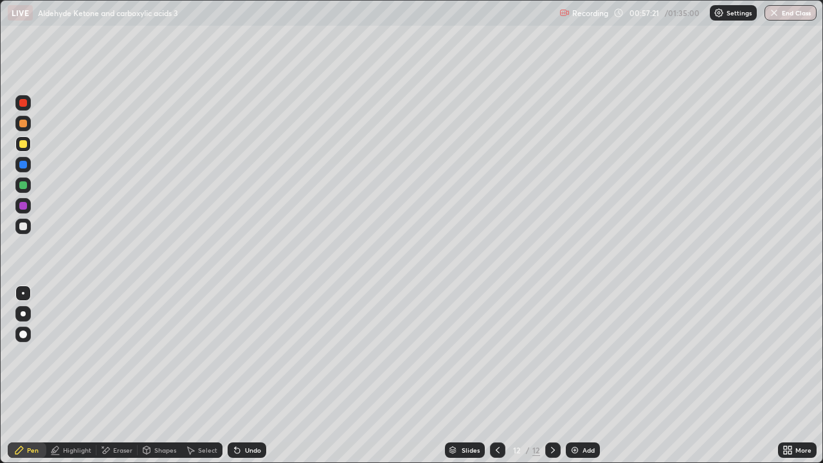
click at [23, 231] on div at bounding box center [22, 226] width 15 height 15
click at [24, 118] on div at bounding box center [22, 123] width 15 height 15
click at [24, 100] on div at bounding box center [23, 103] width 8 height 8
click at [29, 187] on div at bounding box center [22, 184] width 15 height 15
click at [134, 376] on div "Eraser" at bounding box center [116, 450] width 41 height 26
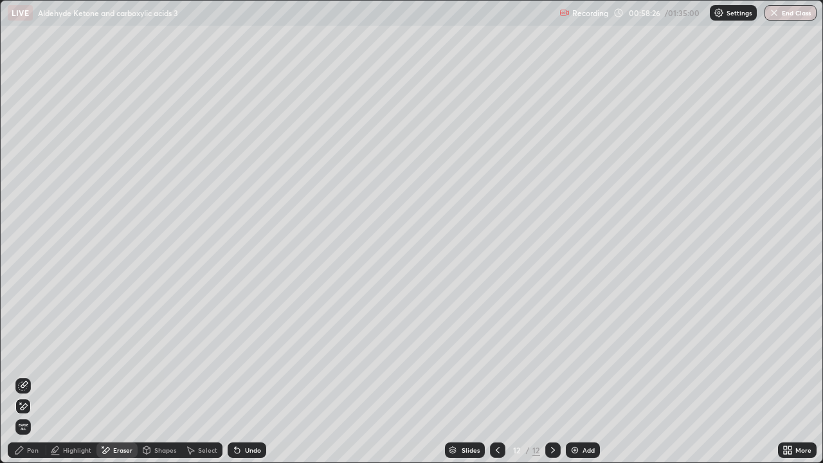
click at [34, 376] on div "Pen" at bounding box center [33, 450] width 12 height 6
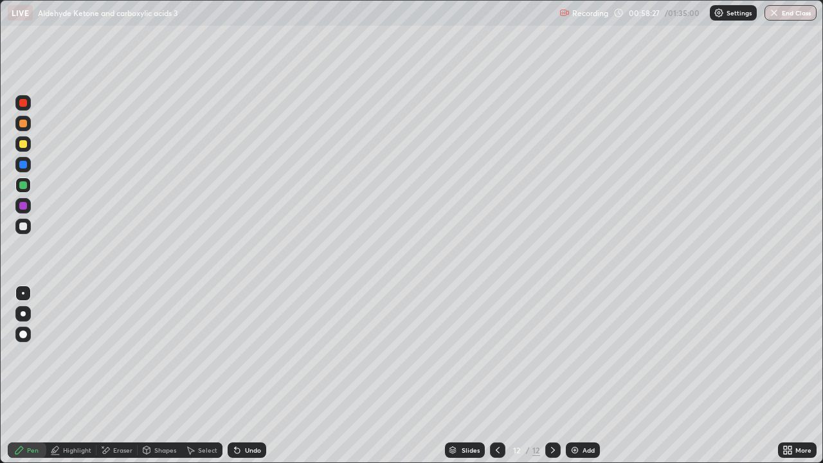
click at [29, 219] on div at bounding box center [22, 226] width 15 height 21
click at [27, 179] on div at bounding box center [22, 184] width 15 height 15
click at [20, 145] on div at bounding box center [23, 144] width 8 height 8
click at [24, 123] on div at bounding box center [23, 124] width 8 height 8
click at [581, 376] on div "Add" at bounding box center [583, 449] width 34 height 15
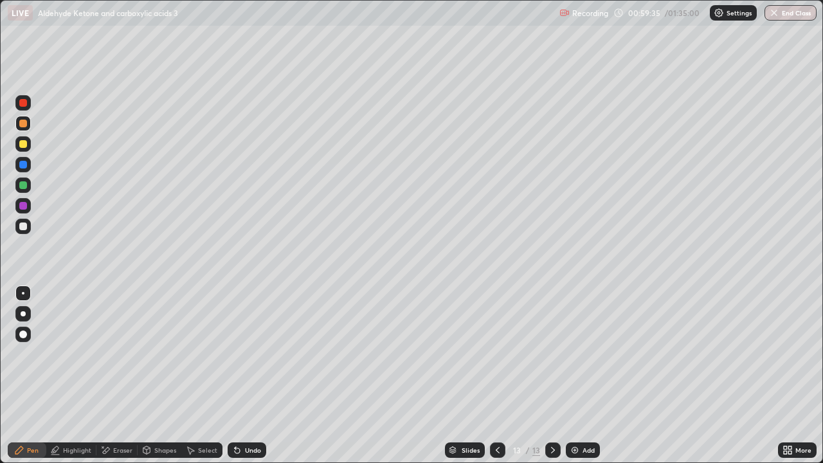
click at [26, 190] on div at bounding box center [22, 184] width 15 height 15
click at [30, 227] on div at bounding box center [22, 226] width 15 height 15
click at [25, 149] on div at bounding box center [22, 143] width 15 height 15
click at [23, 184] on div at bounding box center [23, 185] width 8 height 8
click at [210, 376] on div "Select" at bounding box center [207, 450] width 19 height 6
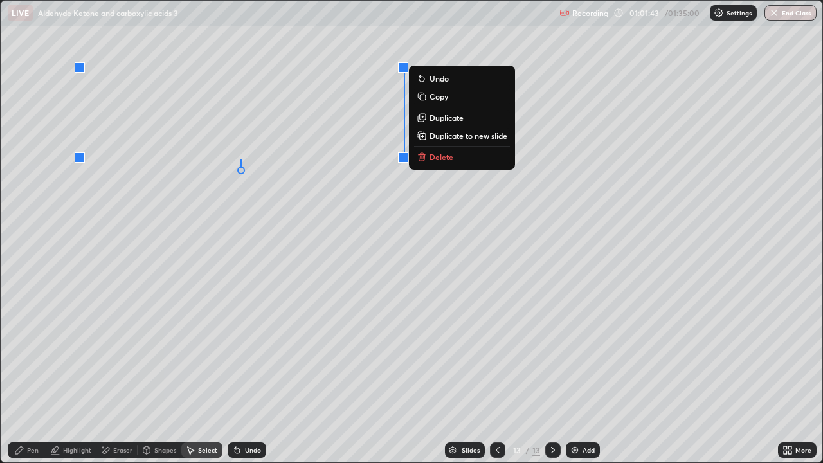
click at [38, 376] on div "Pen" at bounding box center [33, 450] width 12 height 6
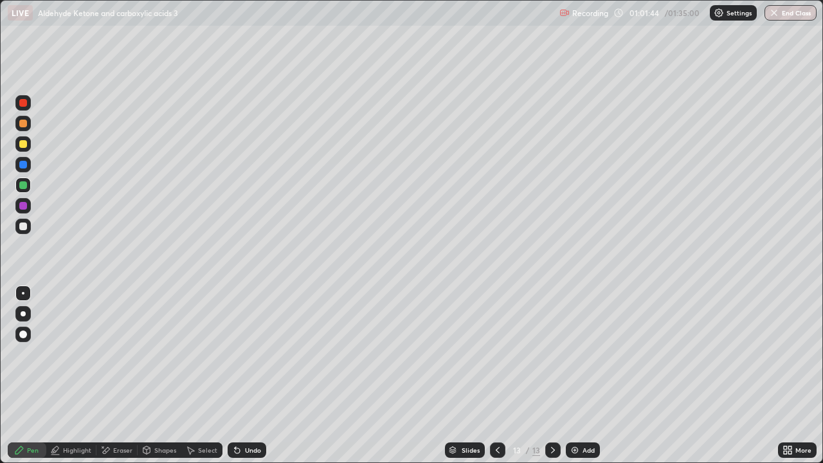
click at [23, 227] on div at bounding box center [23, 226] width 8 height 8
click at [240, 376] on div "Undo" at bounding box center [247, 449] width 39 height 15
click at [204, 376] on div "Select" at bounding box center [207, 450] width 19 height 6
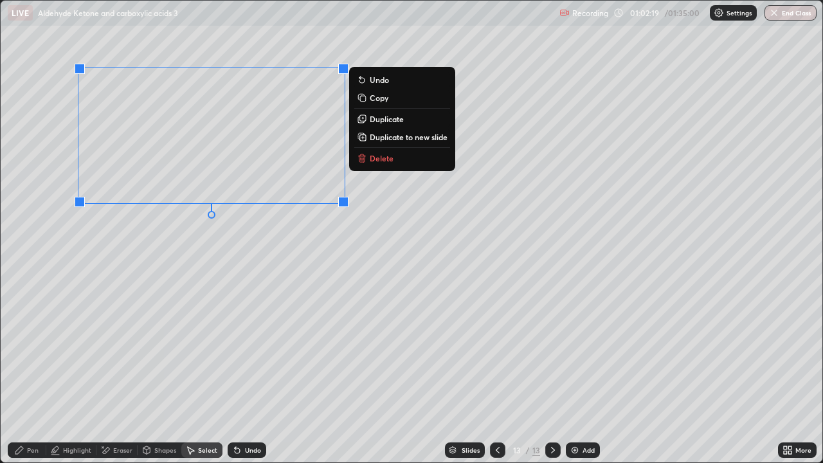
click at [385, 118] on p "Duplicate" at bounding box center [387, 119] width 34 height 10
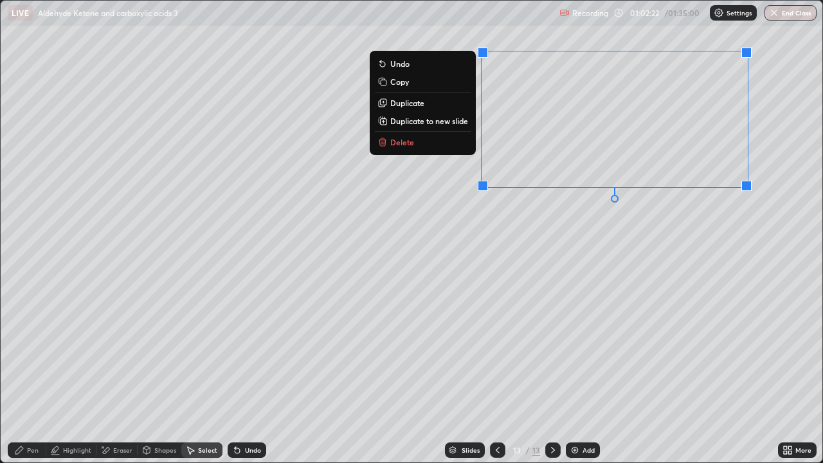
click at [129, 376] on div "Eraser" at bounding box center [116, 449] width 41 height 15
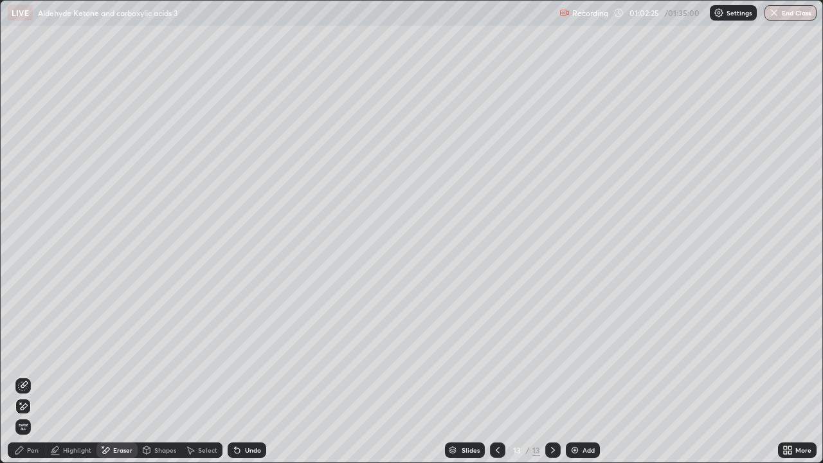
click at [33, 376] on div "Pen" at bounding box center [33, 450] width 12 height 6
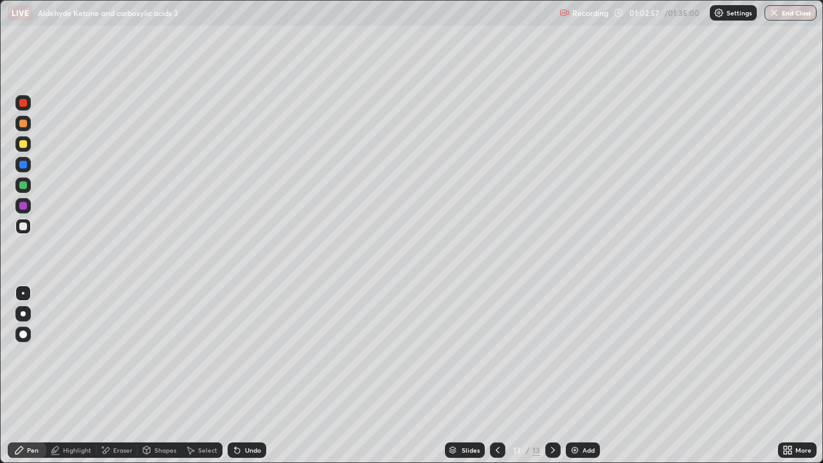
click at [21, 119] on div at bounding box center [22, 123] width 15 height 15
click at [24, 140] on div at bounding box center [23, 144] width 8 height 8
click at [131, 376] on div "Eraser" at bounding box center [122, 450] width 19 height 6
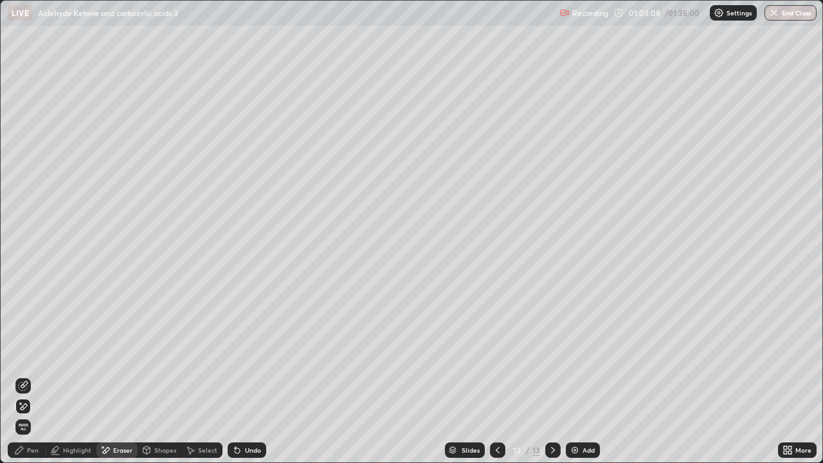
click at [30, 376] on div "Pen" at bounding box center [33, 450] width 12 height 6
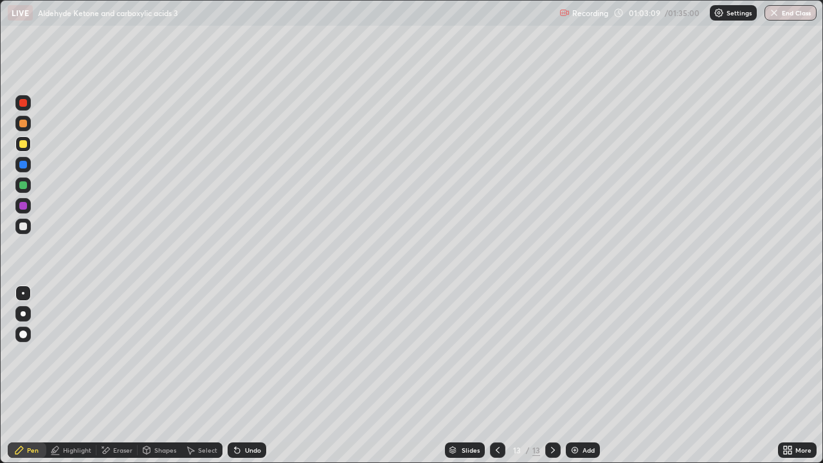
click at [21, 184] on div at bounding box center [23, 185] width 8 height 8
click at [129, 376] on div "Eraser" at bounding box center [122, 450] width 19 height 6
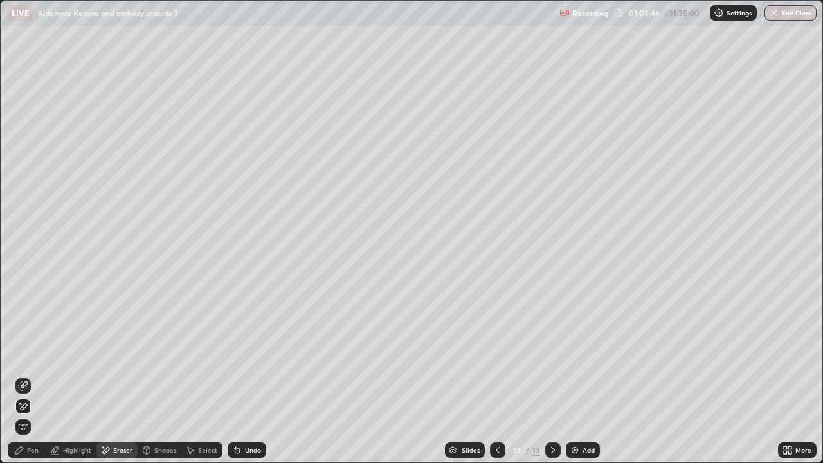
click at [34, 376] on div "Pen" at bounding box center [27, 449] width 39 height 15
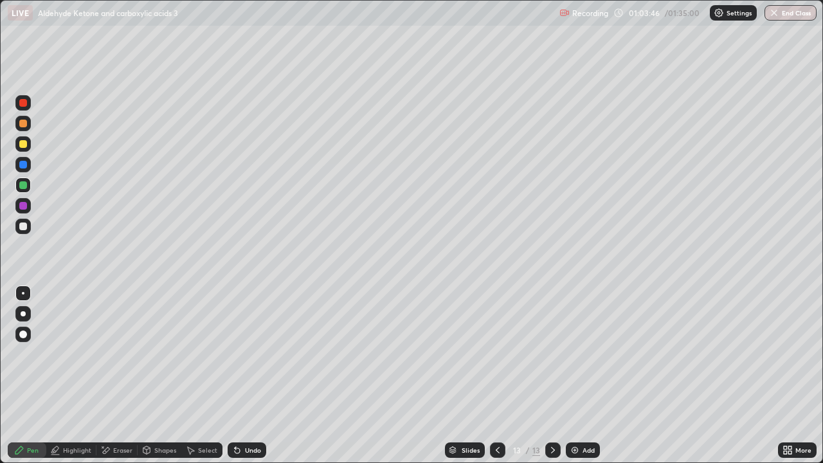
click at [23, 228] on div at bounding box center [23, 226] width 8 height 8
click at [28, 190] on div at bounding box center [22, 184] width 15 height 15
click at [30, 233] on div at bounding box center [22, 226] width 15 height 21
click at [577, 376] on img at bounding box center [575, 450] width 10 height 10
click at [26, 149] on div at bounding box center [22, 143] width 15 height 15
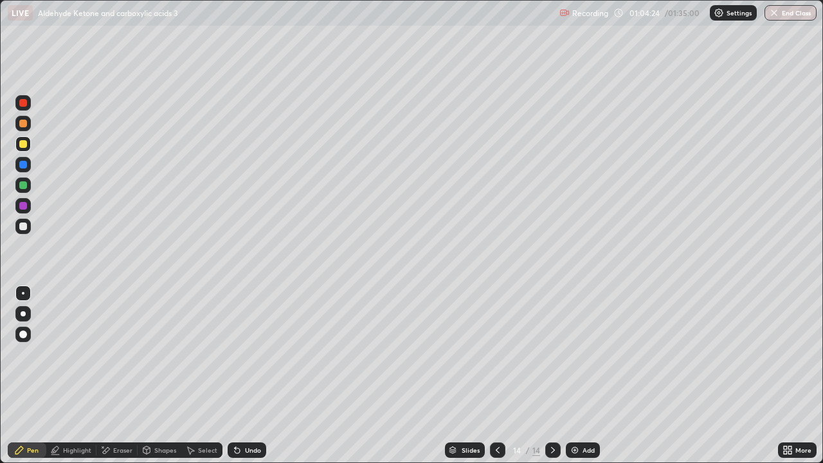
click at [28, 335] on div at bounding box center [22, 334] width 15 height 15
click at [20, 146] on div at bounding box center [23, 144] width 8 height 8
click at [23, 181] on div at bounding box center [23, 185] width 8 height 8
click at [122, 376] on div "Eraser" at bounding box center [122, 450] width 19 height 6
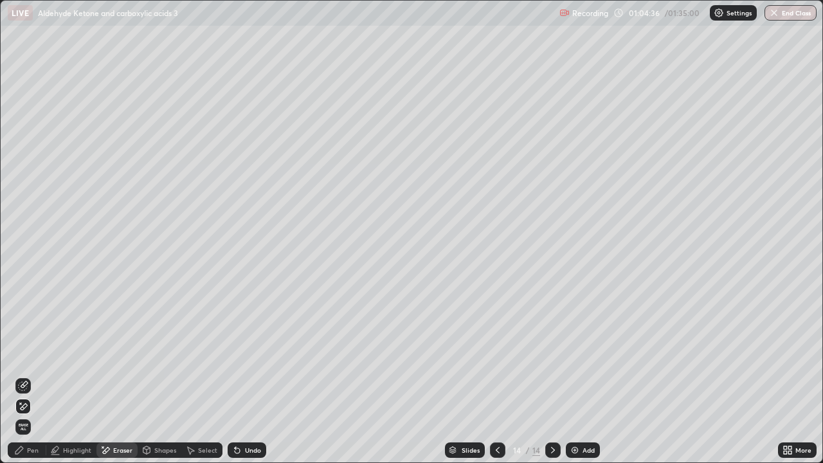
click at [156, 376] on div "Shapes" at bounding box center [165, 450] width 22 height 6
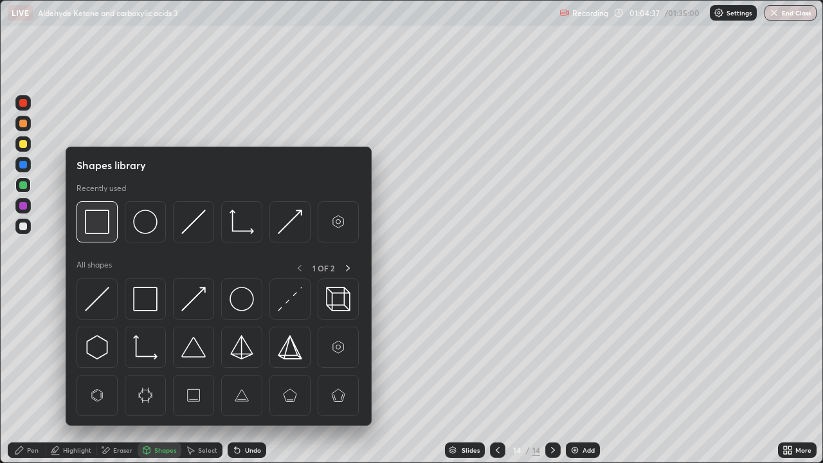
click at [112, 222] on div at bounding box center [97, 221] width 41 height 41
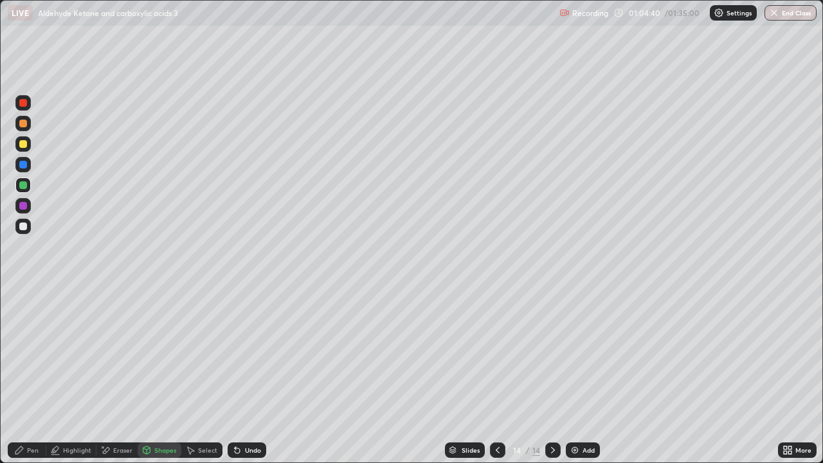
click at [23, 227] on div at bounding box center [23, 226] width 8 height 8
click at [27, 190] on div at bounding box center [22, 184] width 15 height 15
click at [23, 145] on div at bounding box center [23, 144] width 8 height 8
click at [35, 376] on div "Pen" at bounding box center [33, 450] width 12 height 6
click at [23, 293] on div at bounding box center [23, 293] width 3 height 3
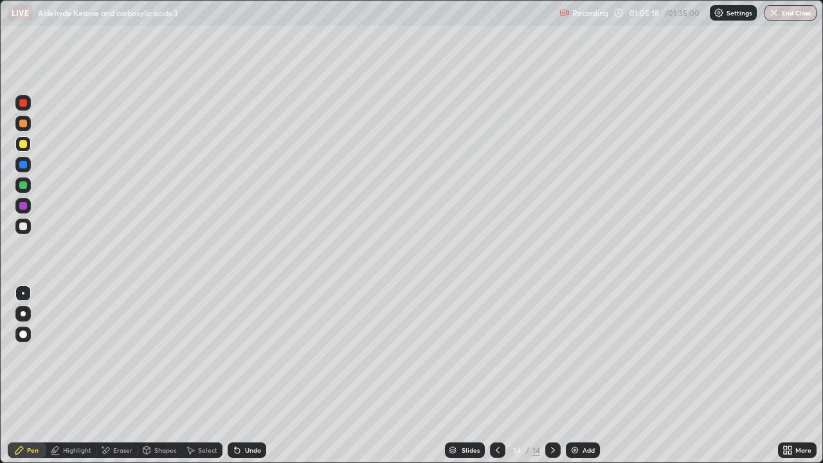
click at [71, 376] on div "Highlight" at bounding box center [77, 450] width 28 height 6
click at [21, 376] on icon at bounding box center [19, 450] width 8 height 8
click at [23, 231] on div at bounding box center [22, 226] width 15 height 15
click at [253, 376] on div "Undo" at bounding box center [253, 450] width 16 height 6
click at [250, 376] on div "Undo" at bounding box center [253, 450] width 16 height 6
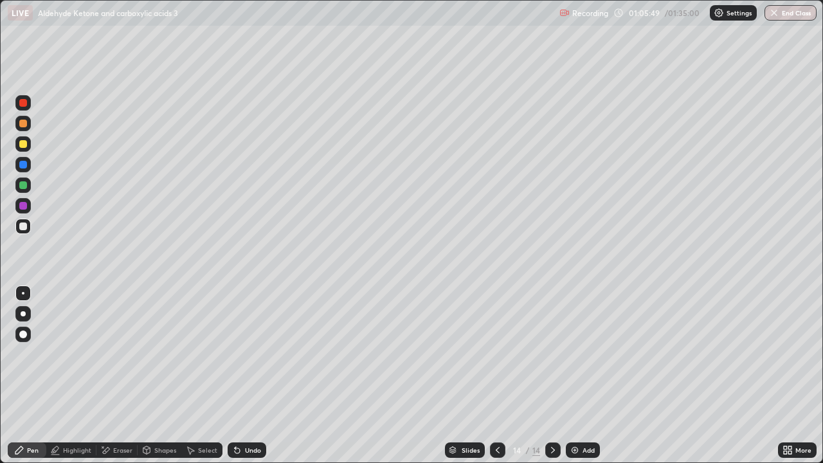
click at [253, 376] on div "Undo" at bounding box center [253, 450] width 16 height 6
click at [249, 376] on div "Undo" at bounding box center [253, 450] width 16 height 6
click at [251, 376] on div "Undo" at bounding box center [253, 450] width 16 height 6
click at [256, 376] on div "Undo" at bounding box center [253, 450] width 16 height 6
click at [253, 376] on div "Undo" at bounding box center [247, 449] width 39 height 15
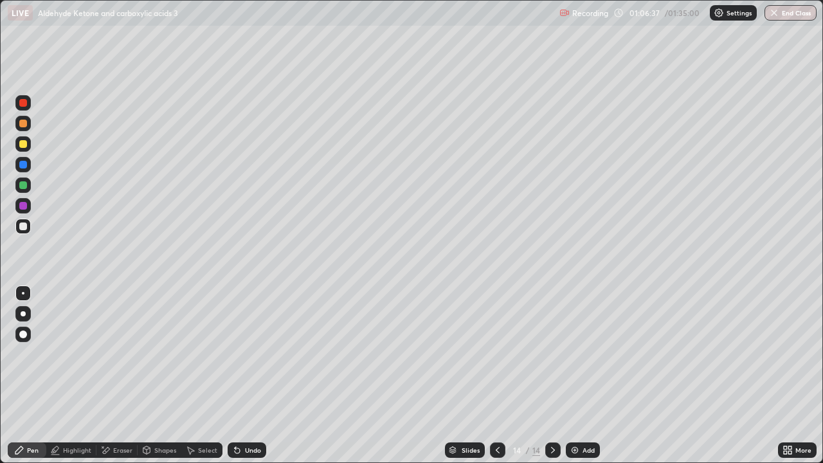
click at [17, 187] on div at bounding box center [22, 184] width 15 height 15
click at [24, 144] on div at bounding box center [23, 144] width 8 height 8
click at [29, 231] on div at bounding box center [22, 226] width 15 height 15
click at [26, 108] on div at bounding box center [22, 102] width 15 height 15
click at [23, 229] on div at bounding box center [23, 226] width 8 height 8
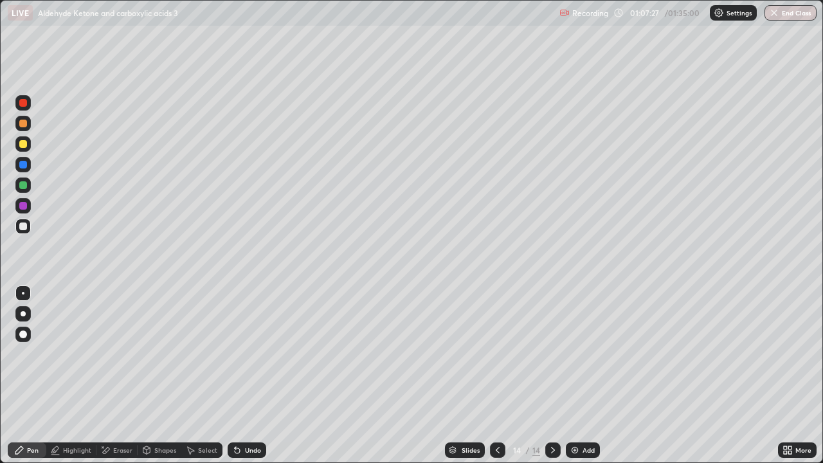
click at [24, 165] on div at bounding box center [23, 165] width 8 height 8
click at [264, 376] on div "Undo" at bounding box center [247, 449] width 39 height 15
click at [273, 376] on div "Slides 14 / 14 Add" at bounding box center [522, 450] width 512 height 26
click at [264, 376] on div "Undo" at bounding box center [247, 449] width 39 height 15
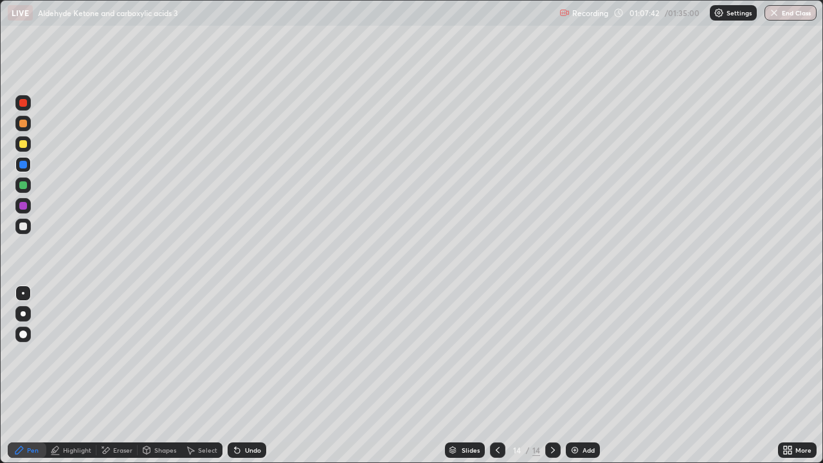
click at [260, 376] on div "Undo" at bounding box center [247, 449] width 39 height 15
click at [28, 230] on div at bounding box center [22, 226] width 15 height 15
click at [254, 376] on div "Undo" at bounding box center [253, 450] width 16 height 6
click at [21, 179] on div at bounding box center [22, 184] width 15 height 15
click at [24, 146] on div at bounding box center [23, 144] width 8 height 8
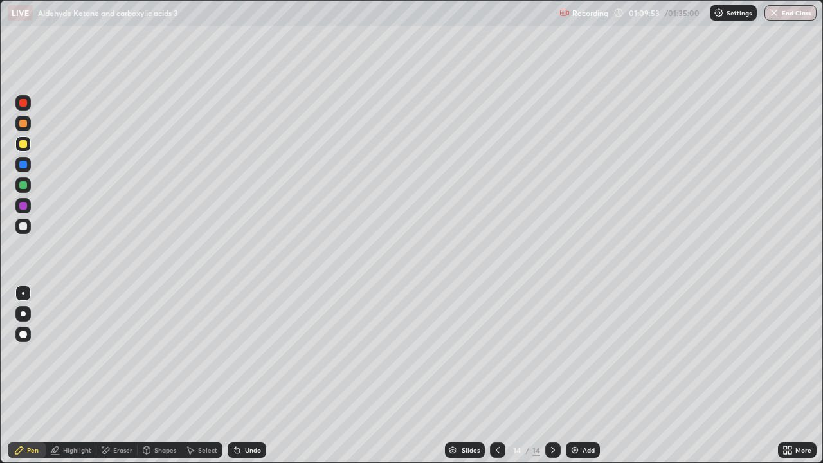
click at [575, 376] on img at bounding box center [575, 450] width 10 height 10
click at [29, 185] on div at bounding box center [22, 184] width 15 height 15
click at [498, 376] on div at bounding box center [497, 449] width 15 height 15
click at [588, 376] on div "Add" at bounding box center [583, 449] width 34 height 15
click at [590, 376] on div "Add" at bounding box center [589, 450] width 12 height 6
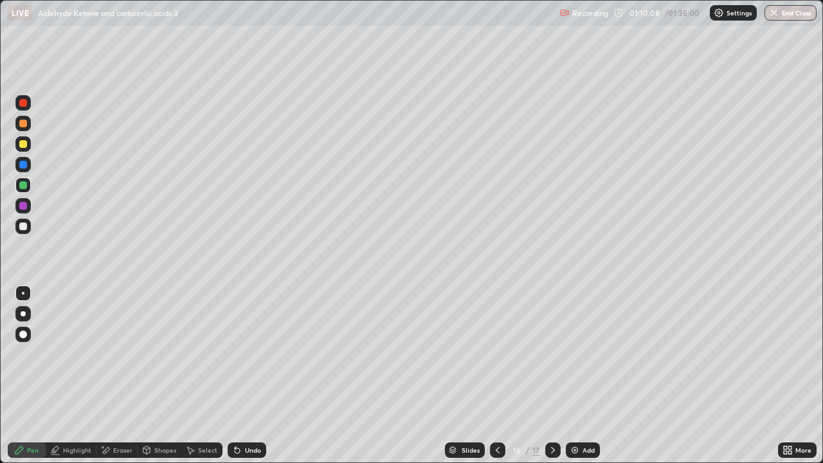
click at [496, 376] on icon at bounding box center [498, 450] width 4 height 6
click at [496, 376] on icon at bounding box center [498, 450] width 10 height 10
click at [84, 376] on div "Highlight" at bounding box center [77, 450] width 28 height 6
click at [246, 376] on div "Undo" at bounding box center [253, 450] width 16 height 6
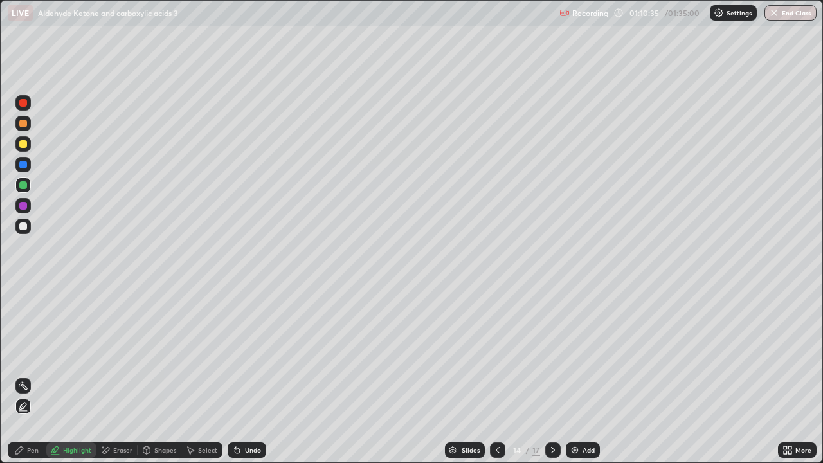
click at [32, 376] on div "Pen" at bounding box center [27, 449] width 39 height 15
click at [24, 226] on div at bounding box center [23, 226] width 8 height 8
click at [552, 376] on icon at bounding box center [553, 450] width 10 height 10
click at [24, 185] on div at bounding box center [23, 185] width 8 height 8
click at [22, 149] on div at bounding box center [22, 143] width 15 height 15
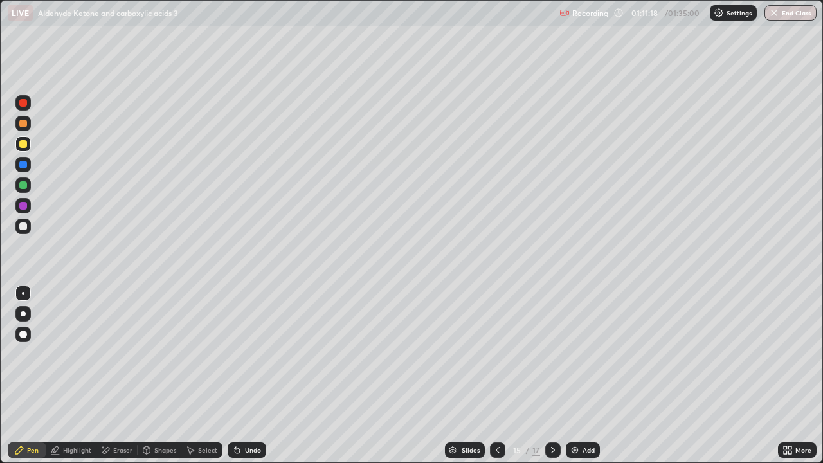
click at [240, 376] on icon at bounding box center [237, 450] width 10 height 10
click at [21, 231] on div at bounding box center [22, 226] width 15 height 15
click at [24, 185] on div at bounding box center [23, 185] width 8 height 8
click at [26, 232] on div at bounding box center [22, 226] width 15 height 15
click at [245, 376] on div "Undo" at bounding box center [247, 449] width 39 height 15
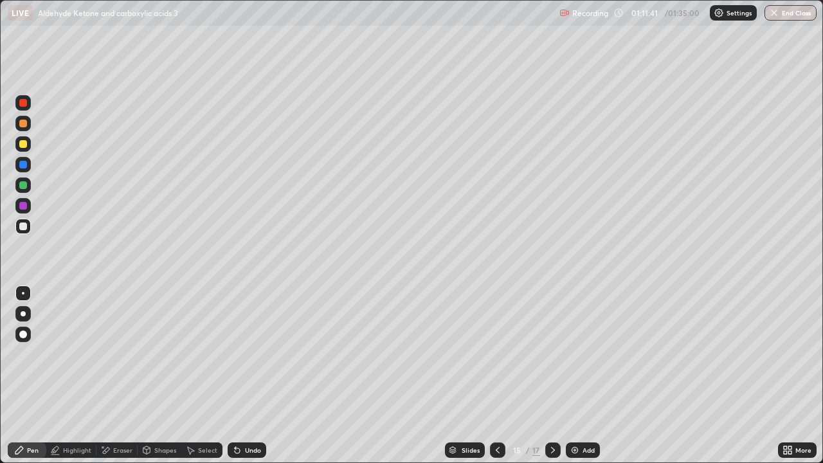
click at [240, 376] on div "Undo" at bounding box center [247, 449] width 39 height 15
click at [26, 165] on div at bounding box center [23, 165] width 8 height 8
click at [23, 145] on div at bounding box center [23, 144] width 8 height 8
click at [24, 231] on div at bounding box center [22, 226] width 15 height 15
click at [199, 376] on div "Select" at bounding box center [201, 449] width 41 height 15
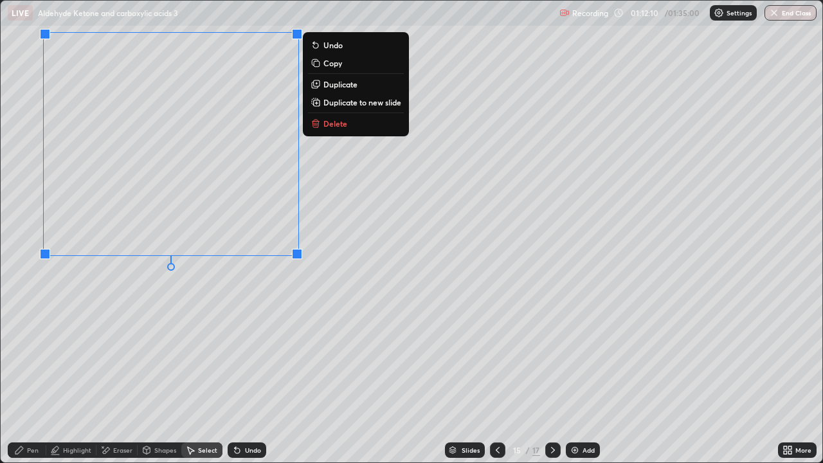
click at [26, 376] on div "Pen" at bounding box center [27, 449] width 39 height 15
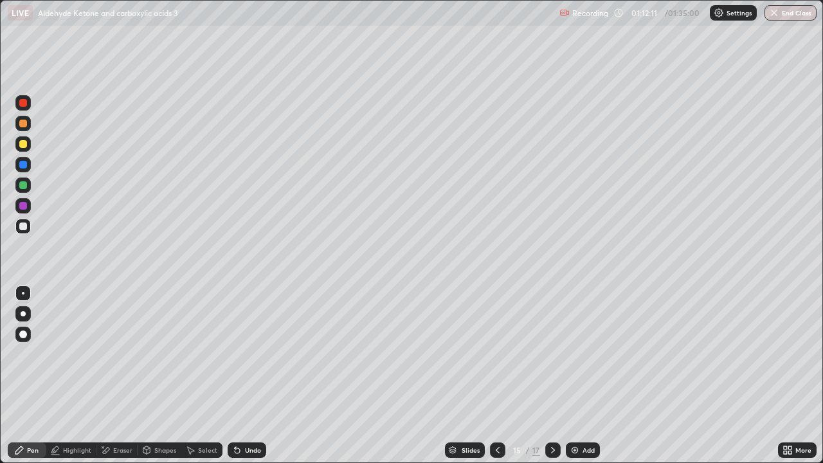
click at [26, 184] on div at bounding box center [23, 185] width 8 height 8
click at [23, 140] on div at bounding box center [23, 144] width 8 height 8
click at [23, 117] on div at bounding box center [22, 123] width 15 height 15
click at [233, 376] on div "Undo" at bounding box center [247, 449] width 39 height 15
click at [15, 229] on div at bounding box center [22, 226] width 15 height 15
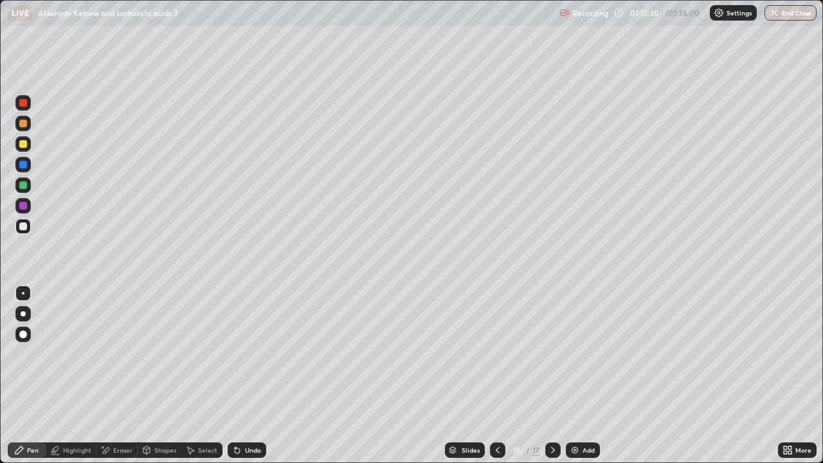
click at [22, 185] on div at bounding box center [23, 185] width 8 height 8
click at [23, 122] on div at bounding box center [23, 124] width 8 height 8
click at [26, 124] on div at bounding box center [23, 124] width 8 height 8
click at [23, 230] on div at bounding box center [23, 226] width 8 height 8
click at [21, 199] on div at bounding box center [22, 205] width 15 height 15
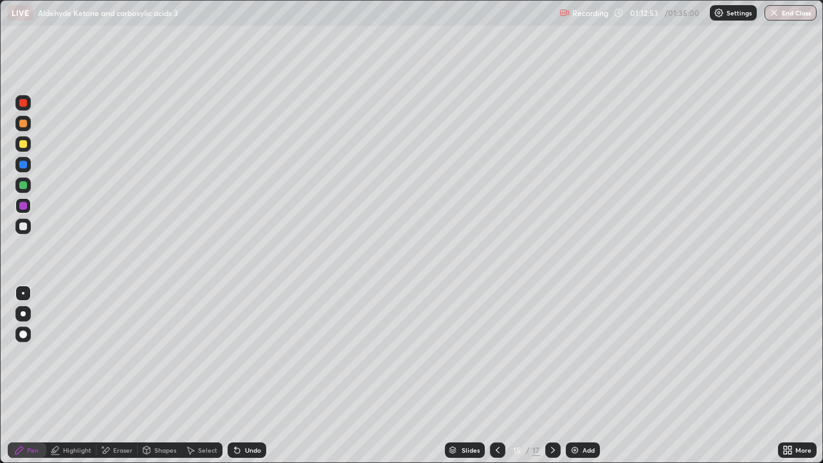
click at [28, 226] on div at bounding box center [22, 226] width 15 height 15
click at [257, 376] on div "Undo" at bounding box center [253, 450] width 16 height 6
click at [131, 376] on div "Eraser" at bounding box center [116, 449] width 41 height 15
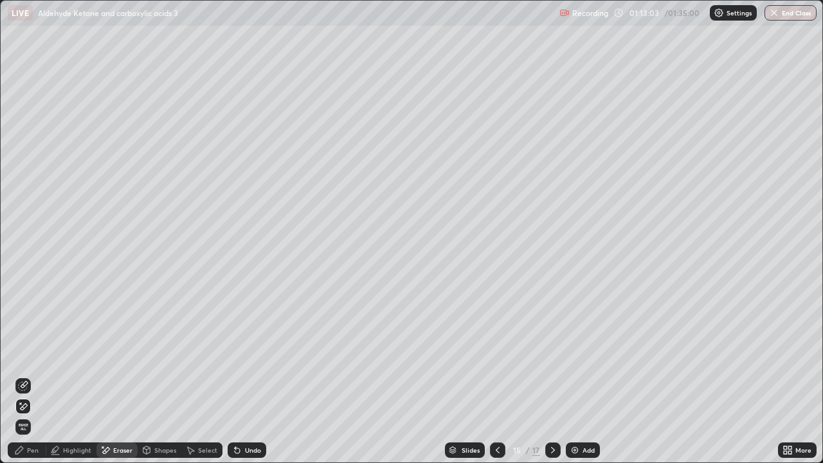
click at [34, 376] on div "Pen" at bounding box center [33, 450] width 12 height 6
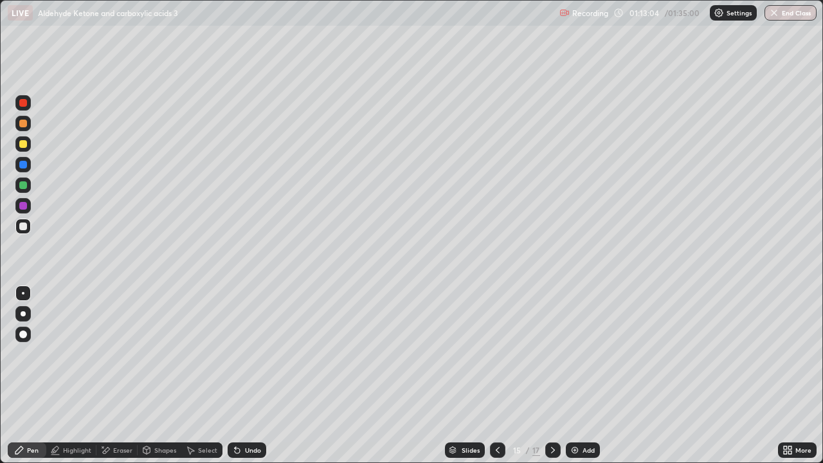
click at [30, 148] on div at bounding box center [22, 143] width 15 height 15
click at [24, 226] on div at bounding box center [23, 226] width 8 height 8
click at [28, 181] on div at bounding box center [22, 184] width 15 height 15
click at [212, 376] on div "Select" at bounding box center [207, 450] width 19 height 6
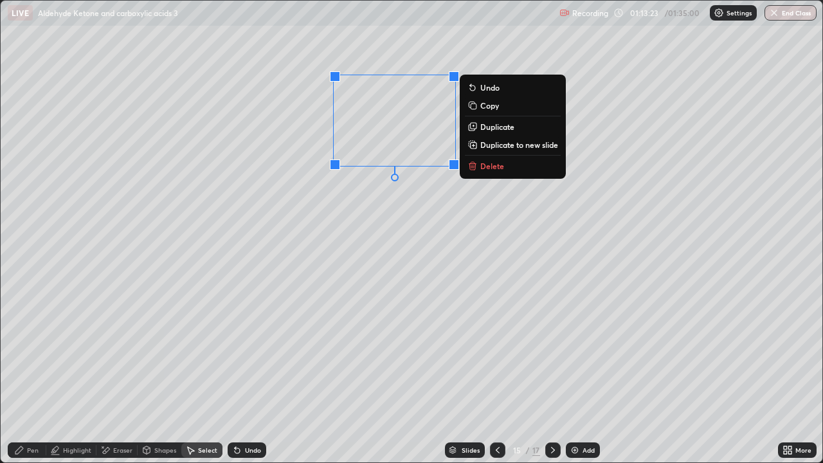
click at [490, 123] on p "Duplicate" at bounding box center [497, 127] width 34 height 10
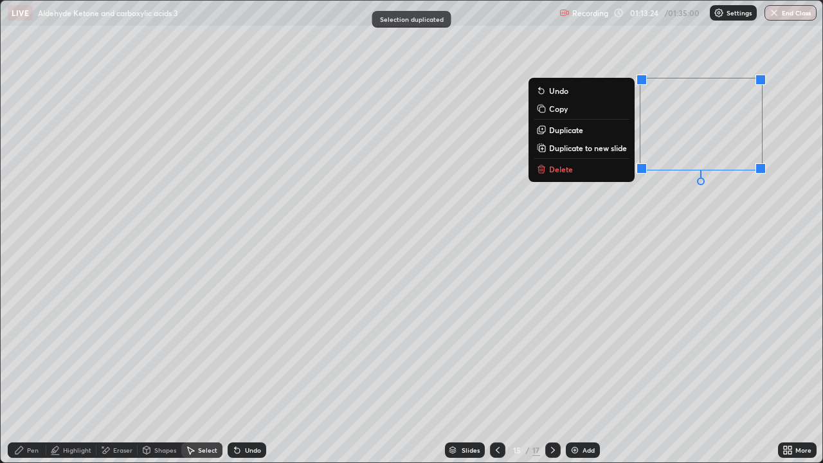
click at [607, 244] on div "0 ° Undo Copy Duplicate Duplicate to new slide Delete" at bounding box center [412, 232] width 822 height 462
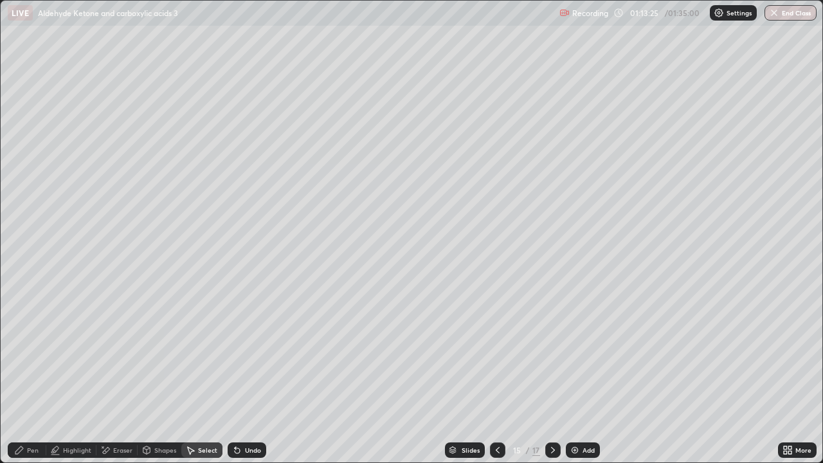
click at [38, 376] on div "Pen" at bounding box center [33, 450] width 12 height 6
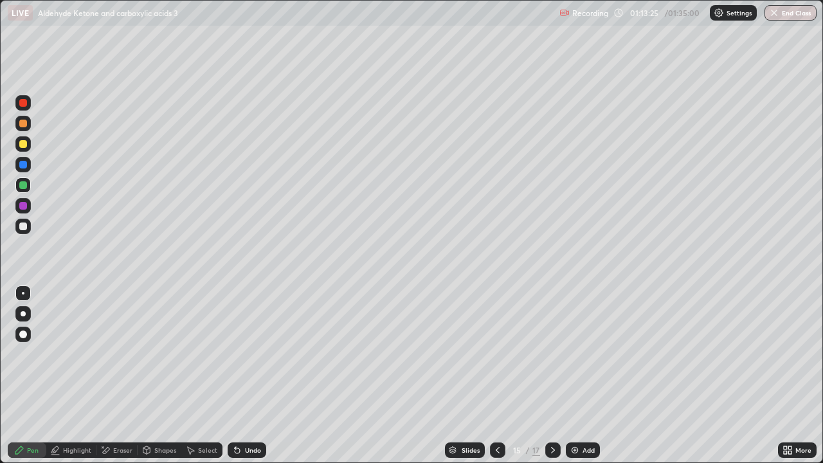
click at [120, 376] on div "Eraser" at bounding box center [116, 449] width 41 height 15
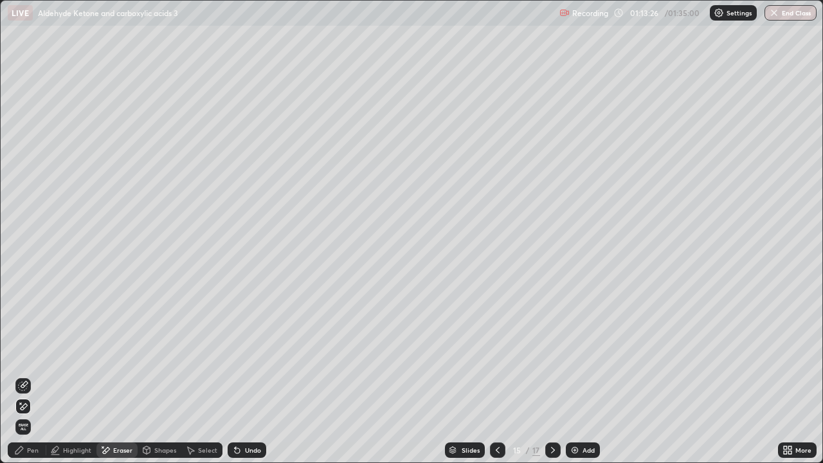
click at [23, 376] on icon at bounding box center [23, 386] width 10 height 10
click at [39, 376] on div "Pen" at bounding box center [27, 449] width 39 height 15
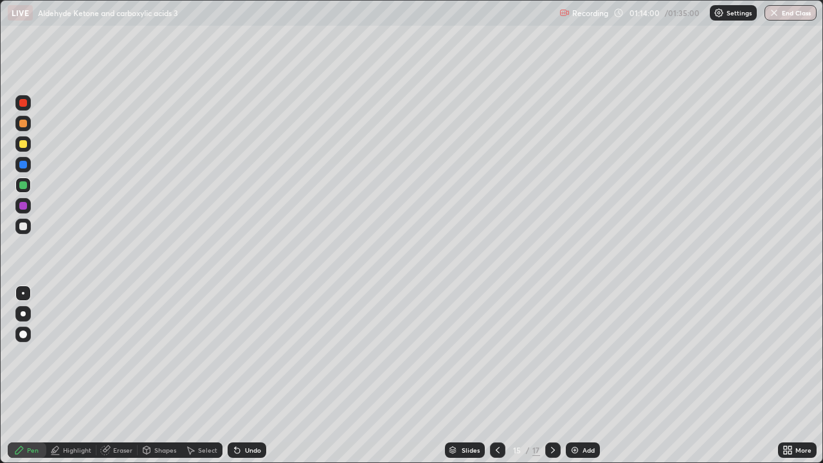
click at [217, 376] on div "Select" at bounding box center [201, 449] width 41 height 15
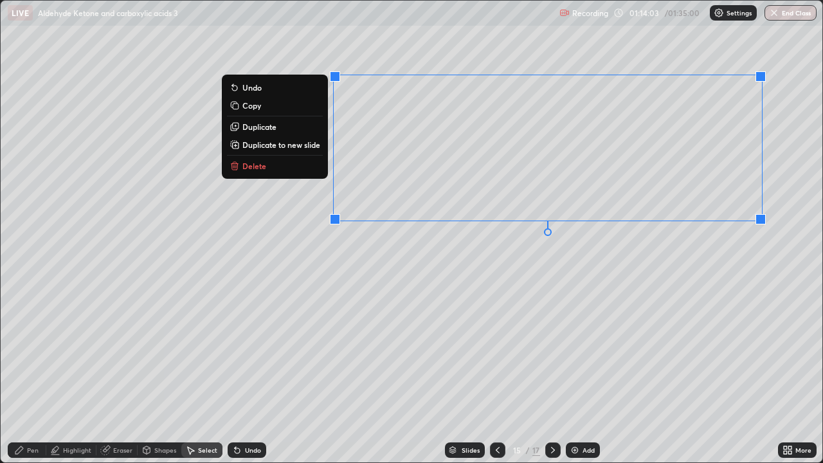
click at [291, 123] on button "Duplicate" at bounding box center [275, 126] width 96 height 15
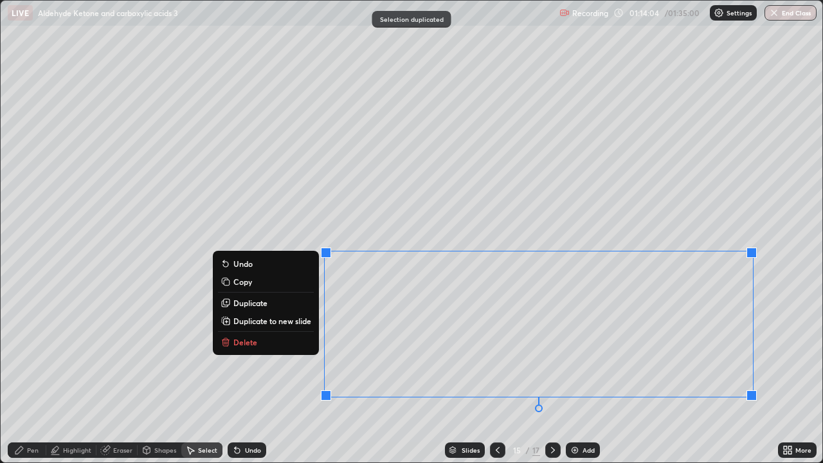
click at [33, 376] on div "Pen" at bounding box center [33, 450] width 12 height 6
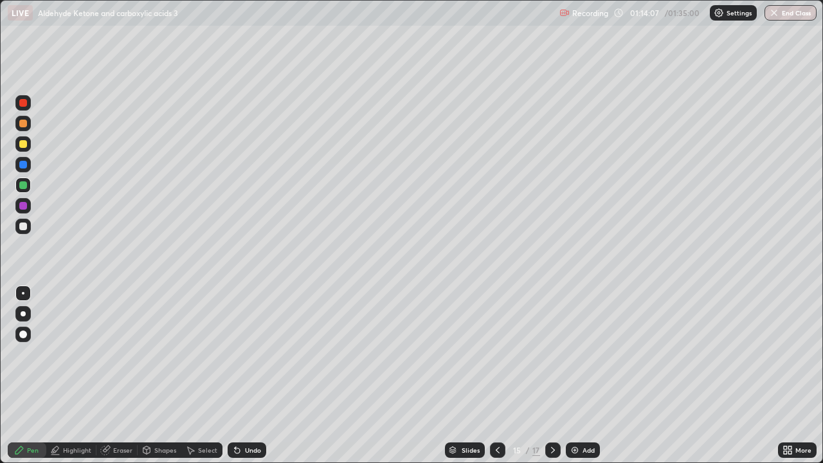
click at [119, 376] on div "Eraser" at bounding box center [122, 450] width 19 height 6
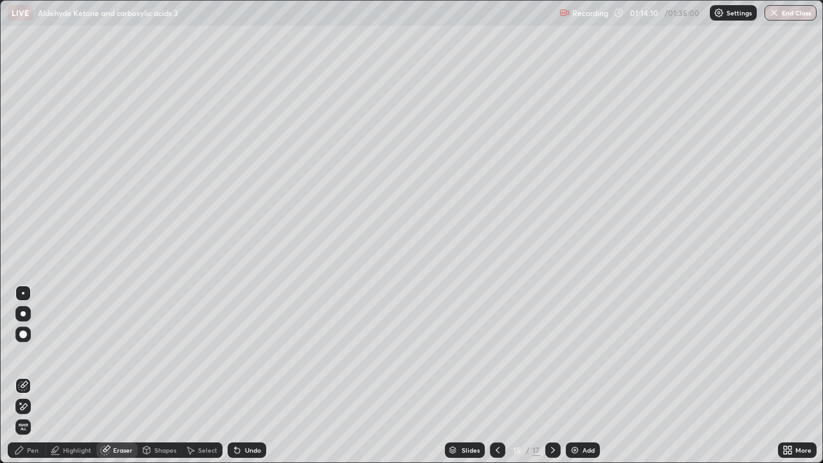
click at [122, 376] on div "Eraser" at bounding box center [122, 450] width 19 height 6
click at [29, 376] on div at bounding box center [22, 406] width 15 height 15
click at [31, 376] on div "Pen" at bounding box center [27, 449] width 39 height 15
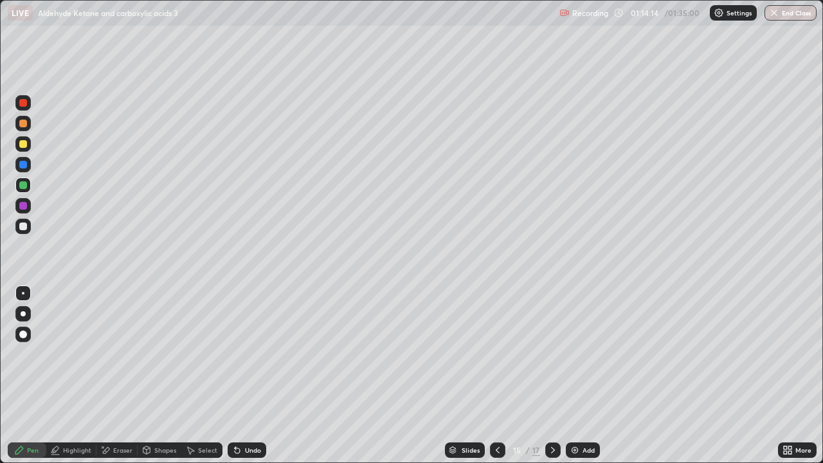
click at [26, 122] on div at bounding box center [23, 124] width 8 height 8
click at [24, 231] on div at bounding box center [22, 226] width 15 height 15
click at [197, 376] on div "Select" at bounding box center [201, 449] width 41 height 15
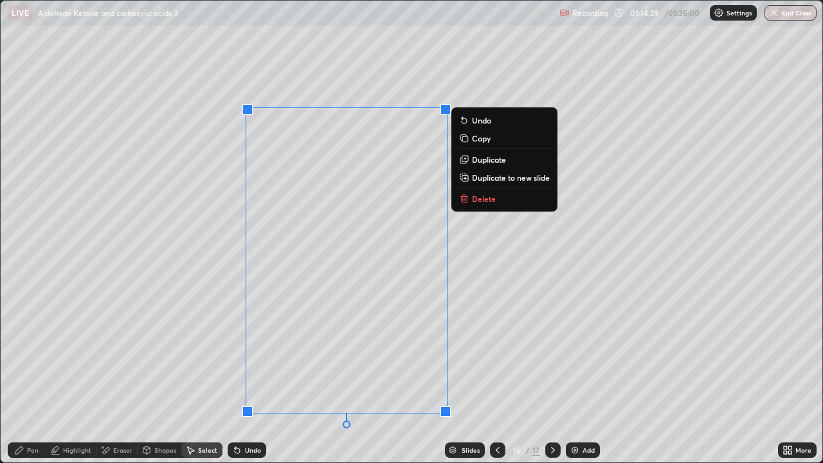
click at [485, 161] on p "Duplicate" at bounding box center [489, 159] width 34 height 10
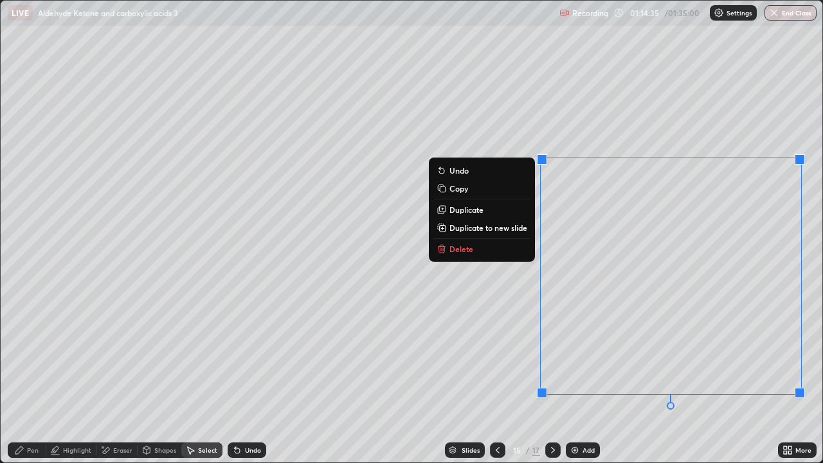
click at [118, 376] on div "Eraser" at bounding box center [116, 449] width 41 height 15
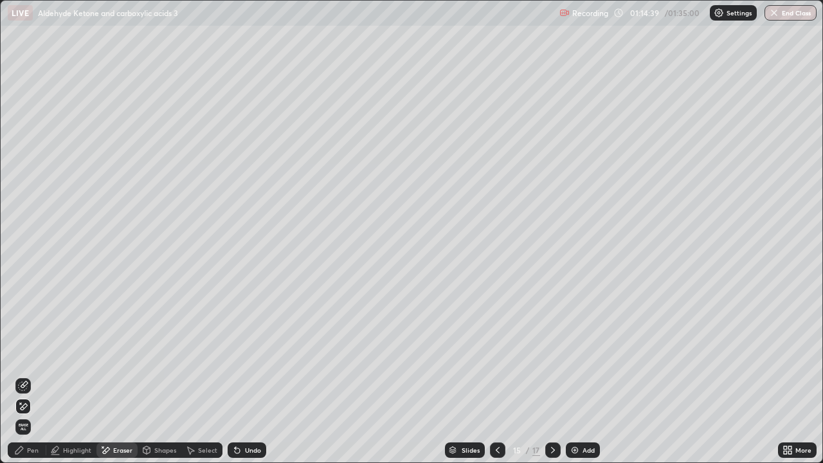
click at [24, 376] on icon at bounding box center [24, 384] width 7 height 6
click at [29, 376] on div "Pen" at bounding box center [27, 449] width 39 height 15
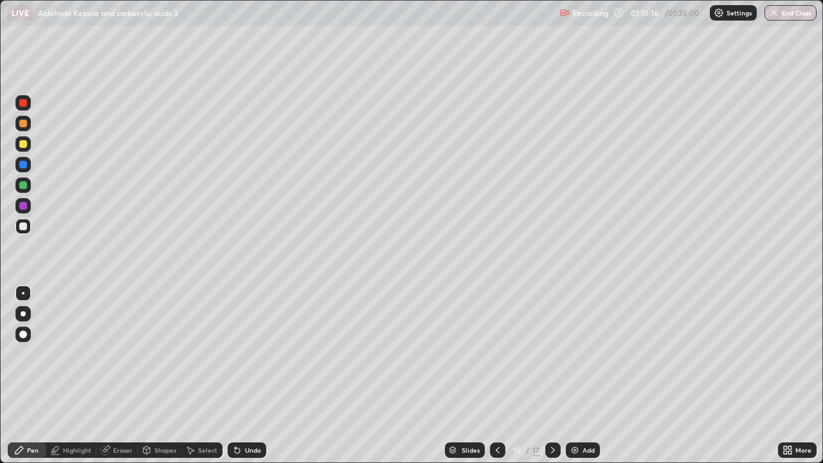
click at [580, 376] on div "Add" at bounding box center [583, 449] width 34 height 15
click at [24, 145] on div at bounding box center [23, 144] width 8 height 8
click at [27, 219] on div at bounding box center [22, 226] width 15 height 21
click at [28, 122] on div at bounding box center [22, 123] width 15 height 15
click at [201, 376] on div "Select" at bounding box center [207, 450] width 19 height 6
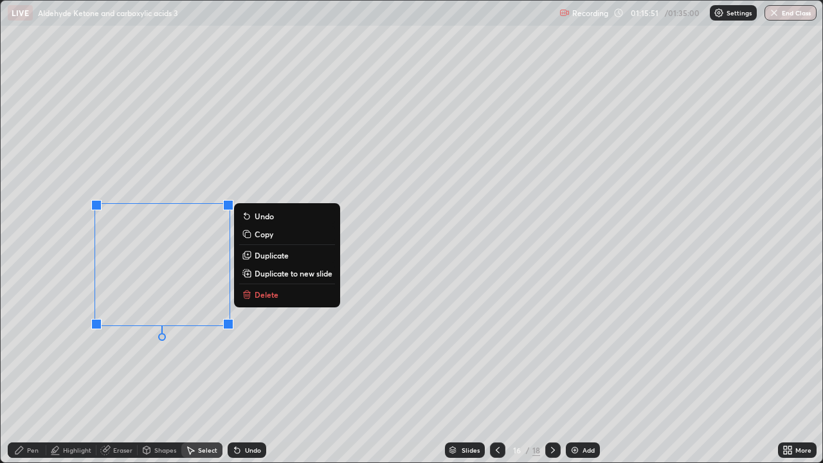
click at [267, 255] on p "Duplicate" at bounding box center [272, 255] width 34 height 10
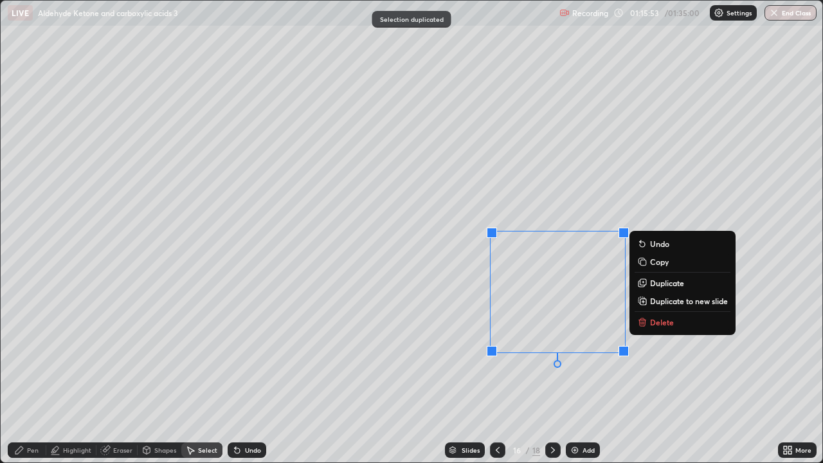
click at [120, 376] on div "Eraser" at bounding box center [122, 450] width 19 height 6
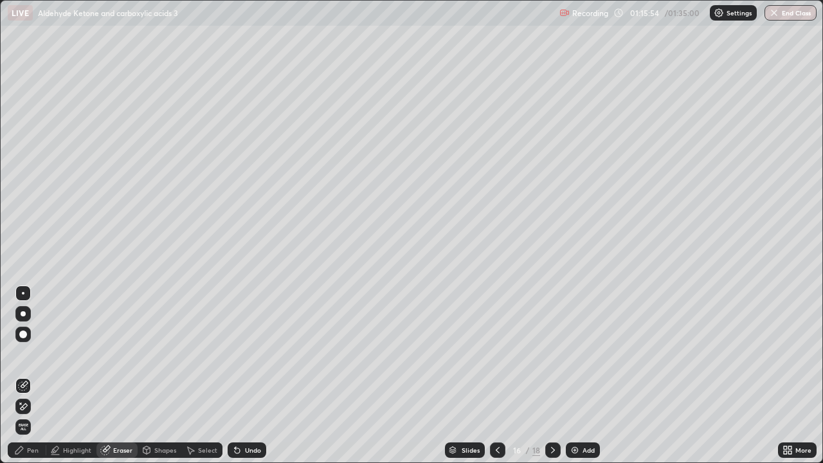
click at [32, 376] on div "Pen" at bounding box center [33, 450] width 12 height 6
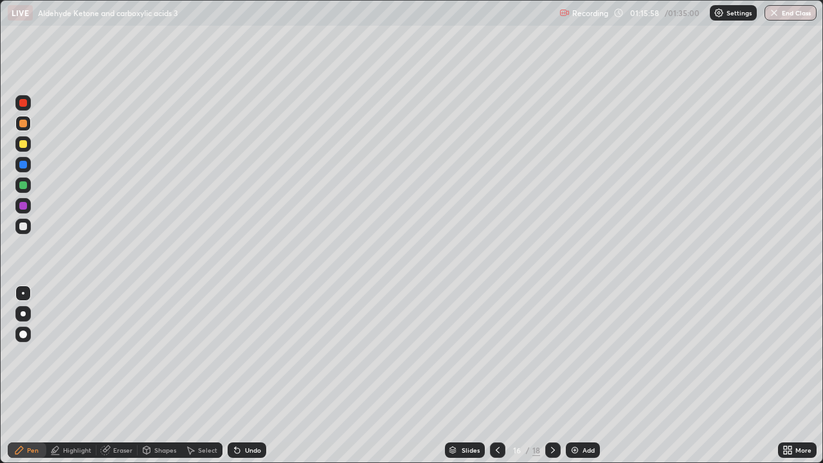
click at [123, 376] on div "Eraser" at bounding box center [116, 449] width 41 height 15
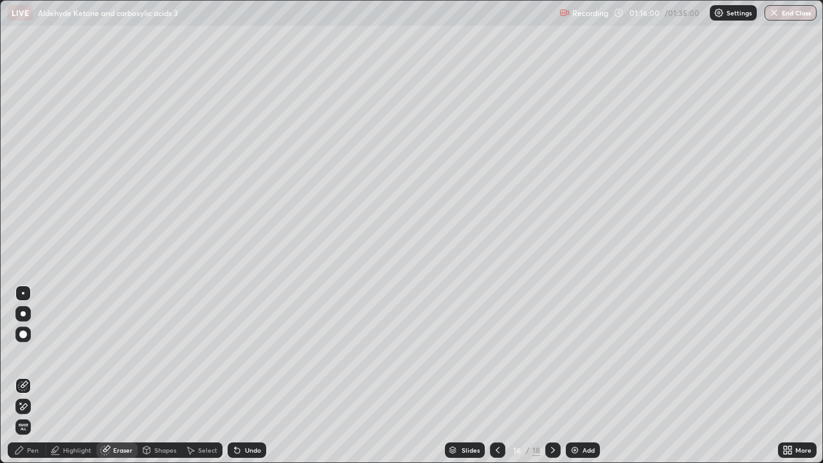
click at [33, 376] on div "Pen" at bounding box center [33, 450] width 12 height 6
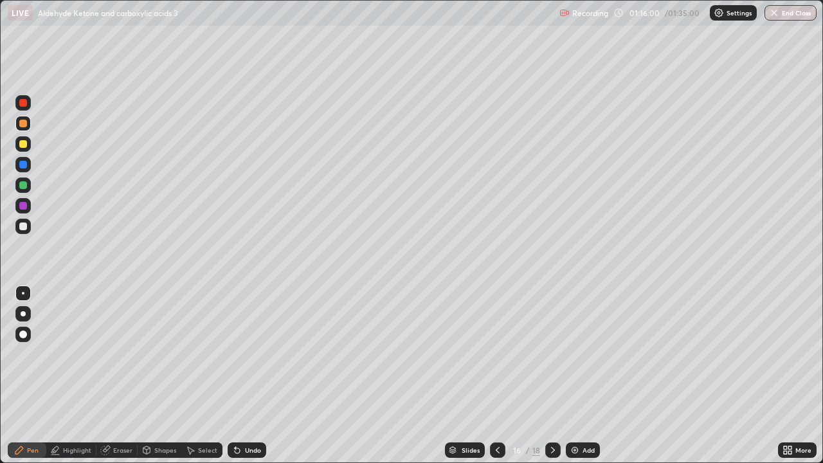
click at [24, 185] on div at bounding box center [23, 185] width 8 height 8
click at [550, 376] on icon at bounding box center [553, 450] width 10 height 10
click at [24, 149] on div at bounding box center [22, 143] width 15 height 15
click at [26, 179] on div at bounding box center [22, 184] width 15 height 15
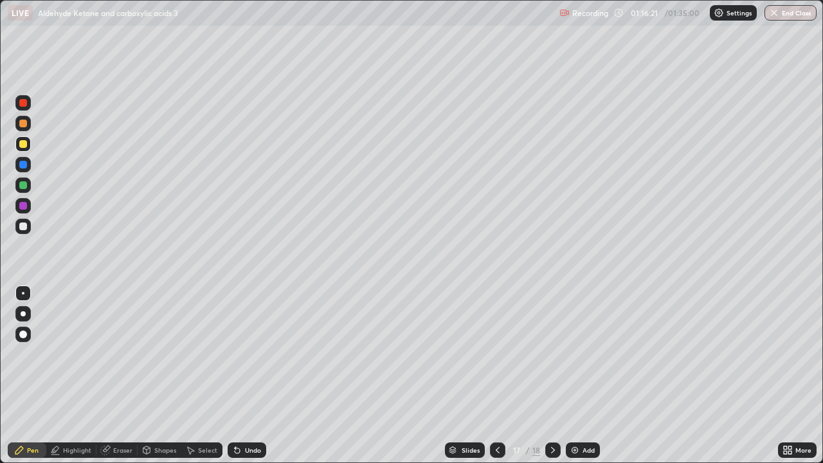
click at [26, 188] on div at bounding box center [22, 184] width 15 height 15
click at [19, 233] on div at bounding box center [22, 226] width 15 height 15
click at [83, 376] on div "Highlight" at bounding box center [77, 450] width 28 height 6
click at [35, 376] on div "Pen" at bounding box center [33, 450] width 12 height 6
click at [23, 143] on div at bounding box center [23, 144] width 8 height 8
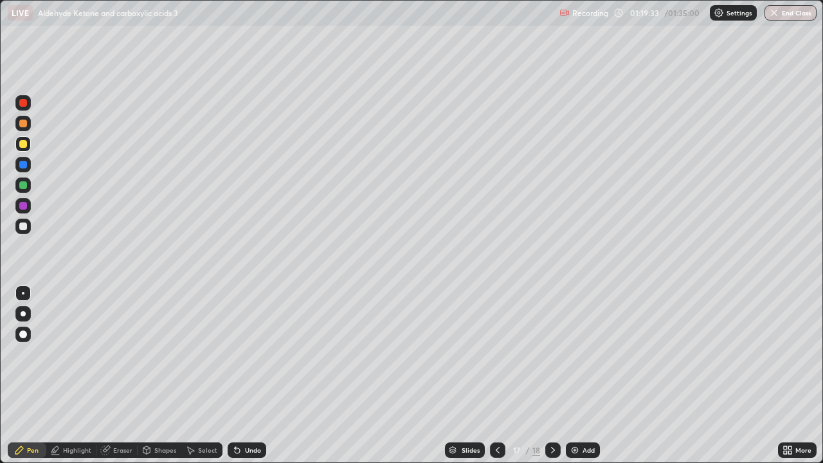
click at [208, 376] on div "Select" at bounding box center [207, 450] width 19 height 6
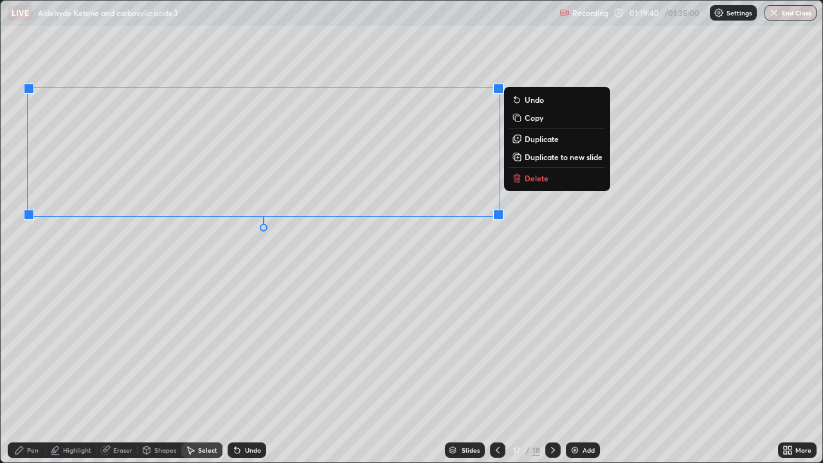
click at [30, 376] on div "Pen" at bounding box center [33, 450] width 12 height 6
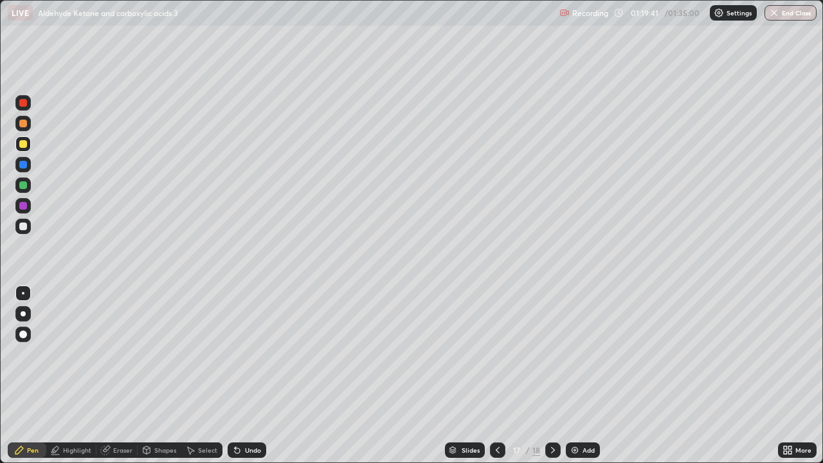
click at [22, 124] on div at bounding box center [23, 124] width 8 height 8
click at [201, 376] on div "Select" at bounding box center [207, 450] width 19 height 6
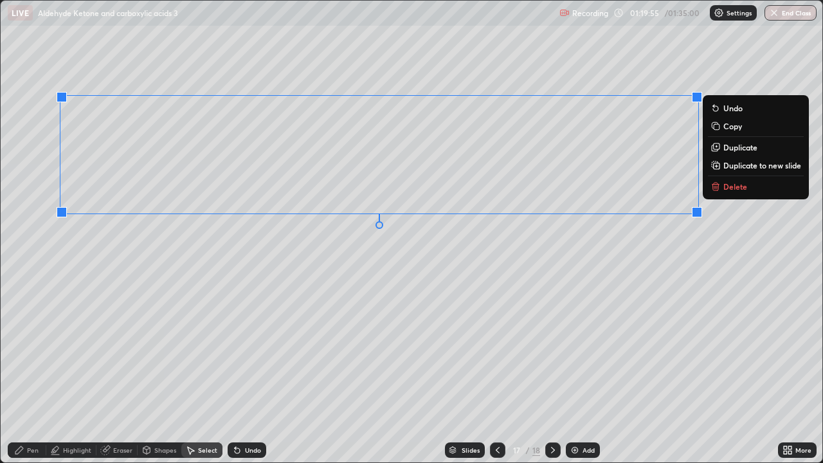
click at [36, 376] on div "Pen" at bounding box center [33, 450] width 12 height 6
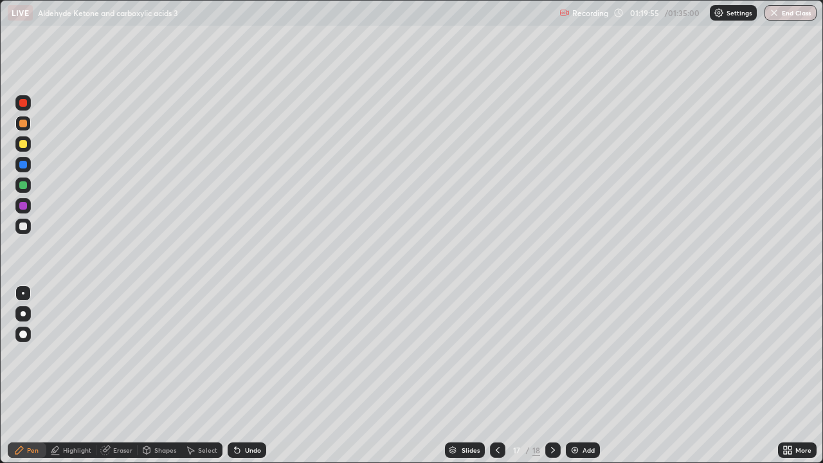
click at [22, 226] on div at bounding box center [23, 226] width 8 height 8
click at [125, 376] on div "Eraser" at bounding box center [122, 450] width 19 height 6
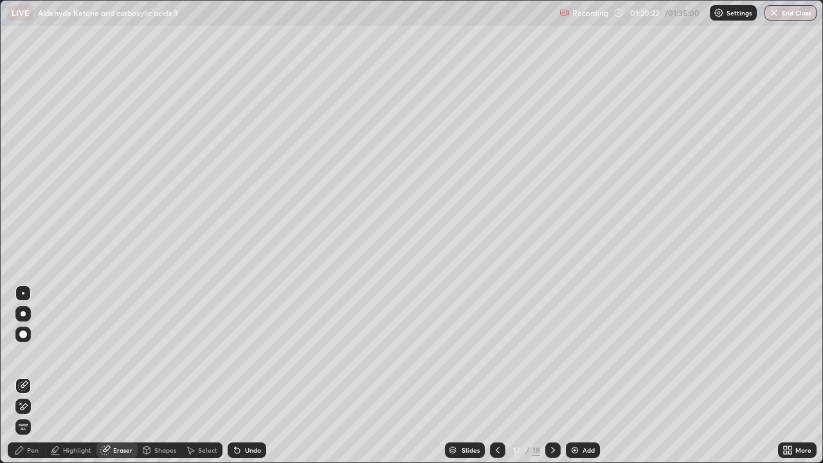
click at [198, 376] on div "Select" at bounding box center [207, 450] width 19 height 6
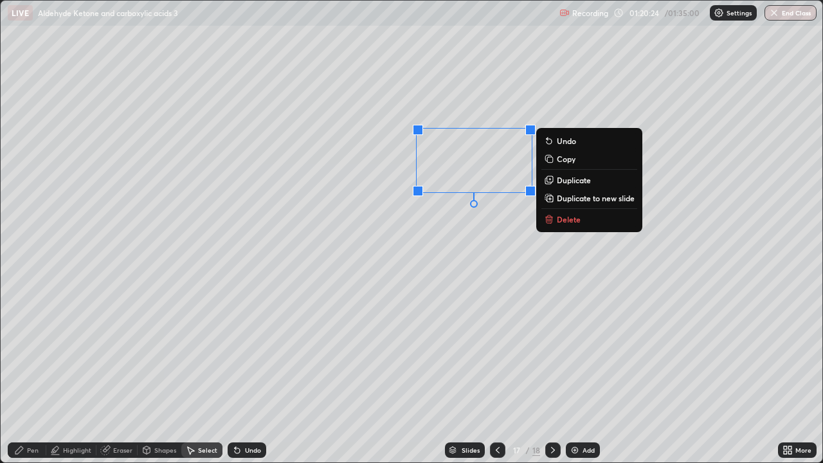
click at [575, 183] on p "Duplicate" at bounding box center [574, 180] width 34 height 10
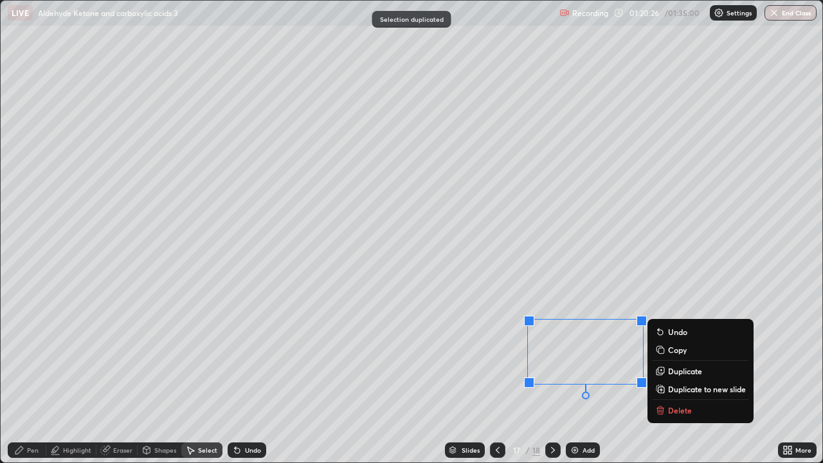
click at [120, 376] on div "Eraser" at bounding box center [122, 450] width 19 height 6
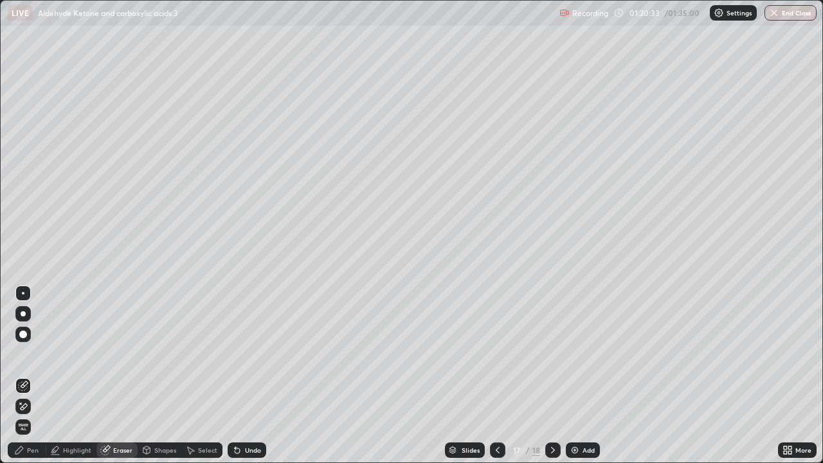
click at [32, 376] on div "Pen" at bounding box center [27, 449] width 39 height 15
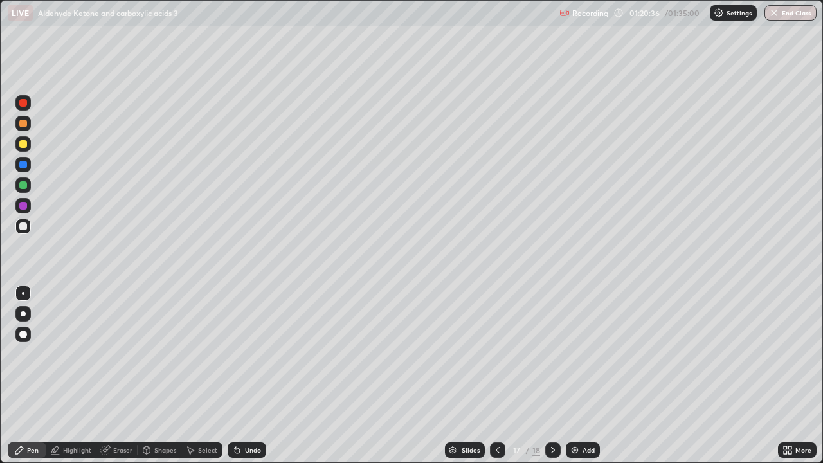
click at [126, 376] on div "Eraser" at bounding box center [122, 450] width 19 height 6
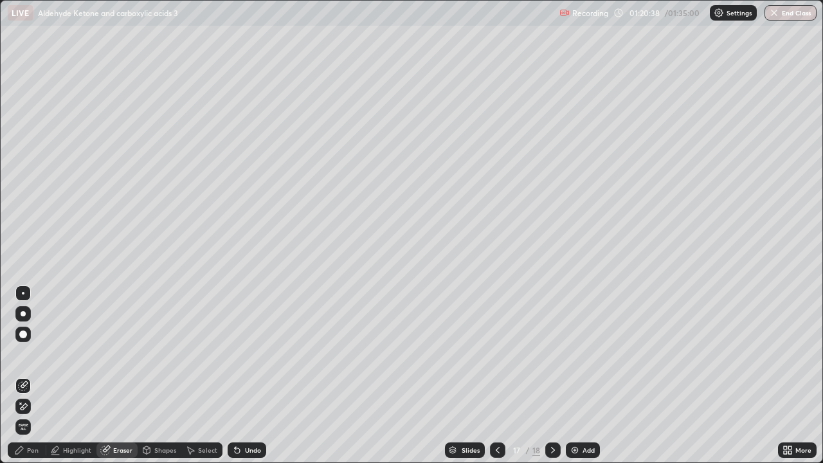
click at [26, 376] on div "Pen" at bounding box center [27, 449] width 39 height 15
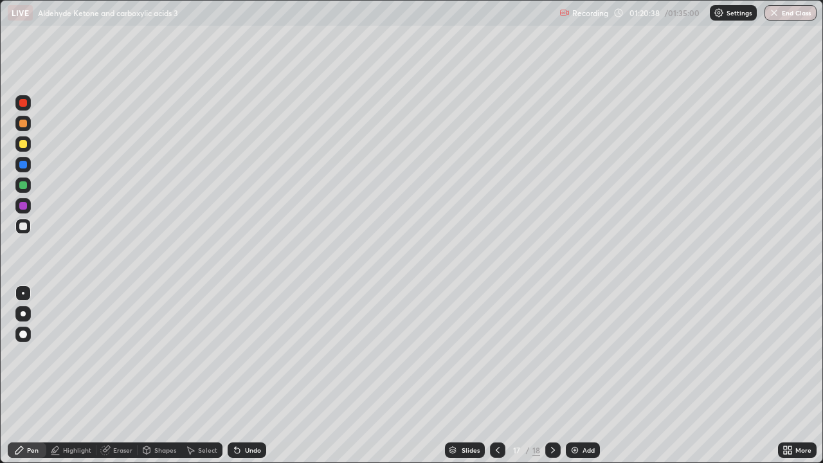
click at [23, 185] on div at bounding box center [23, 185] width 8 height 8
click at [201, 376] on div "Select" at bounding box center [207, 450] width 19 height 6
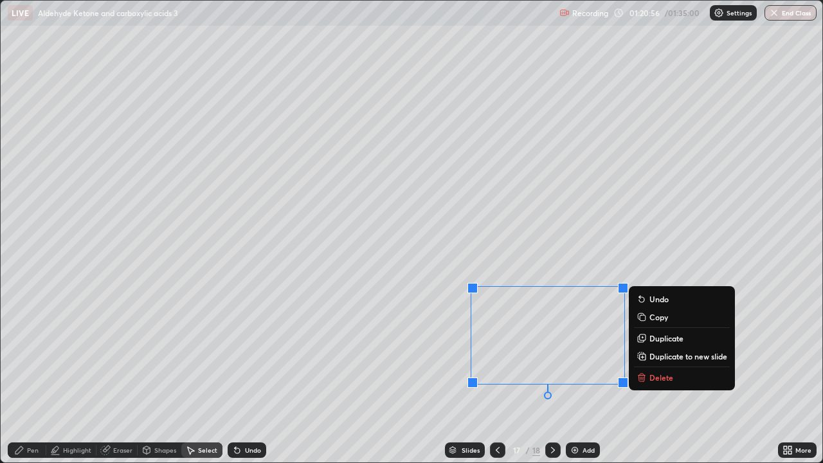
click at [42, 376] on div "Pen" at bounding box center [27, 449] width 39 height 15
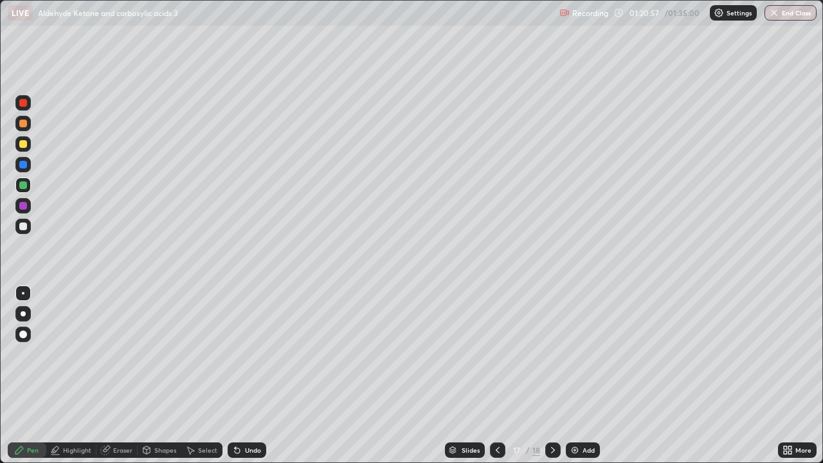
click at [26, 229] on div at bounding box center [23, 226] width 8 height 8
click at [572, 376] on div "Slides 17 / 18 Add" at bounding box center [522, 450] width 512 height 26
click at [21, 143] on div at bounding box center [23, 144] width 8 height 8
click at [28, 123] on div at bounding box center [22, 123] width 15 height 15
click at [588, 376] on div "Slides 17 / 18 Add" at bounding box center [522, 450] width 512 height 26
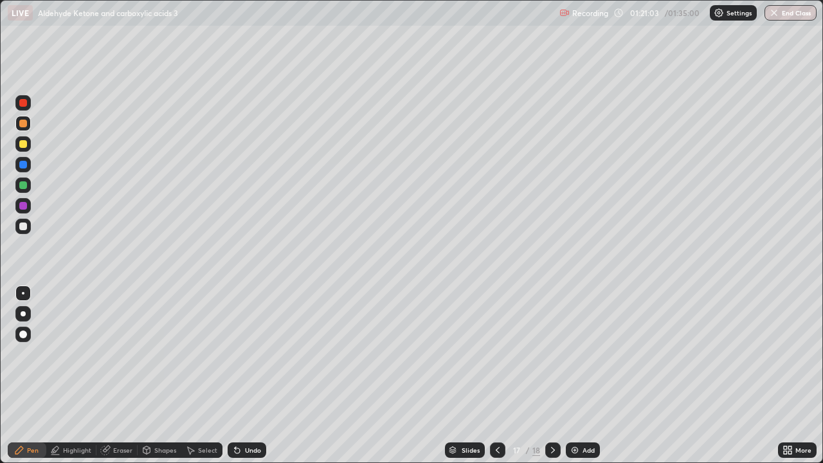
click at [572, 376] on div "Add" at bounding box center [583, 449] width 34 height 15
click at [25, 141] on div at bounding box center [23, 144] width 8 height 8
click at [209, 376] on div "Select" at bounding box center [207, 450] width 19 height 6
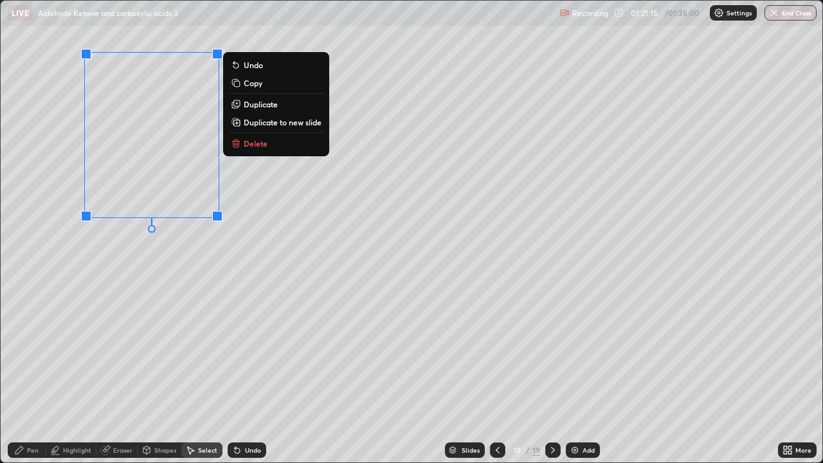
click at [258, 109] on p "Duplicate" at bounding box center [261, 104] width 34 height 10
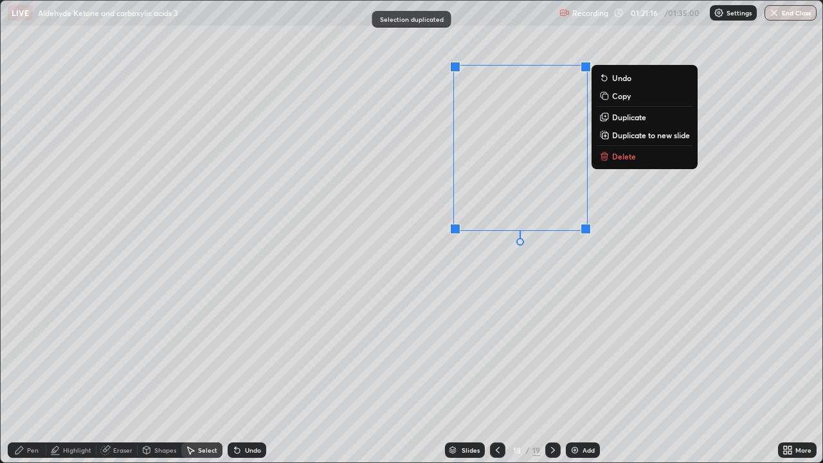
click at [535, 194] on div "0 ° Undo Copy Duplicate Duplicate to new slide Delete" at bounding box center [412, 232] width 822 height 462
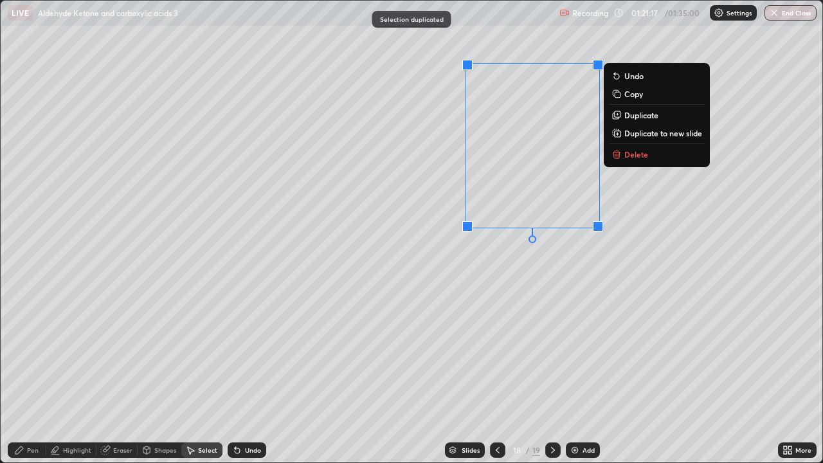
click at [111, 376] on div "Eraser" at bounding box center [116, 449] width 41 height 15
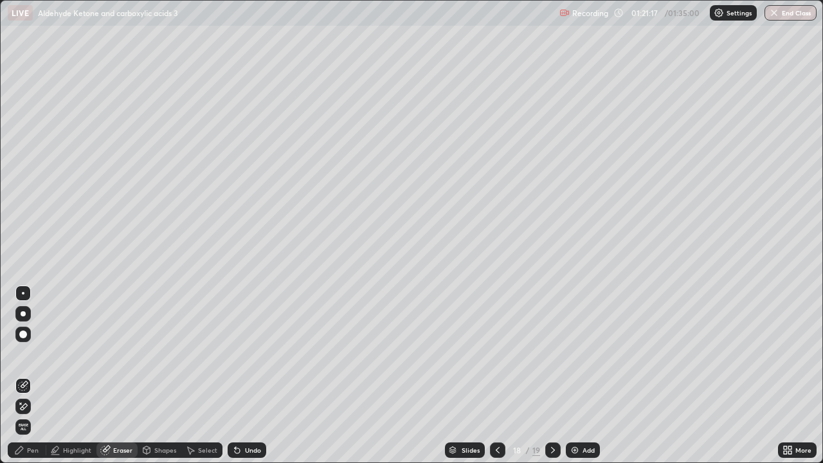
click at [21, 376] on icon at bounding box center [20, 403] width 1 height 1
click at [32, 376] on div "Pen" at bounding box center [33, 450] width 12 height 6
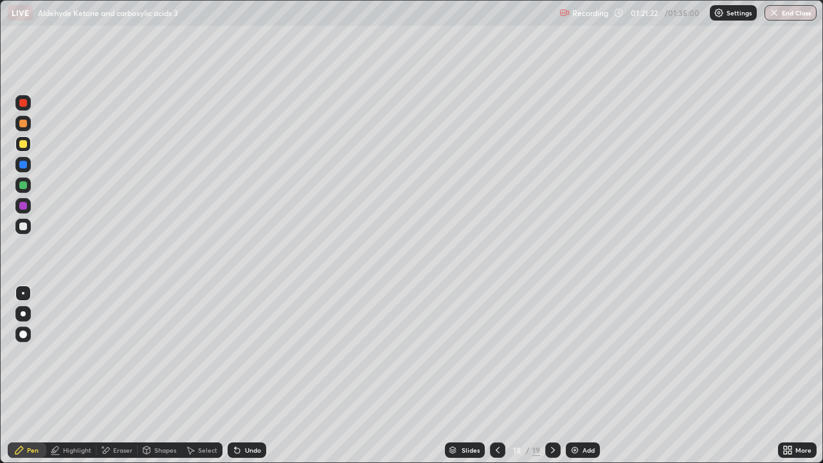
click at [112, 376] on div "Eraser" at bounding box center [116, 449] width 41 height 15
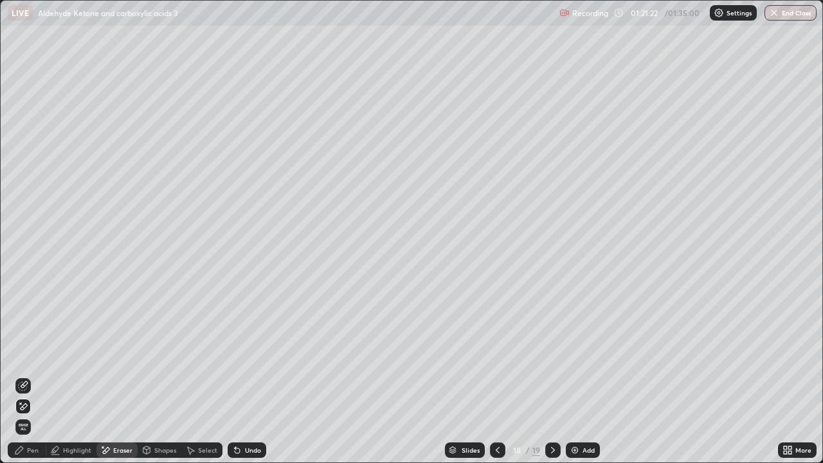
click at [24, 376] on icon at bounding box center [23, 406] width 10 height 11
click at [26, 376] on icon at bounding box center [23, 386] width 10 height 10
click at [39, 376] on div "Pen" at bounding box center [27, 449] width 39 height 15
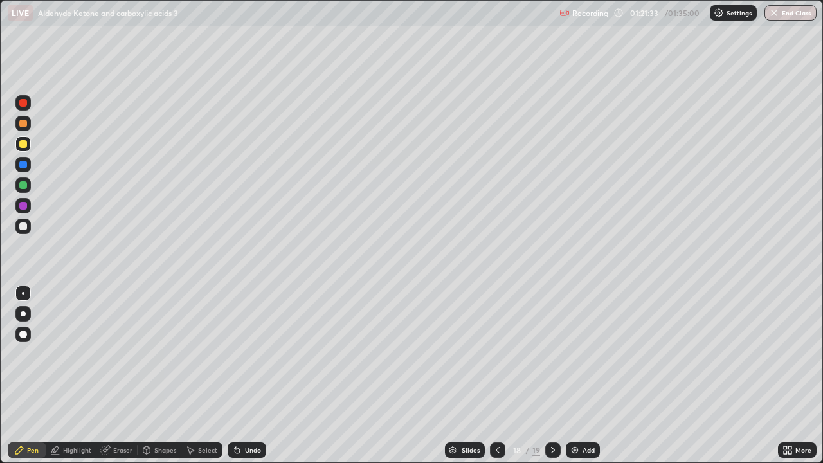
click at [493, 376] on icon at bounding box center [498, 450] width 10 height 10
click at [552, 376] on icon at bounding box center [553, 450] width 10 height 10
click at [583, 376] on div "Add" at bounding box center [589, 450] width 12 height 6
click at [24, 226] on div at bounding box center [23, 226] width 8 height 8
click at [17, 165] on div at bounding box center [22, 164] width 15 height 15
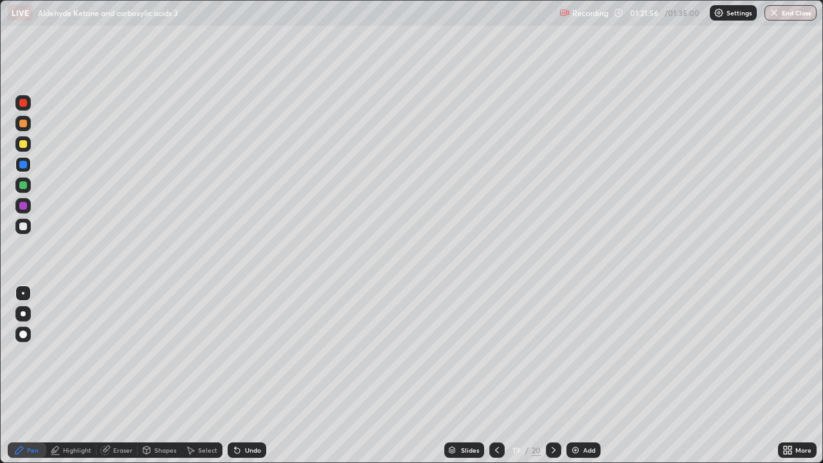
click at [17, 143] on div at bounding box center [22, 143] width 15 height 15
click at [21, 184] on div at bounding box center [23, 185] width 8 height 8
click at [24, 227] on div at bounding box center [23, 226] width 8 height 8
click at [18, 190] on div at bounding box center [22, 184] width 15 height 15
click at [132, 376] on div "Eraser" at bounding box center [116, 449] width 41 height 15
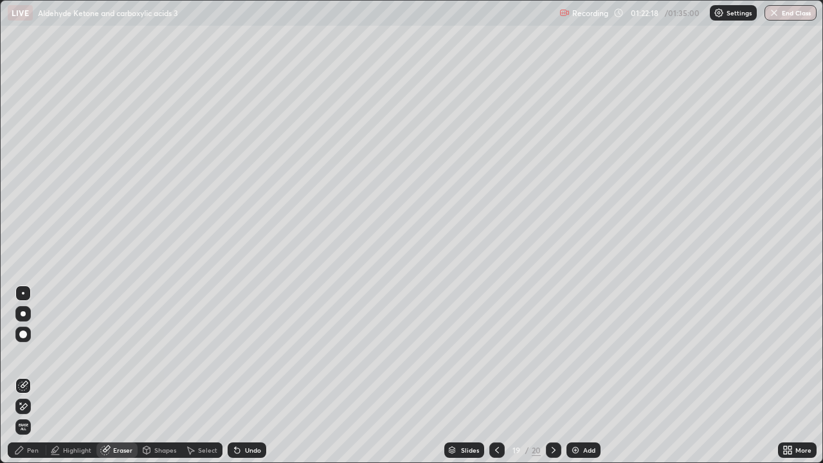
click at [35, 376] on div "Pen" at bounding box center [33, 450] width 12 height 6
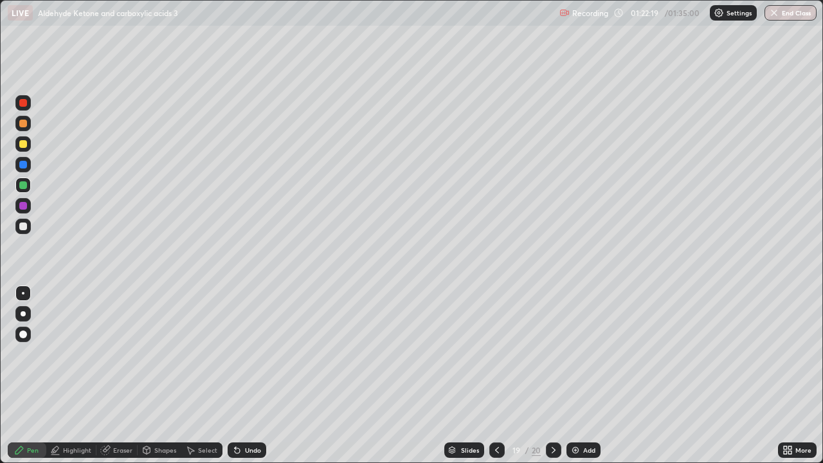
click at [23, 145] on div at bounding box center [23, 144] width 8 height 8
click at [588, 376] on div "Add" at bounding box center [589, 450] width 12 height 6
click at [491, 376] on div at bounding box center [497, 449] width 15 height 15
click at [17, 212] on div at bounding box center [22, 205] width 15 height 15
click at [23, 186] on div at bounding box center [23, 185] width 8 height 8
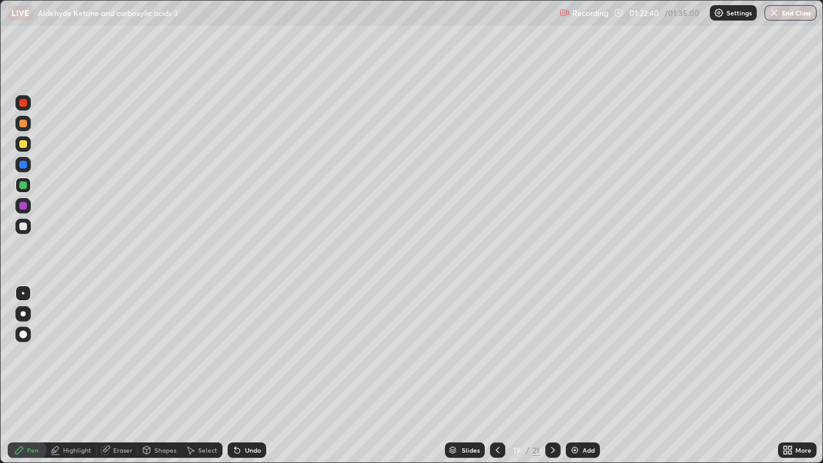
click at [29, 230] on div at bounding box center [22, 226] width 15 height 15
click at [22, 144] on div at bounding box center [23, 144] width 8 height 8
click at [24, 228] on div at bounding box center [23, 226] width 8 height 8
click at [28, 205] on div at bounding box center [22, 205] width 15 height 15
click at [26, 231] on div at bounding box center [22, 226] width 15 height 15
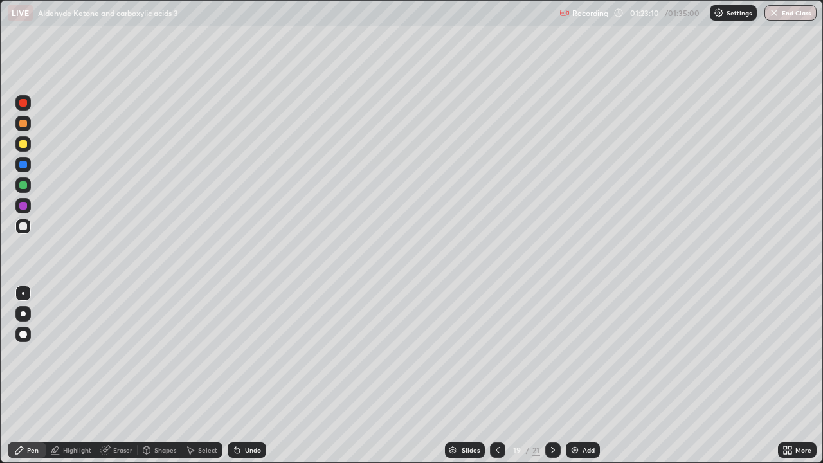
click at [24, 147] on div at bounding box center [23, 144] width 8 height 8
click at [24, 231] on div at bounding box center [22, 226] width 15 height 15
click at [28, 187] on div at bounding box center [22, 184] width 15 height 15
click at [23, 167] on div at bounding box center [23, 165] width 8 height 8
click at [23, 149] on div at bounding box center [22, 143] width 15 height 15
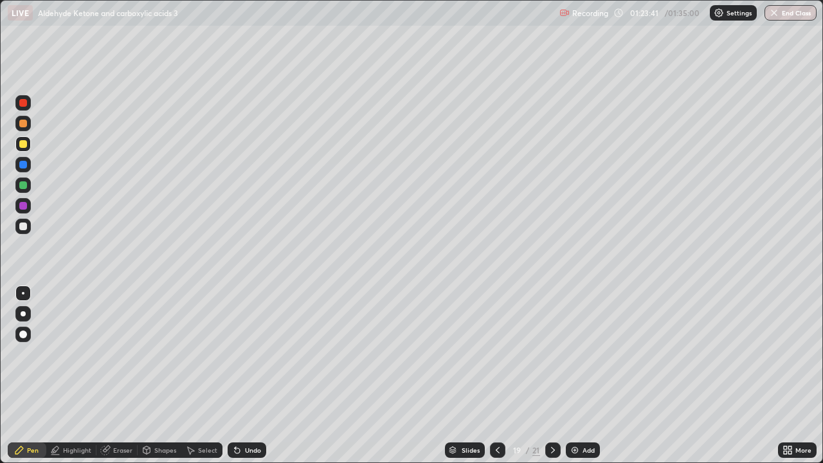
click at [24, 147] on div at bounding box center [23, 144] width 8 height 8
click at [243, 376] on div "Undo" at bounding box center [247, 449] width 39 height 15
click at [28, 230] on div at bounding box center [22, 226] width 15 height 15
click at [577, 376] on img at bounding box center [575, 450] width 10 height 10
click at [23, 126] on div at bounding box center [23, 124] width 8 height 8
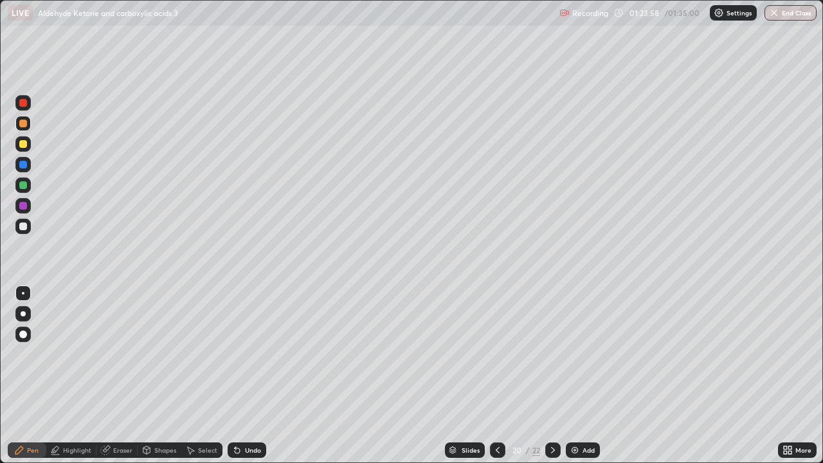
click at [23, 163] on div at bounding box center [23, 165] width 8 height 8
click at [20, 145] on div at bounding box center [23, 144] width 8 height 8
click at [24, 186] on div at bounding box center [23, 185] width 8 height 8
click at [272, 376] on div "Slides 20 / 22 Add" at bounding box center [522, 450] width 512 height 26
click at [255, 376] on div "Undo" at bounding box center [253, 450] width 16 height 6
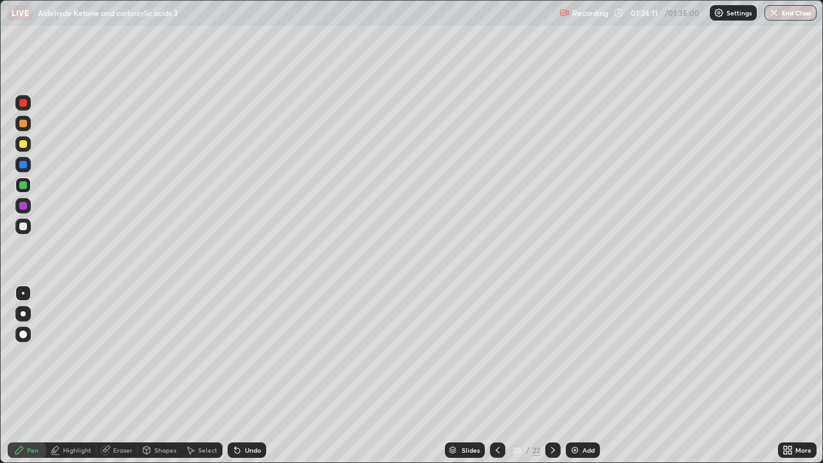
click at [31, 376] on div "Pen" at bounding box center [33, 450] width 12 height 6
click at [20, 228] on div at bounding box center [23, 226] width 8 height 8
click at [122, 376] on div "Eraser" at bounding box center [122, 450] width 19 height 6
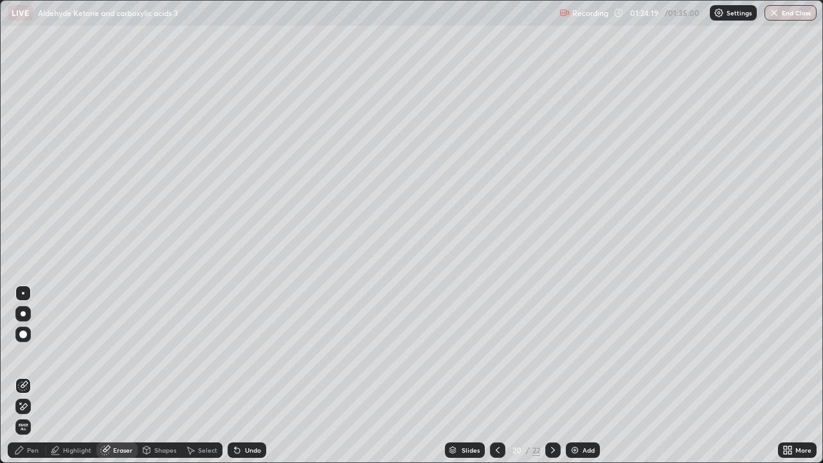
click at [24, 376] on icon at bounding box center [23, 406] width 10 height 11
click at [24, 376] on div "Pen" at bounding box center [27, 449] width 39 height 15
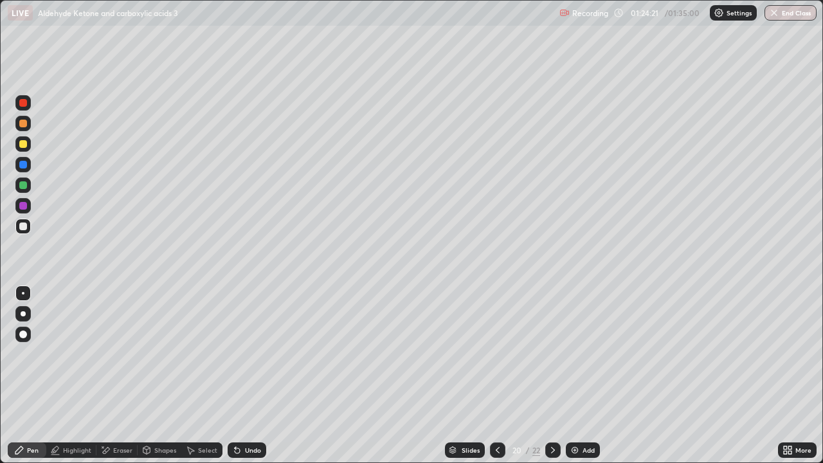
click at [79, 376] on div "Highlight" at bounding box center [71, 449] width 50 height 15
click at [30, 376] on div "Pen" at bounding box center [27, 449] width 39 height 15
click at [23, 226] on div at bounding box center [23, 226] width 8 height 8
click at [19, 179] on div at bounding box center [22, 184] width 15 height 15
click at [245, 376] on div "Undo" at bounding box center [247, 449] width 39 height 15
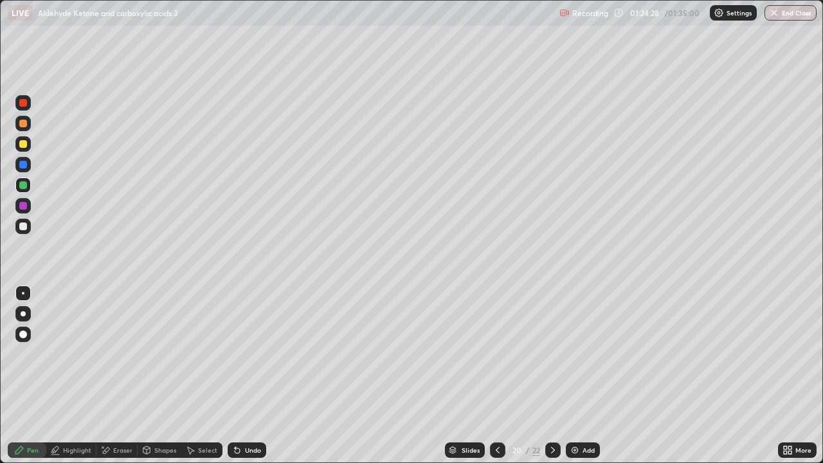
click at [28, 226] on div at bounding box center [22, 226] width 15 height 15
click at [249, 376] on div "Undo" at bounding box center [253, 450] width 16 height 6
click at [235, 376] on icon at bounding box center [235, 447] width 1 height 1
click at [206, 376] on div "Select" at bounding box center [201, 449] width 41 height 15
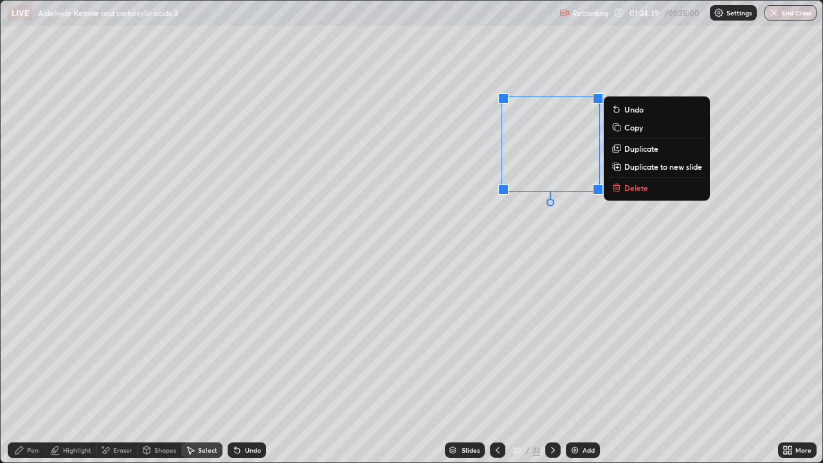
click at [629, 148] on p "Duplicate" at bounding box center [641, 148] width 34 height 10
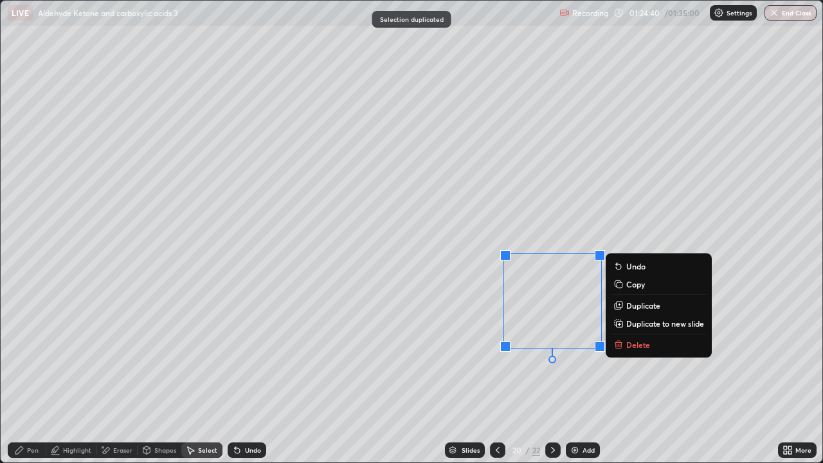
click at [130, 376] on div "Eraser" at bounding box center [116, 449] width 41 height 15
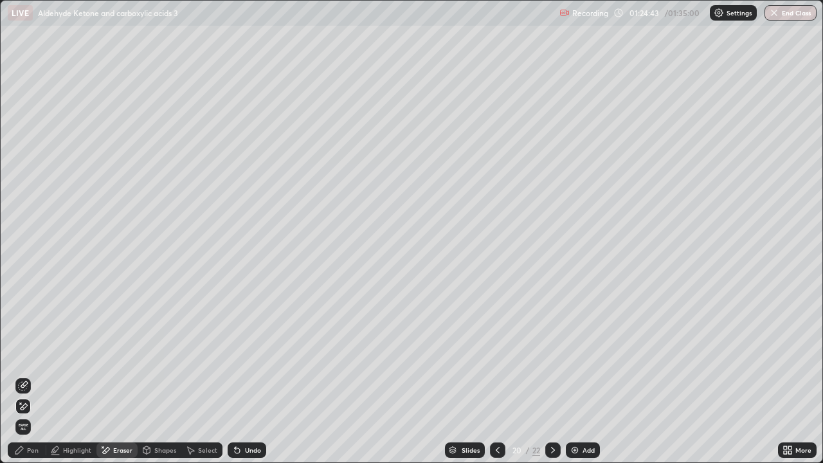
click at [33, 376] on div "Pen" at bounding box center [33, 450] width 12 height 6
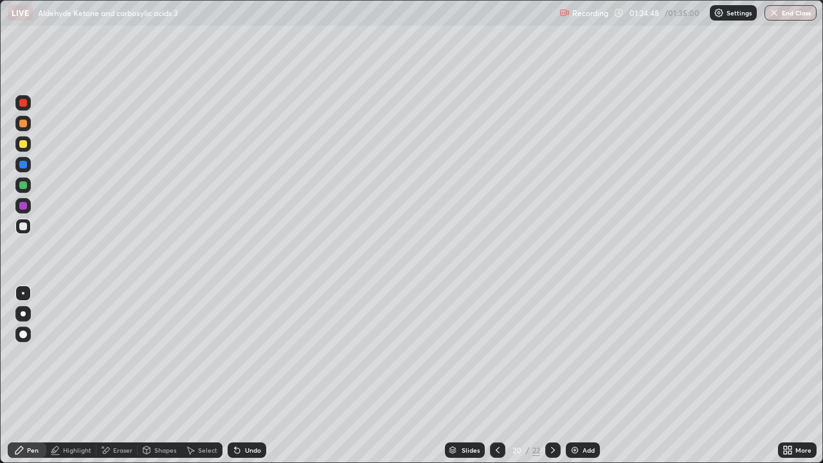
click at [21, 141] on div at bounding box center [23, 144] width 8 height 8
click at [551, 376] on icon at bounding box center [553, 450] width 10 height 10
click at [24, 187] on div at bounding box center [23, 185] width 8 height 8
click at [114, 376] on div "Eraser" at bounding box center [116, 449] width 41 height 15
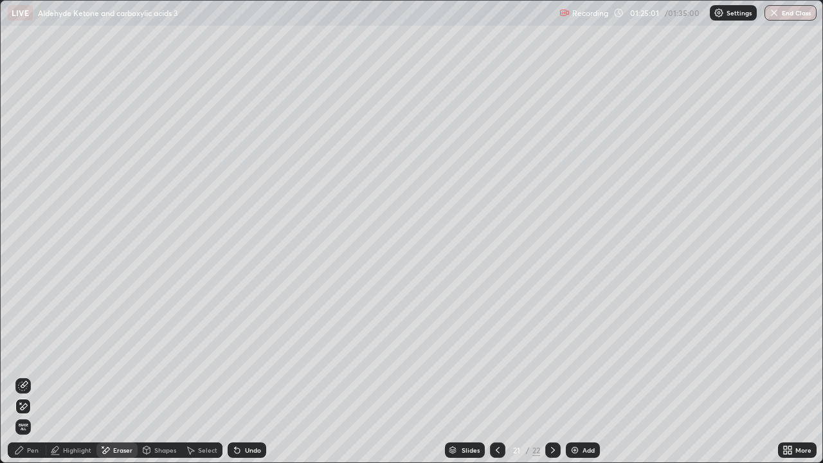
click at [28, 376] on div "Pen" at bounding box center [33, 450] width 12 height 6
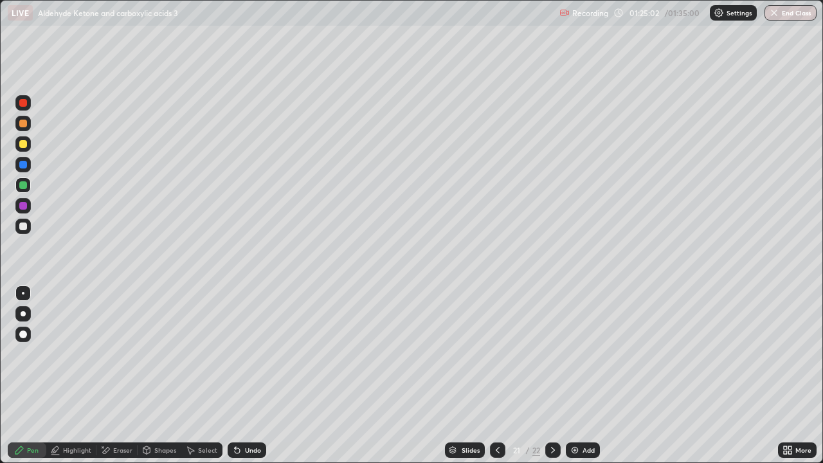
click at [24, 228] on div at bounding box center [23, 226] width 8 height 8
click at [30, 188] on div at bounding box center [22, 184] width 15 height 15
click at [203, 376] on div "Select" at bounding box center [207, 450] width 19 height 6
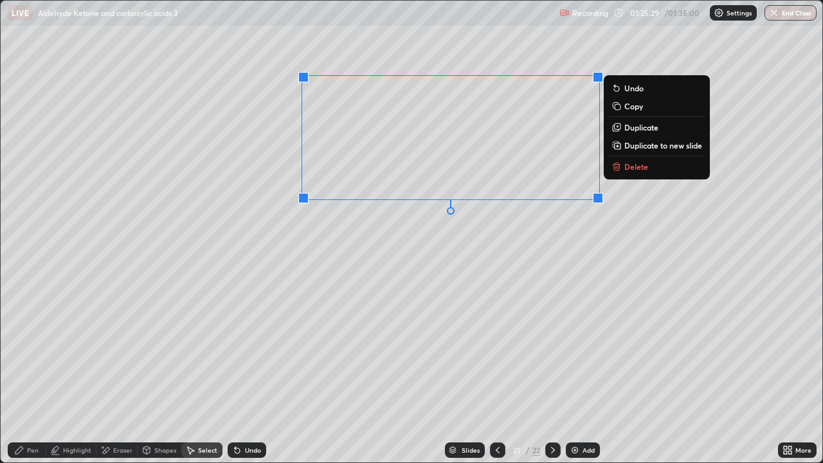
click at [628, 130] on p "Duplicate" at bounding box center [641, 127] width 34 height 10
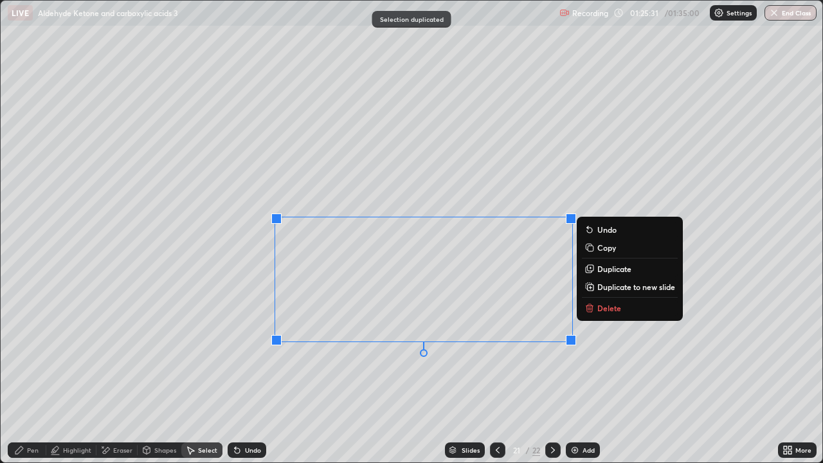
click at [253, 375] on div "0 ° Undo Copy Duplicate Duplicate to new slide Delete" at bounding box center [412, 232] width 822 height 462
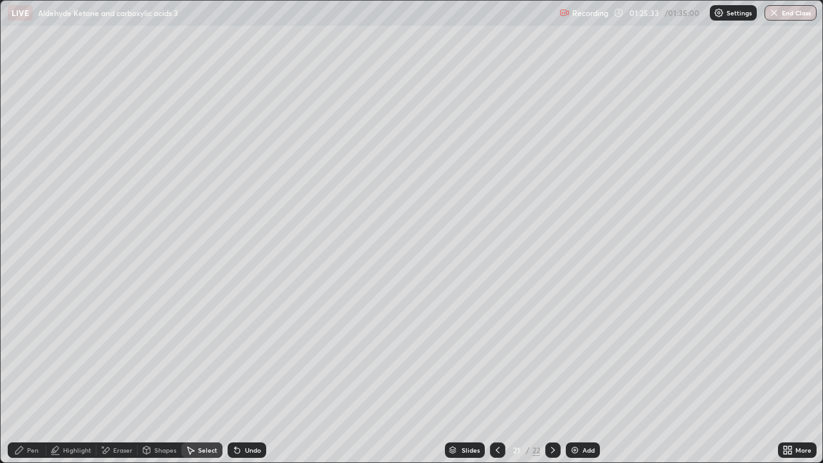
click at [23, 376] on icon at bounding box center [19, 450] width 10 height 10
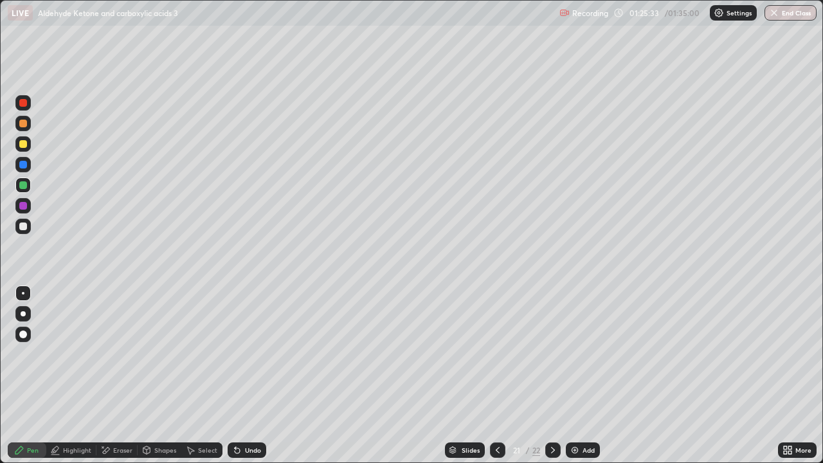
click at [24, 228] on div at bounding box center [23, 226] width 8 height 8
click at [251, 376] on div "Undo" at bounding box center [253, 450] width 16 height 6
click at [24, 147] on div at bounding box center [23, 144] width 8 height 8
click at [568, 376] on div "Add" at bounding box center [583, 449] width 34 height 15
click at [24, 192] on div at bounding box center [22, 184] width 15 height 15
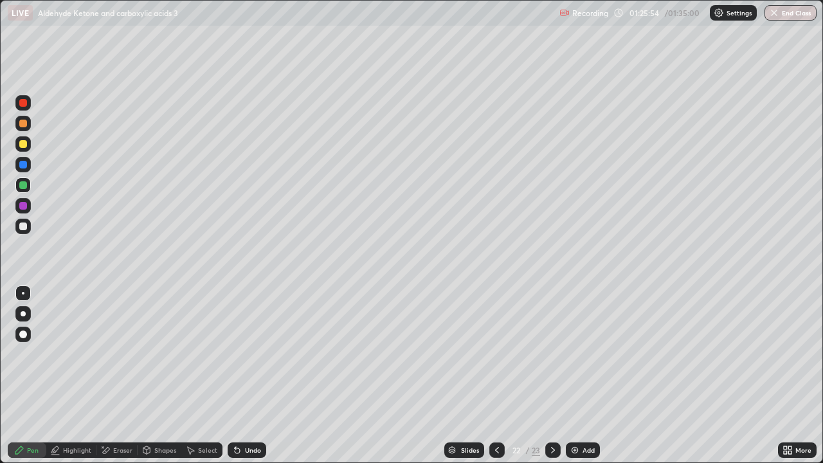
click at [252, 376] on div "Undo" at bounding box center [253, 450] width 16 height 6
click at [23, 124] on div at bounding box center [23, 124] width 8 height 8
click at [33, 223] on div at bounding box center [23, 226] width 21 height 21
click at [526, 376] on div "/" at bounding box center [527, 450] width 4 height 8
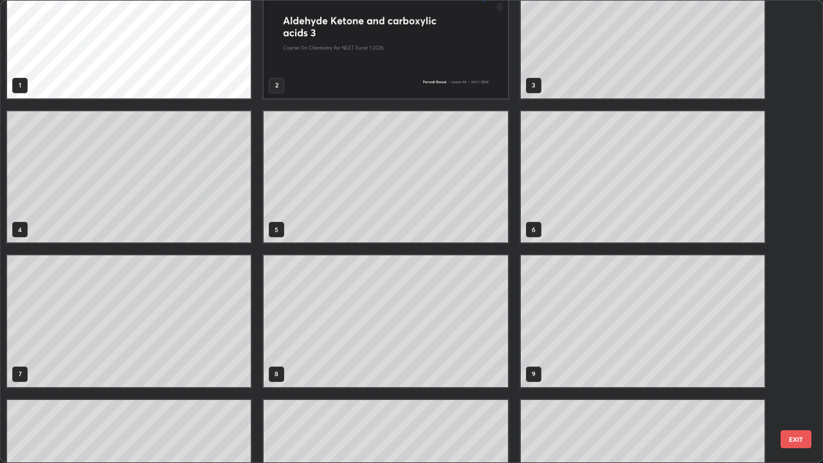
scroll to position [0, 0]
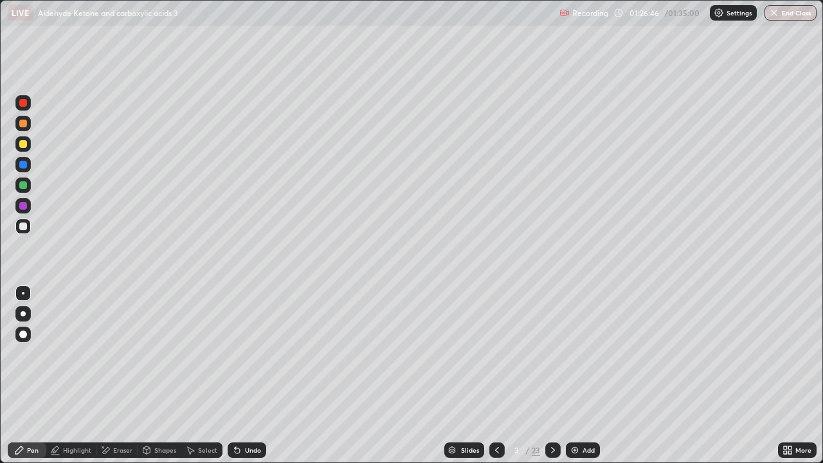
click at [552, 376] on icon at bounding box center [553, 450] width 4 height 6
click at [552, 376] on icon at bounding box center [553, 450] width 10 height 10
click at [496, 376] on icon at bounding box center [497, 450] width 10 height 10
click at [548, 376] on icon at bounding box center [553, 450] width 10 height 10
click at [552, 376] on icon at bounding box center [553, 450] width 10 height 10
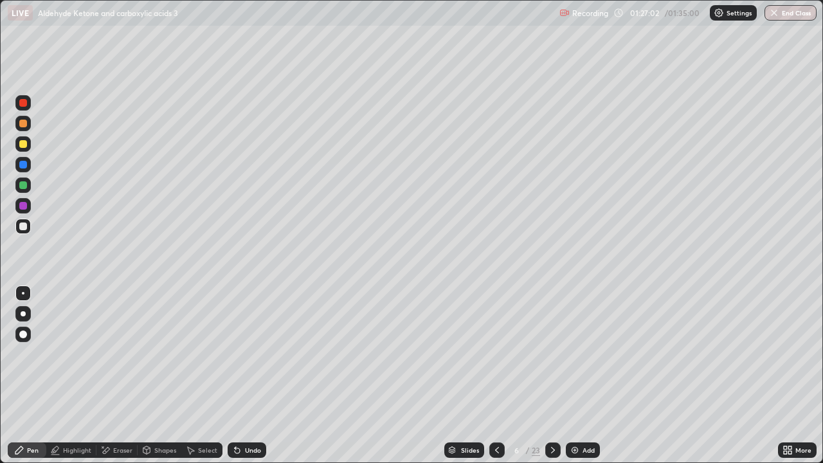
click at [552, 376] on icon at bounding box center [553, 450] width 10 height 10
click at [551, 376] on icon at bounding box center [553, 450] width 10 height 10
click at [552, 376] on icon at bounding box center [553, 450] width 10 height 10
click at [545, 376] on div at bounding box center [552, 449] width 15 height 15
click at [552, 376] on icon at bounding box center [553, 450] width 10 height 10
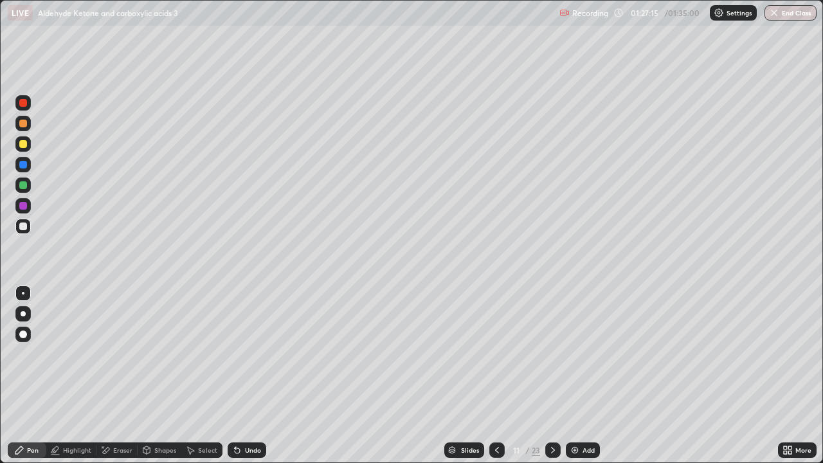
click at [552, 376] on icon at bounding box center [553, 450] width 10 height 10
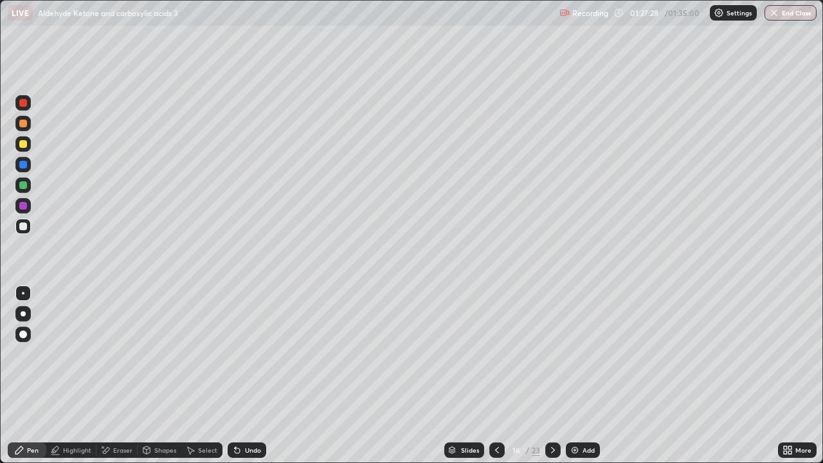
click at [552, 376] on icon at bounding box center [553, 450] width 10 height 10
click at [550, 376] on icon at bounding box center [553, 450] width 10 height 10
click at [552, 376] on icon at bounding box center [553, 450] width 10 height 10
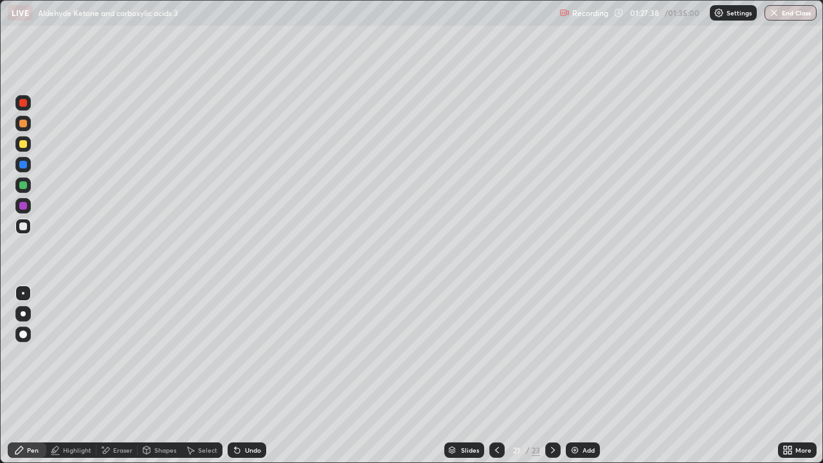
click at [550, 376] on icon at bounding box center [553, 450] width 10 height 10
click at [551, 376] on icon at bounding box center [553, 450] width 4 height 6
click at [798, 12] on button "End Class" at bounding box center [791, 12] width 52 height 15
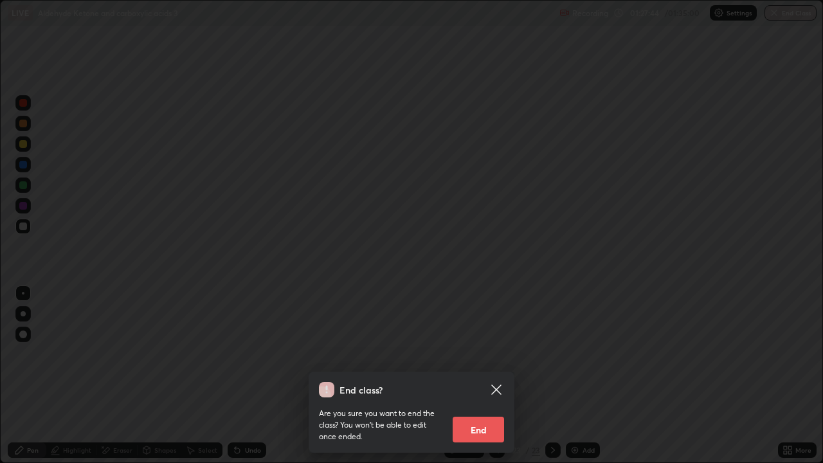
click at [484, 376] on button "End" at bounding box center [478, 430] width 51 height 26
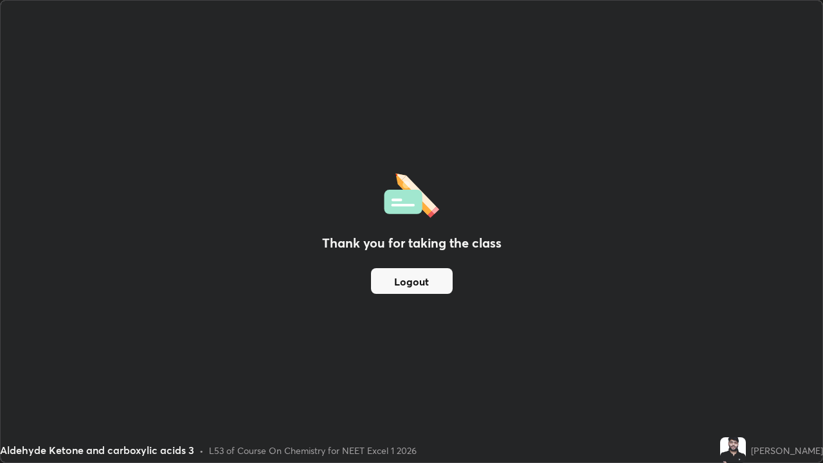
click at [434, 278] on button "Logout" at bounding box center [412, 281] width 82 height 26
